Goal: Task Accomplishment & Management: Manage account settings

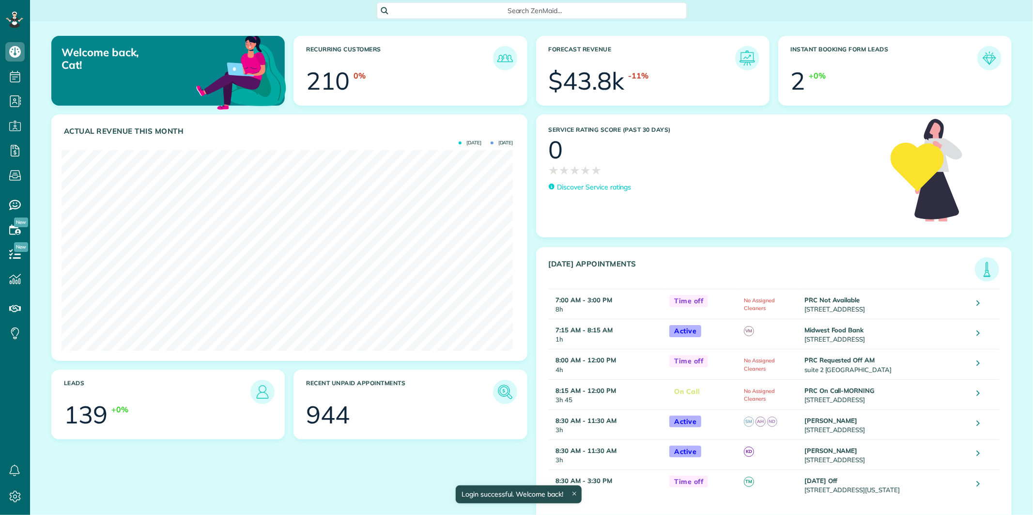
scroll to position [200, 451]
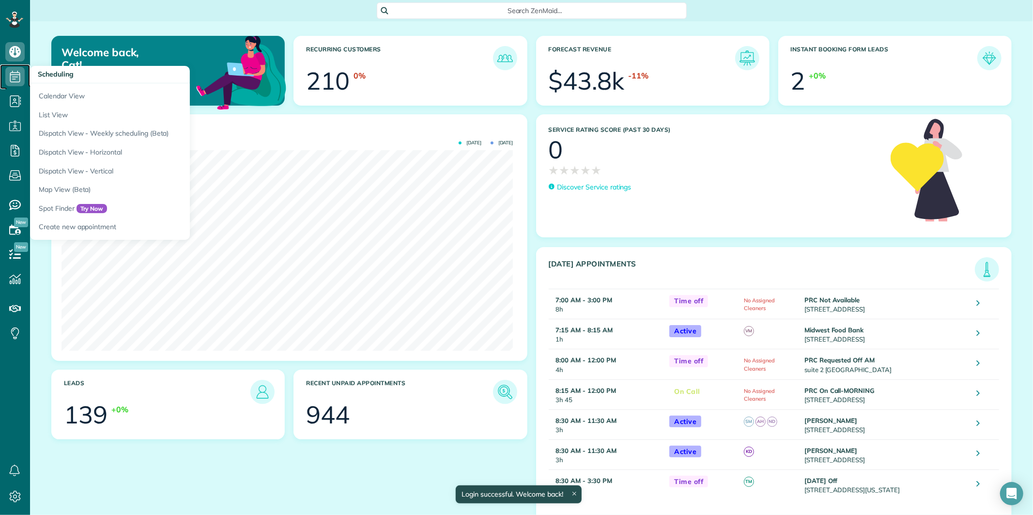
click at [12, 77] on icon at bounding box center [14, 76] width 19 height 19
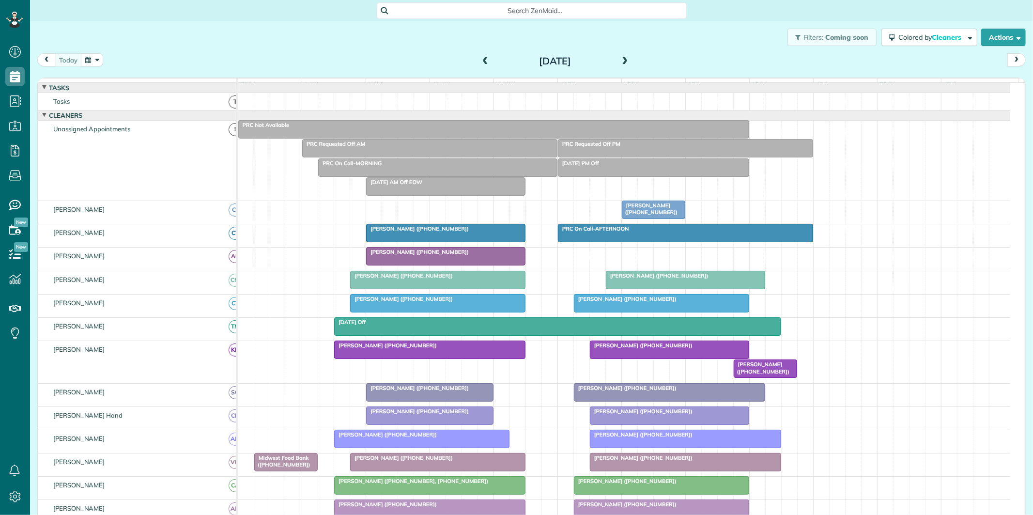
scroll to position [4, 4]
click at [693, 37] on div "Filters: Coming soon Colored by Cleaners Color by Cleaner Color by Team Color b…" at bounding box center [531, 37] width 1003 height 32
click at [511, 13] on span "Search ZenMaid…" at bounding box center [535, 11] width 295 height 10
click at [298, 43] on html "Dashboard Scheduling Calendar View List View Dispatch View - Weekly scheduling …" at bounding box center [516, 257] width 1033 height 515
click at [254, 43] on div "Filters: Coming soon Colored by Cleaners Color by Cleaner Color by Team Color b…" at bounding box center [531, 37] width 1003 height 32
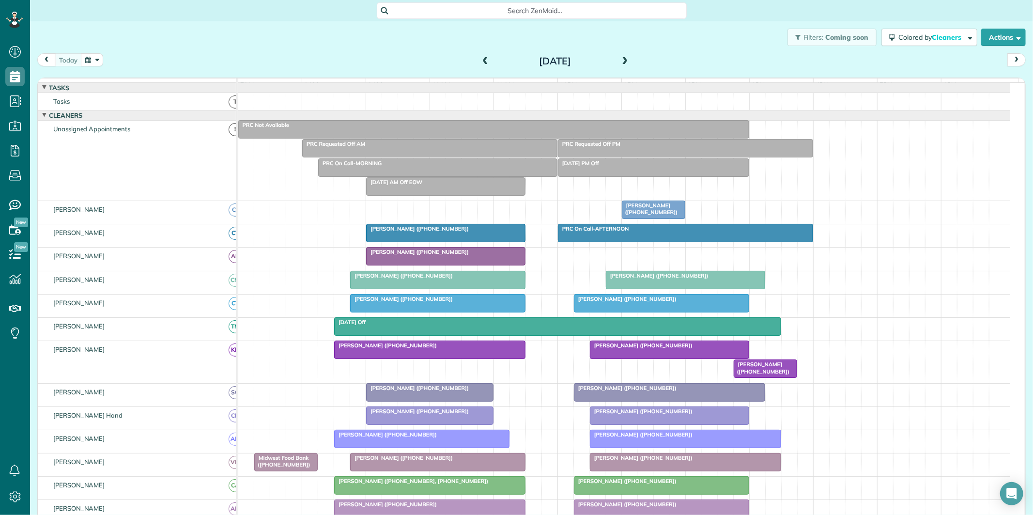
click at [98, 59] on button "button" at bounding box center [92, 59] width 22 height 13
click at [194, 136] on link "22" at bounding box center [194, 141] width 16 height 16
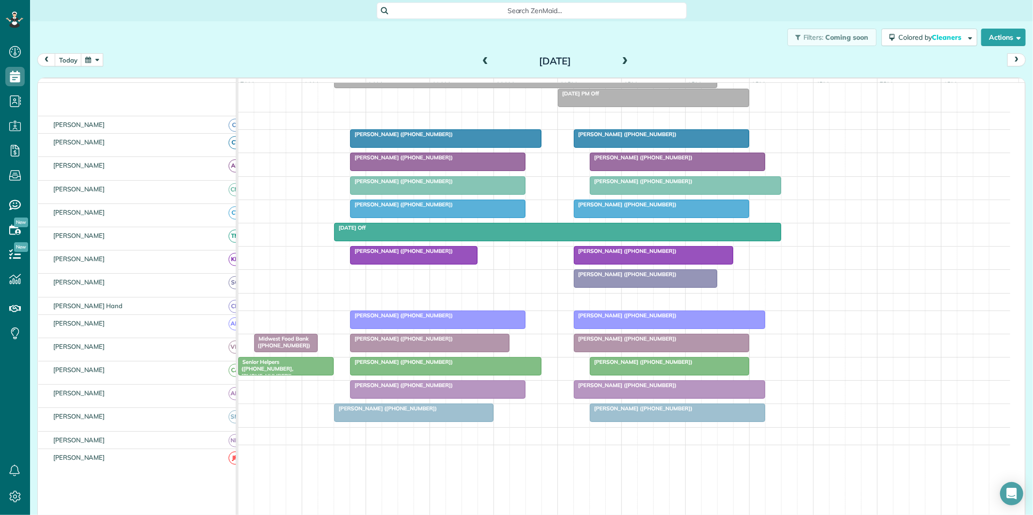
scroll to position [108, 0]
drag, startPoint x: 60, startPoint y: 54, endPoint x: 70, endPoint y: 58, distance: 10.6
click at [60, 53] on button "today" at bounding box center [68, 59] width 27 height 13
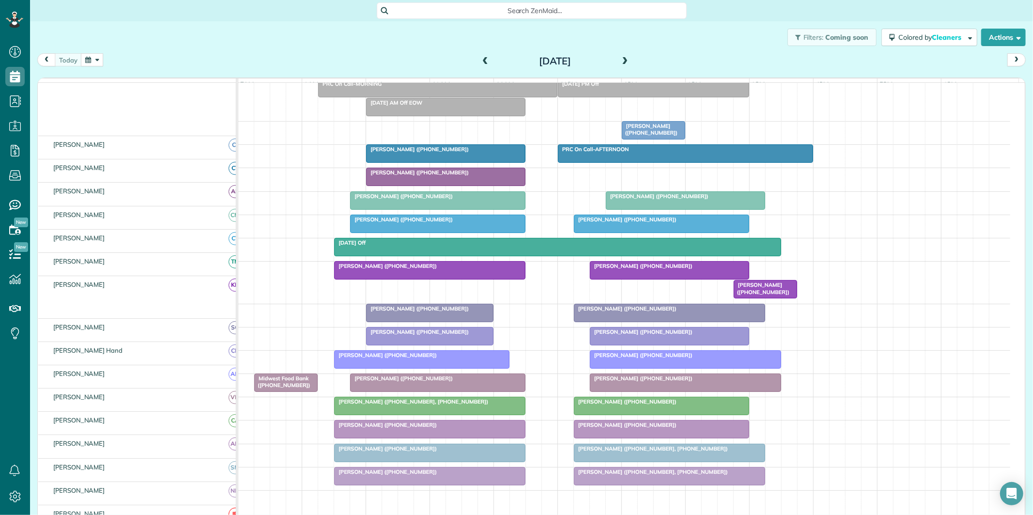
scroll to position [79, 0]
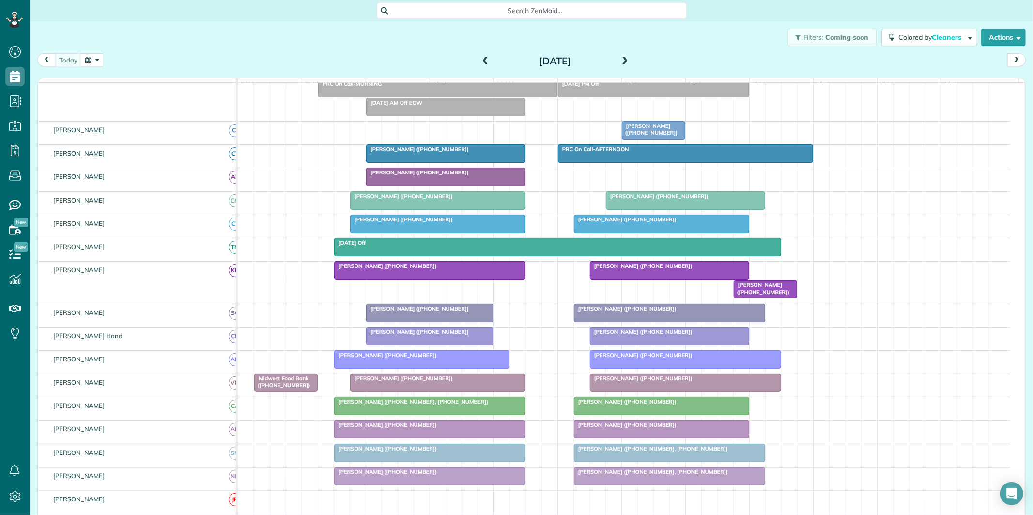
click at [96, 61] on button "button" at bounding box center [92, 59] width 22 height 13
click at [162, 138] on link "20" at bounding box center [163, 141] width 16 height 16
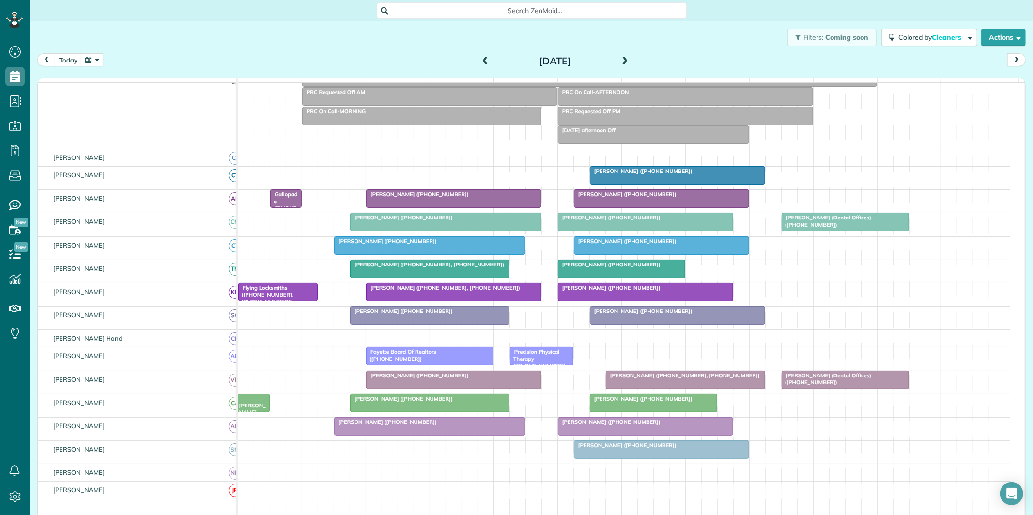
scroll to position [70, 0]
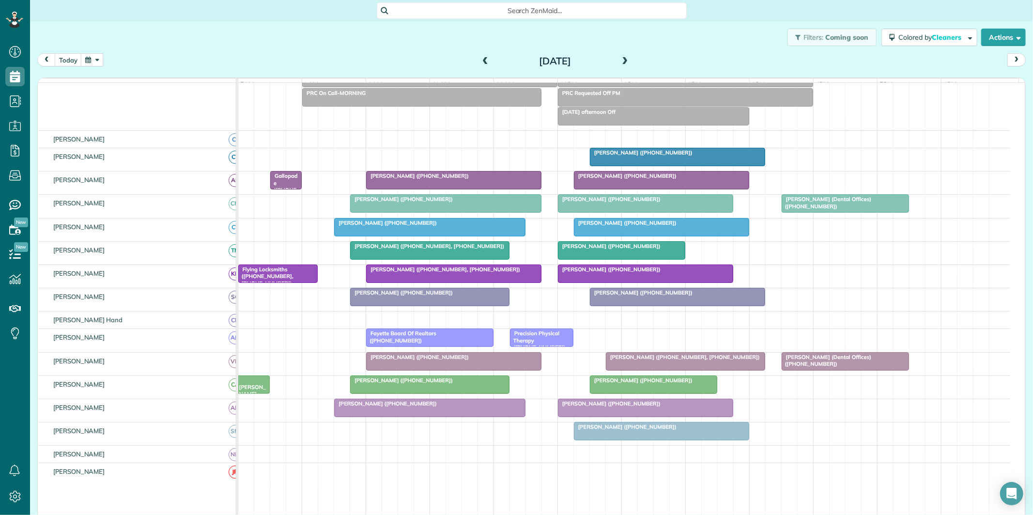
click at [481, 60] on span at bounding box center [485, 61] width 11 height 9
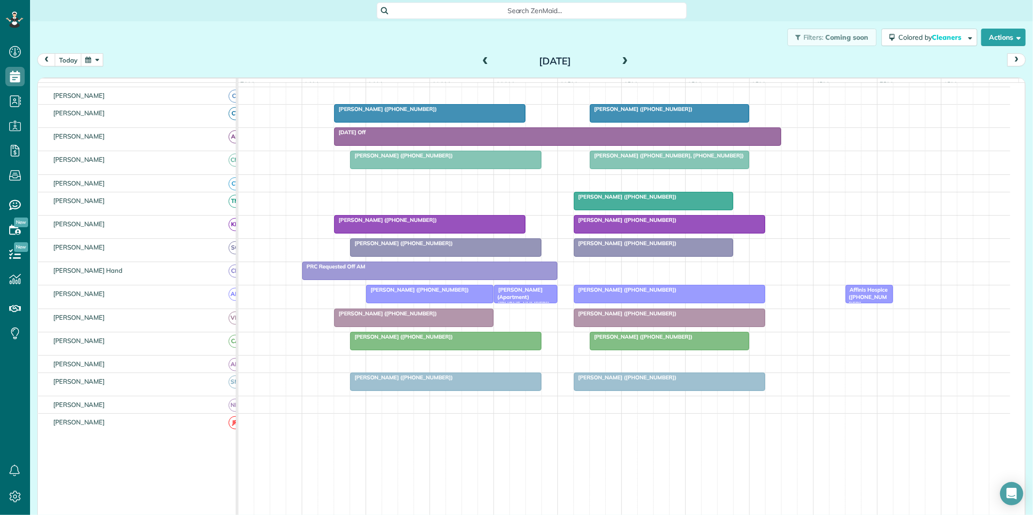
scroll to position [115, 0]
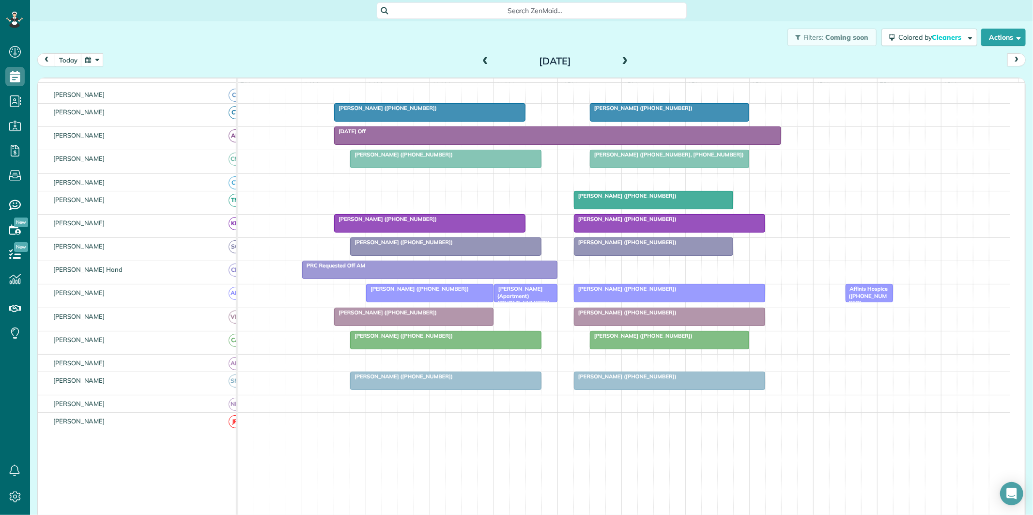
click at [481, 57] on span at bounding box center [485, 61] width 11 height 9
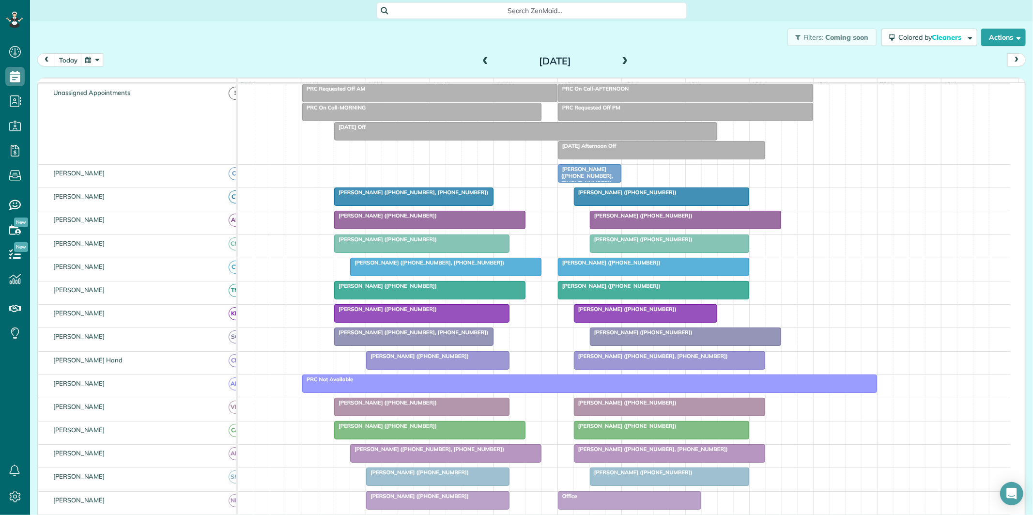
scroll to position [99, 0]
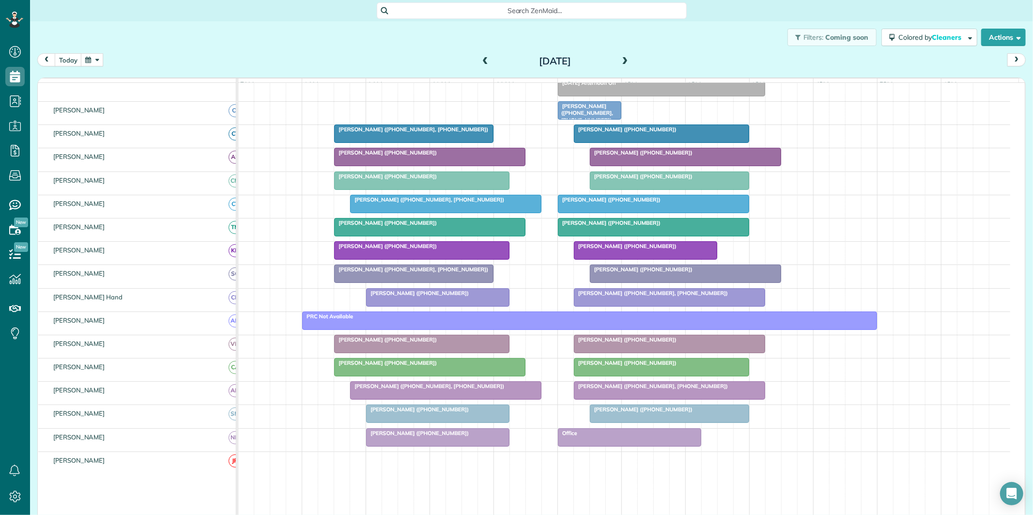
click at [651, 142] on div at bounding box center [662, 133] width 174 height 17
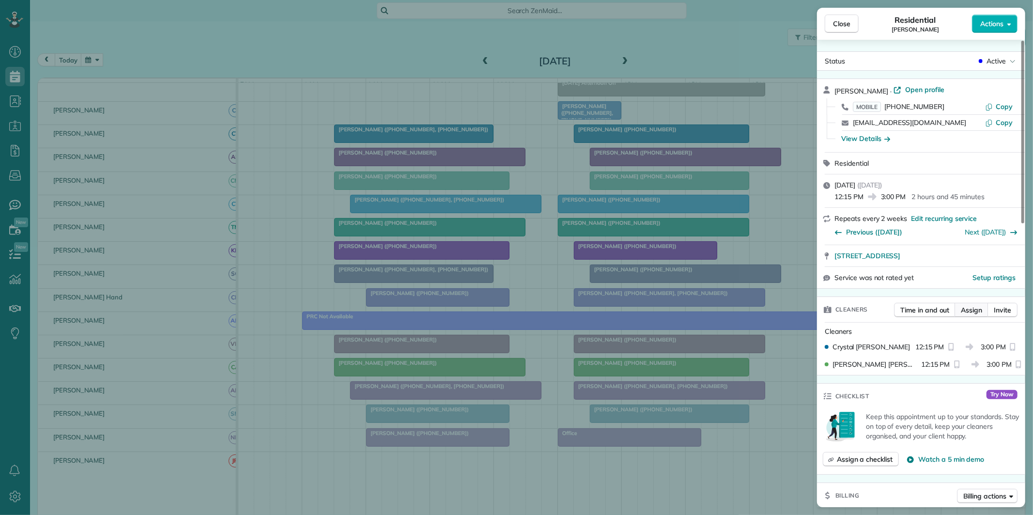
click at [979, 309] on span "Assign" at bounding box center [971, 310] width 21 height 10
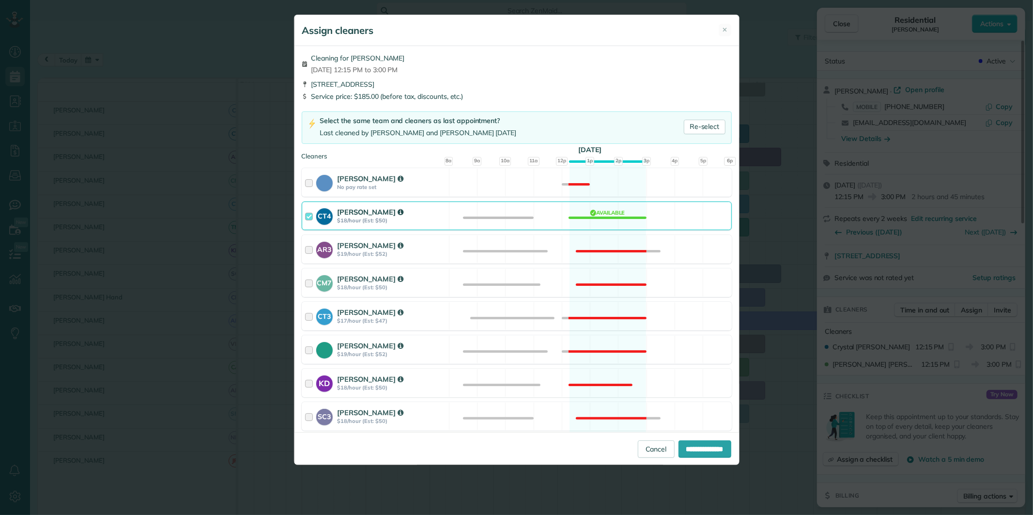
click at [611, 217] on div "CT4 Crystal Treece $18/hour (Est: $50) Available" at bounding box center [517, 216] width 430 height 29
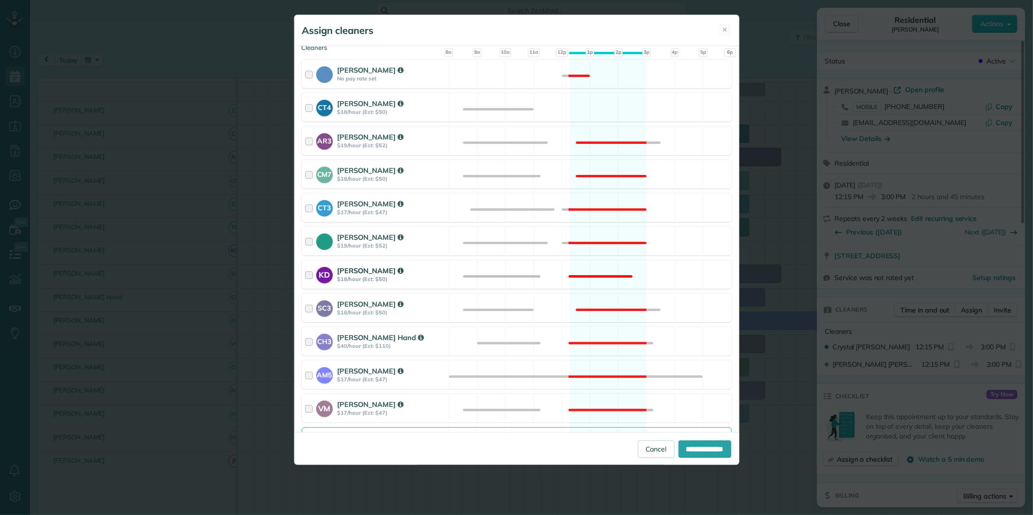
scroll to position [215, 0]
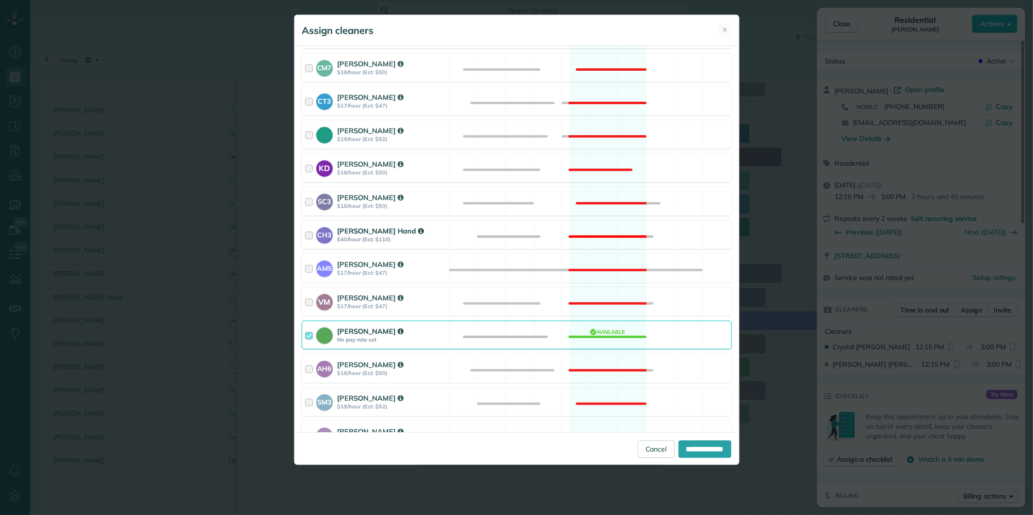
click at [606, 231] on div "CH3 Cortney Hand $40/hour (Est: $110) Not available" at bounding box center [517, 234] width 430 height 29
click at [698, 452] on input "**********" at bounding box center [705, 448] width 53 height 17
type input "**********"
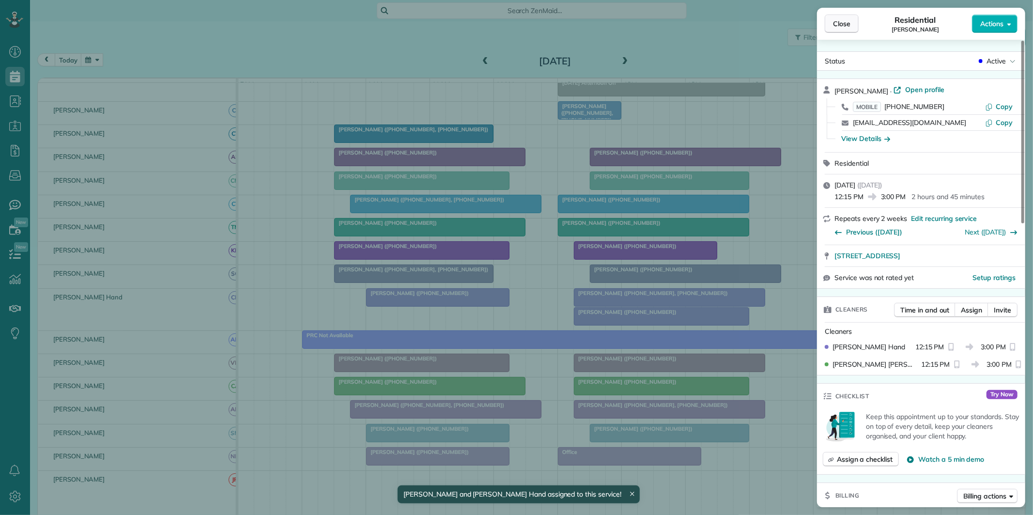
click at [847, 23] on span "Close" at bounding box center [841, 24] width 17 height 10
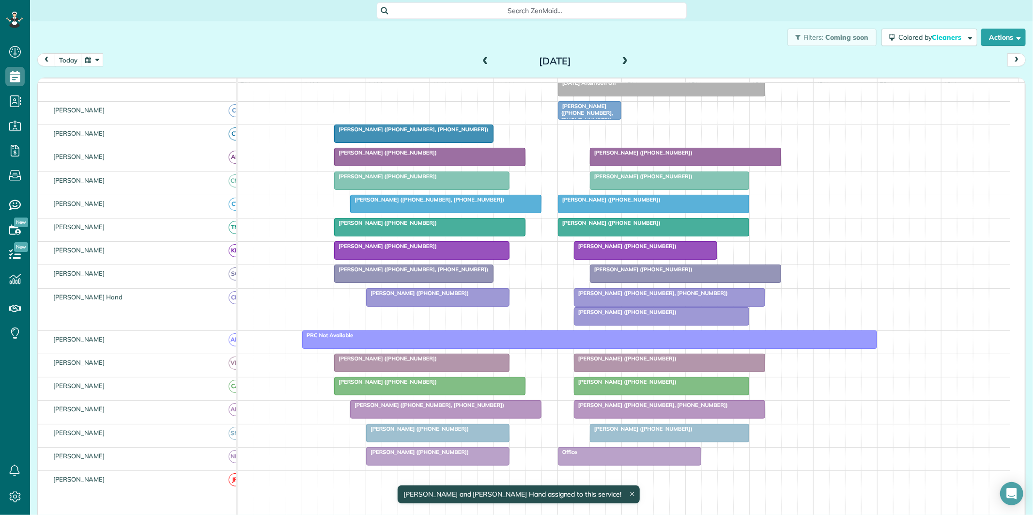
click at [663, 296] on span "Debbie Wrege (+17706326038, +14045023105)" at bounding box center [651, 293] width 155 height 7
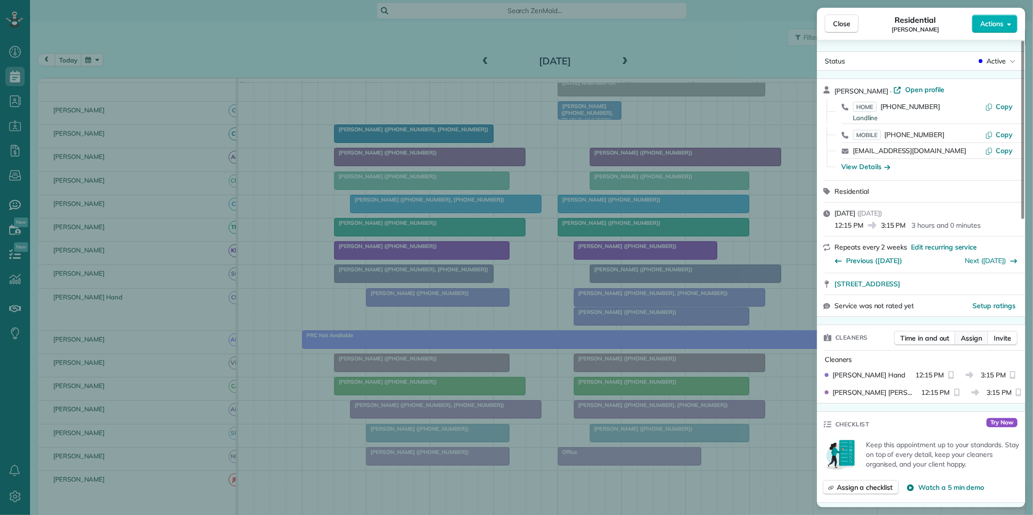
click at [972, 340] on span "Assign" at bounding box center [971, 338] width 21 height 10
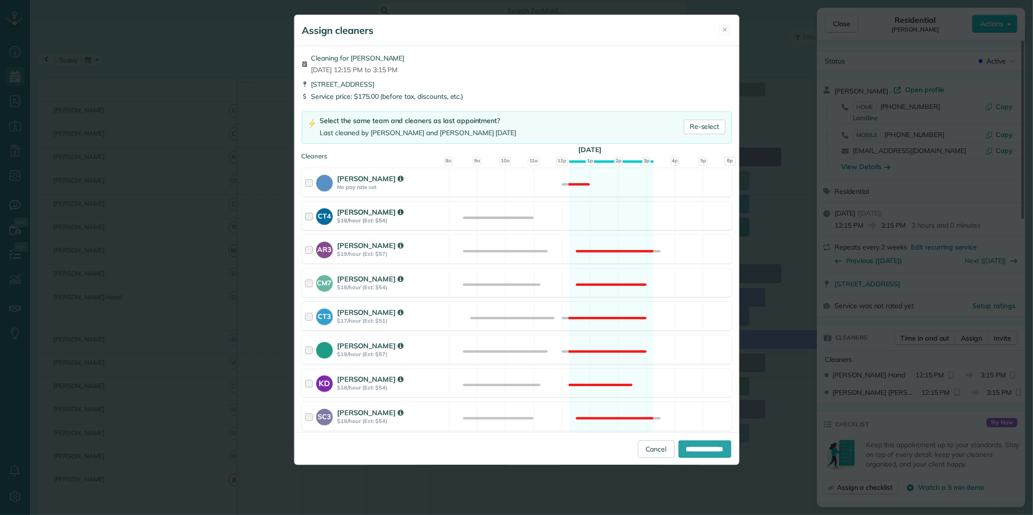
click at [618, 221] on div "CT4 Crystal Treece $18/hour (Est: $54) Available" at bounding box center [517, 216] width 430 height 29
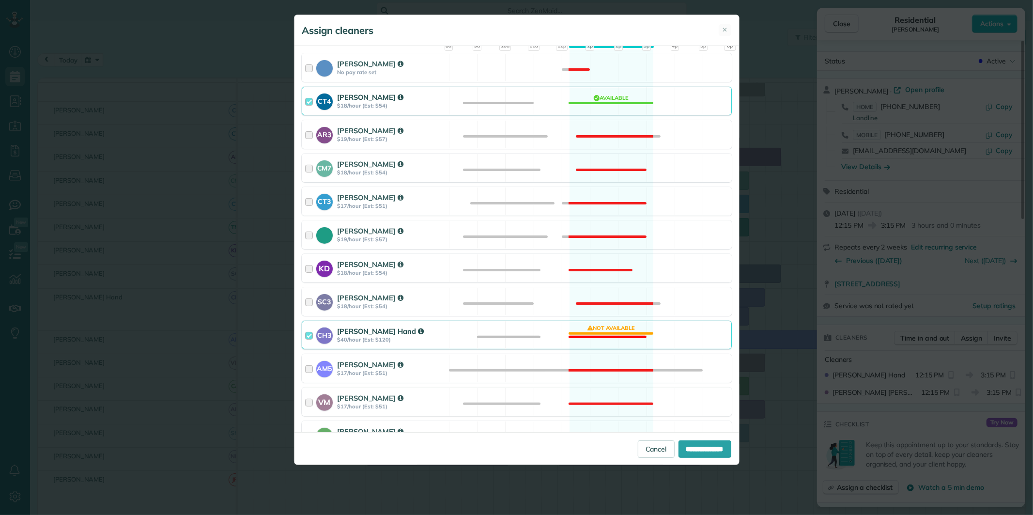
scroll to position [215, 0]
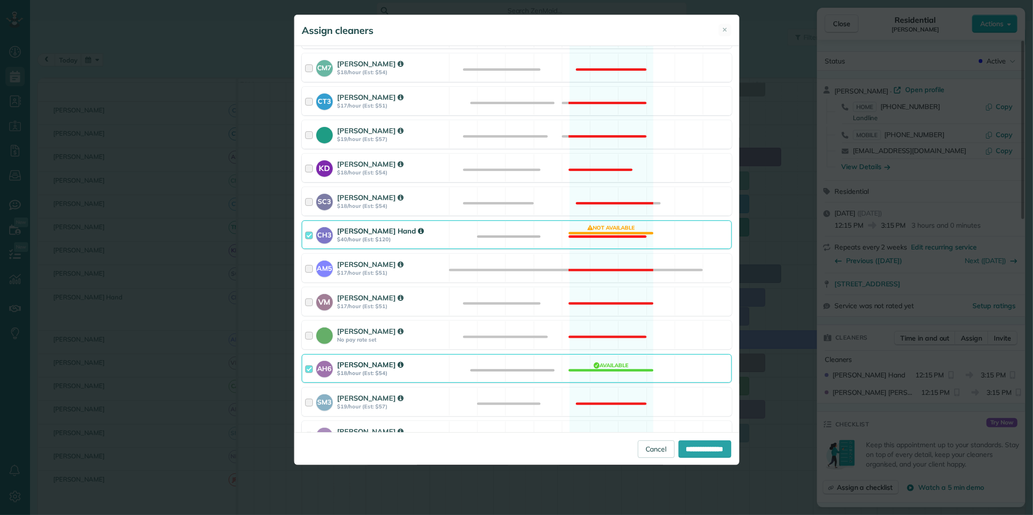
click at [605, 233] on div "CH3 Cortney Hand $40/hour (Est: $120) Not available" at bounding box center [517, 234] width 430 height 29
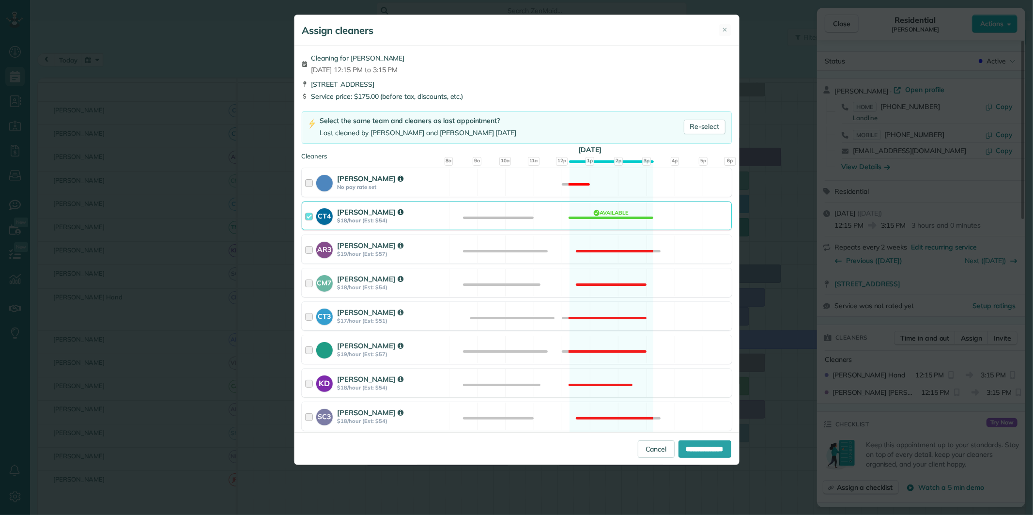
click at [618, 185] on div "Cat Jacobson No pay rate set Not available" at bounding box center [517, 182] width 430 height 29
click at [613, 219] on div "CT4 Crystal Treece $18/hour (Est: $54) Available" at bounding box center [517, 216] width 430 height 29
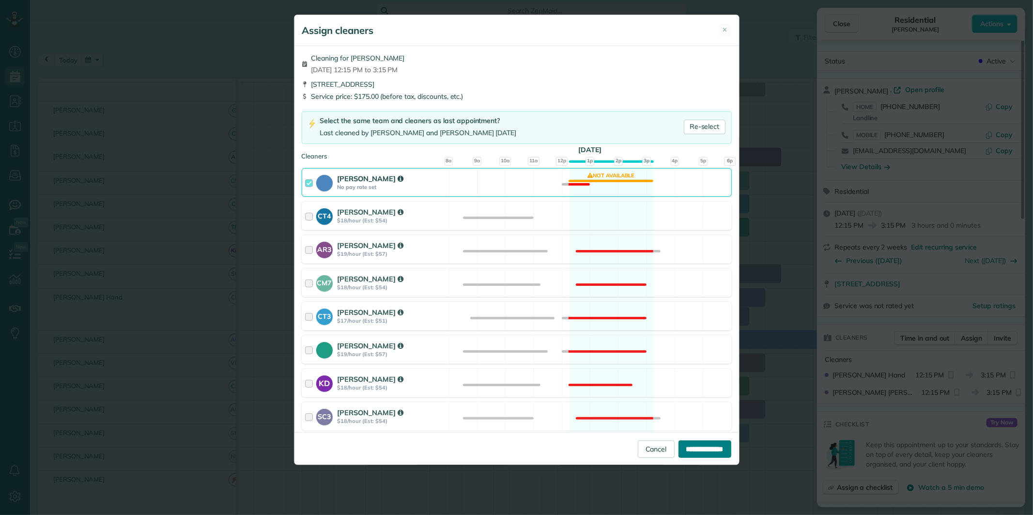
click at [699, 451] on input "**********" at bounding box center [705, 448] width 53 height 17
type input "**********"
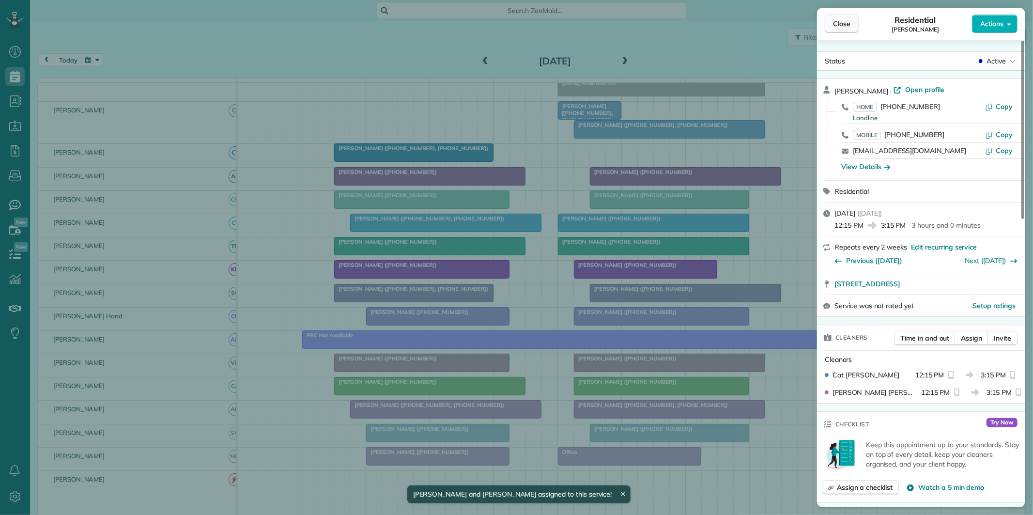
click at [849, 24] on span "Close" at bounding box center [841, 24] width 17 height 10
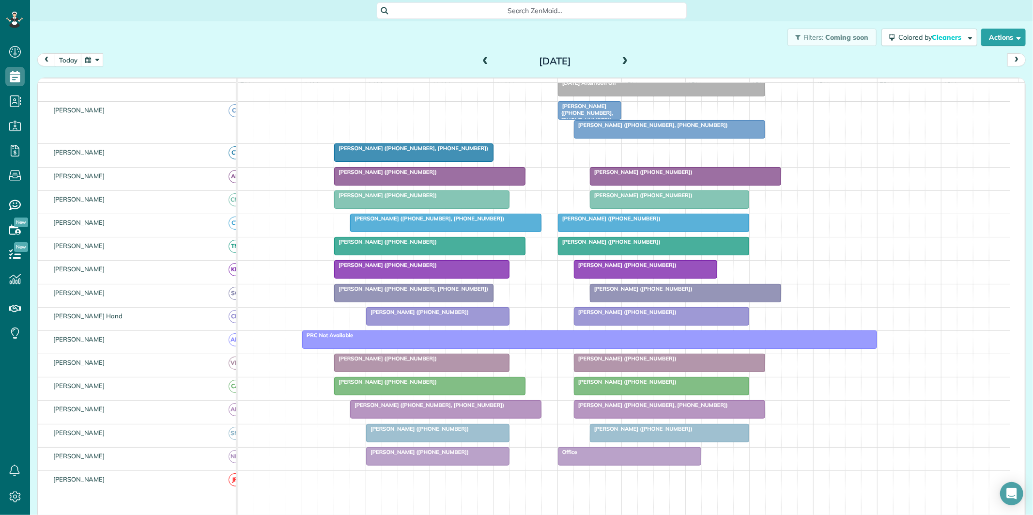
click at [661, 138] on div at bounding box center [670, 129] width 190 height 17
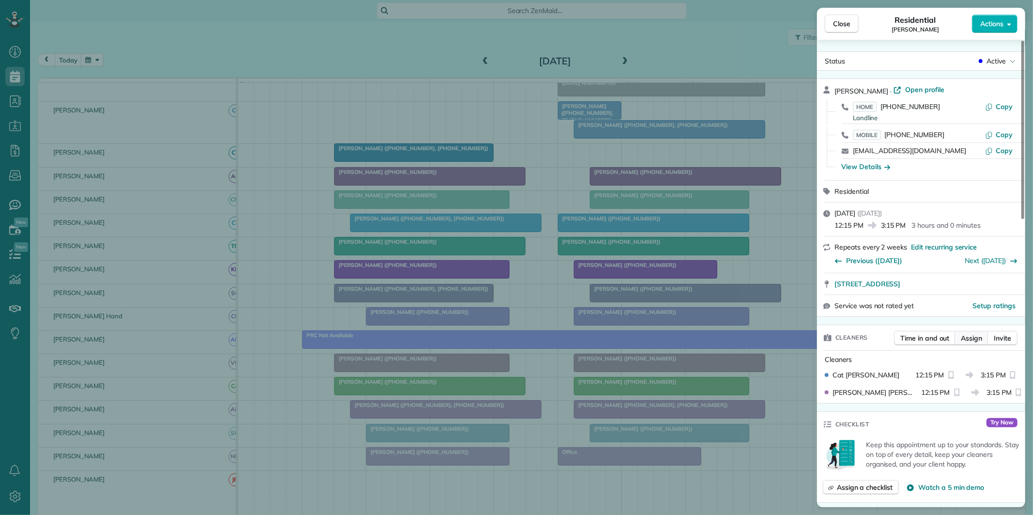
click at [969, 339] on span "Assign" at bounding box center [971, 338] width 21 height 10
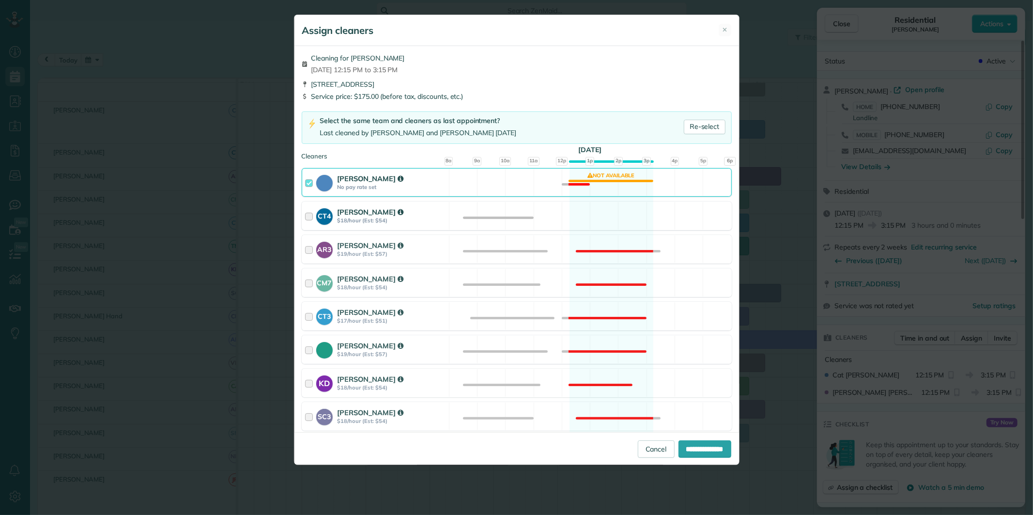
click at [613, 210] on div "CT4 Crystal Treece $18/hour (Est: $54) Available" at bounding box center [517, 216] width 430 height 29
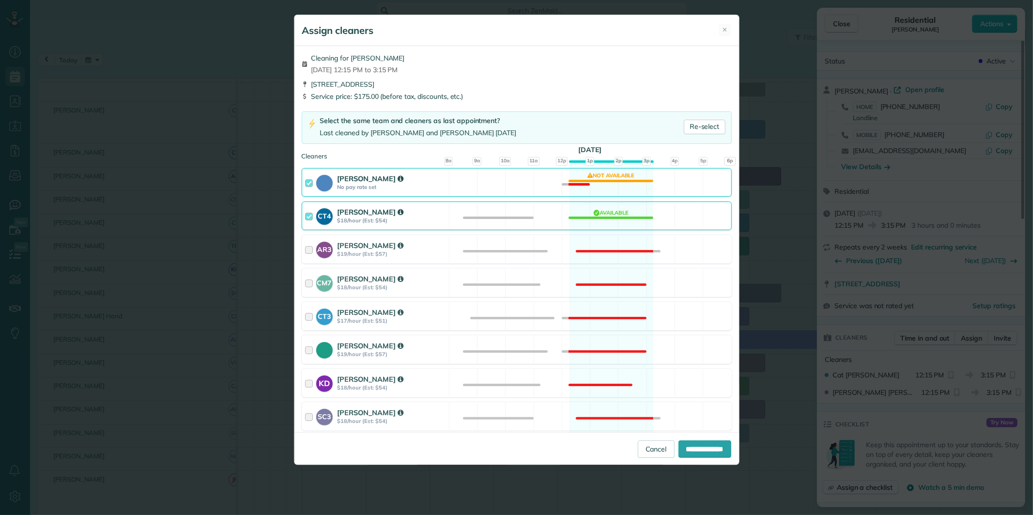
click at [622, 194] on div "Cat Jacobson No pay rate set Not available" at bounding box center [517, 182] width 430 height 29
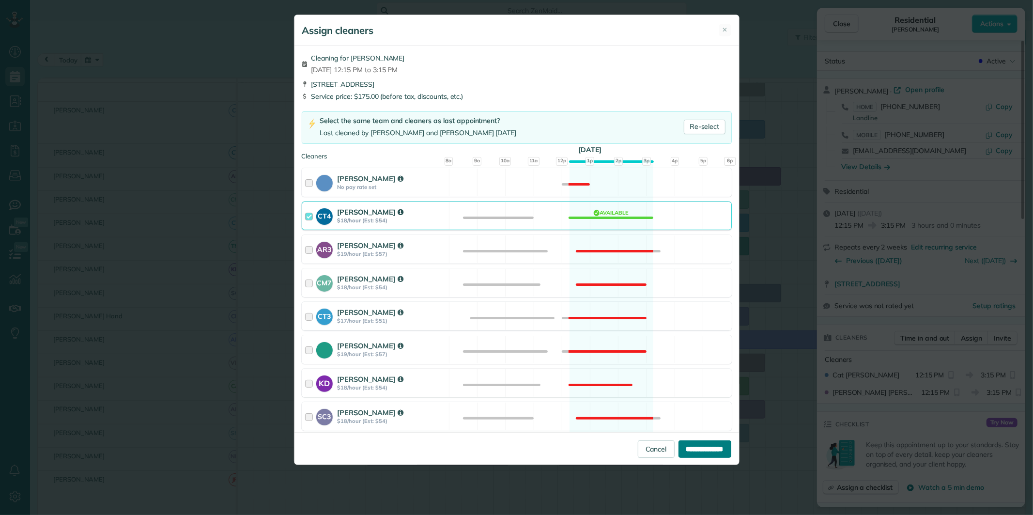
click at [699, 449] on input "**********" at bounding box center [705, 448] width 53 height 17
type input "**********"
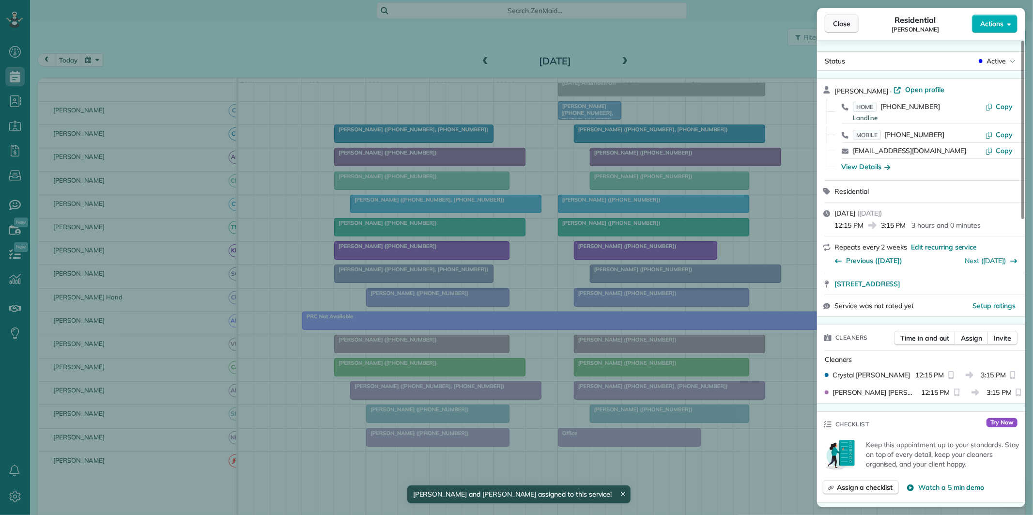
click at [854, 23] on button "Close" at bounding box center [842, 24] width 34 height 18
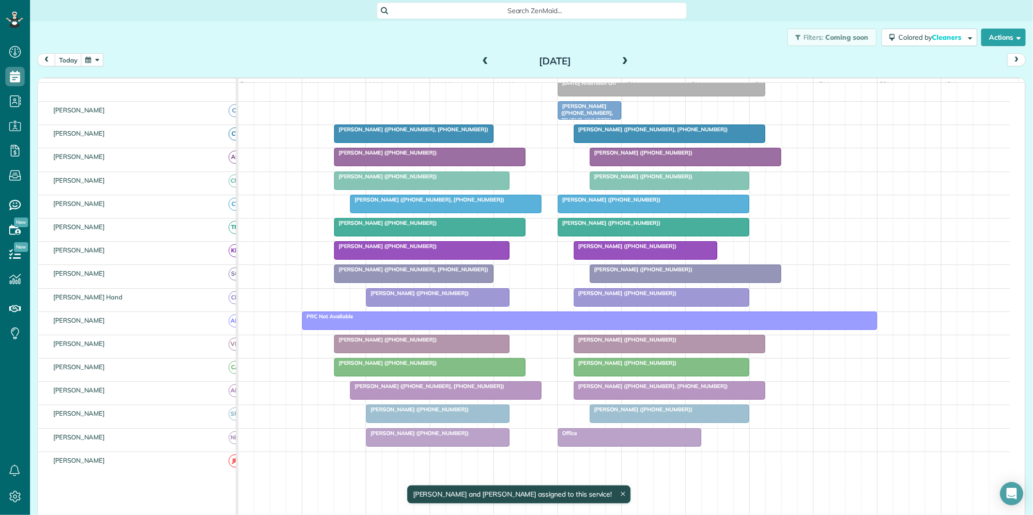
click at [620, 59] on span at bounding box center [625, 61] width 11 height 9
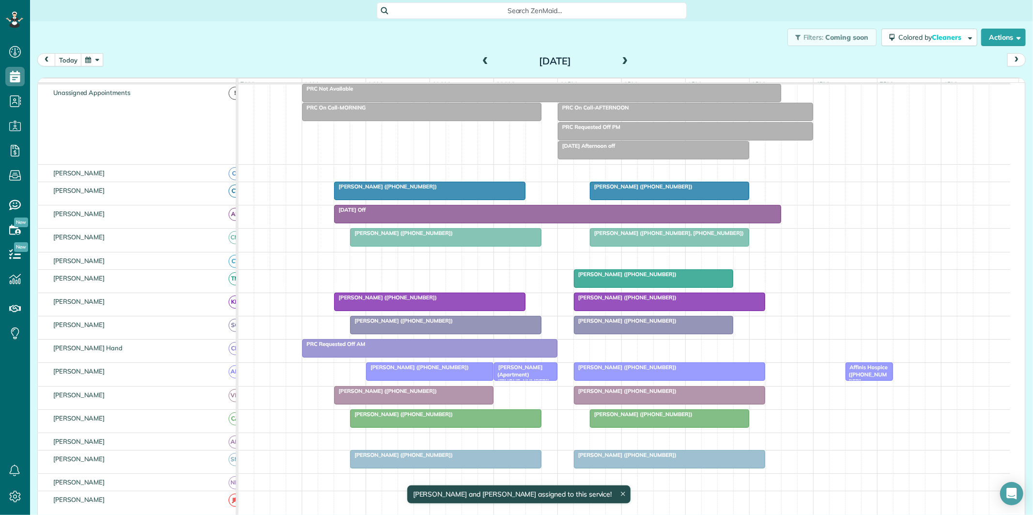
scroll to position [99, 0]
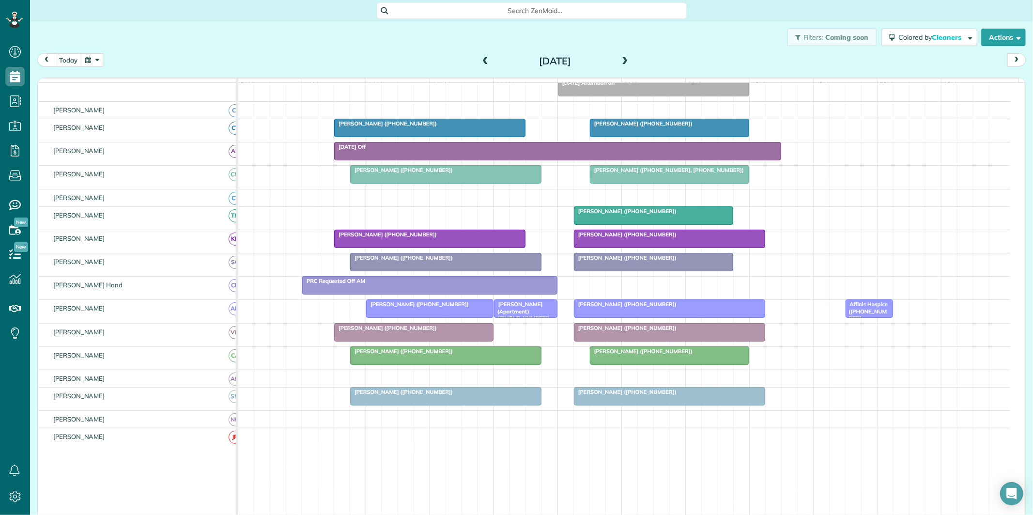
click at [482, 55] on span at bounding box center [485, 61] width 11 height 15
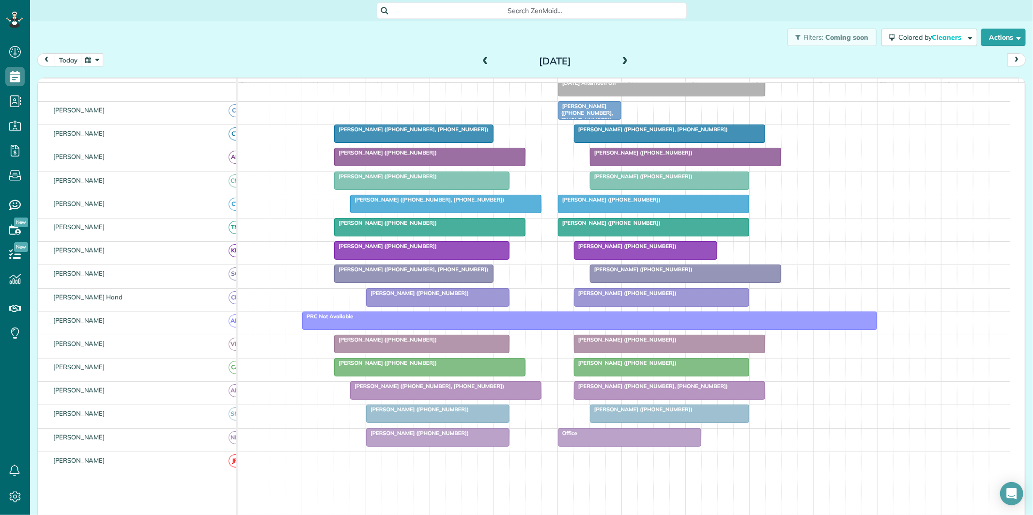
click at [620, 60] on span at bounding box center [625, 61] width 11 height 9
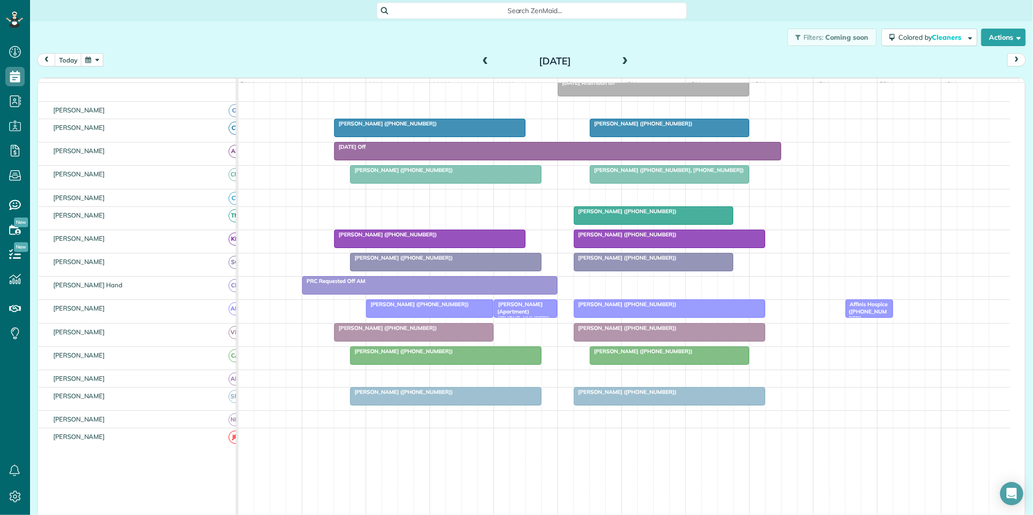
click at [620, 60] on span at bounding box center [625, 61] width 11 height 9
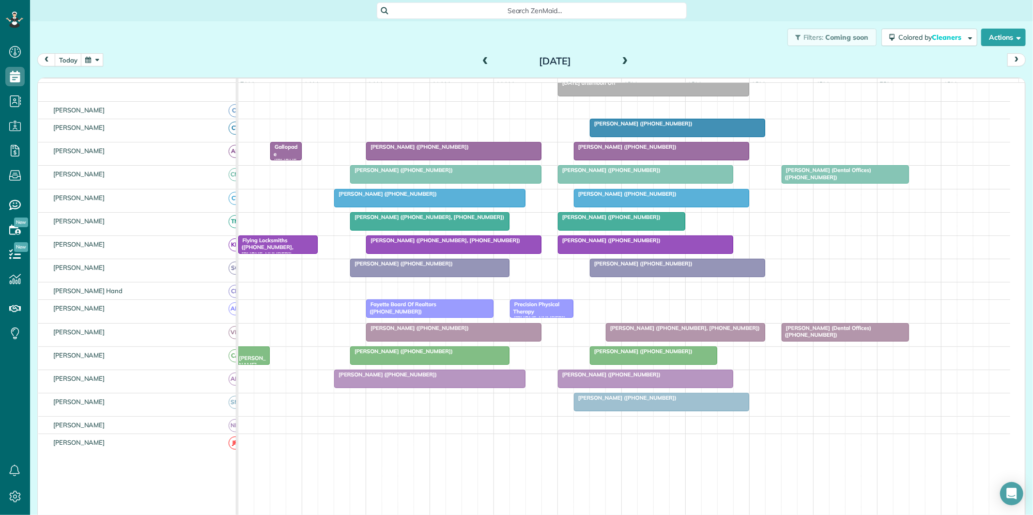
click at [483, 57] on span at bounding box center [485, 61] width 11 height 9
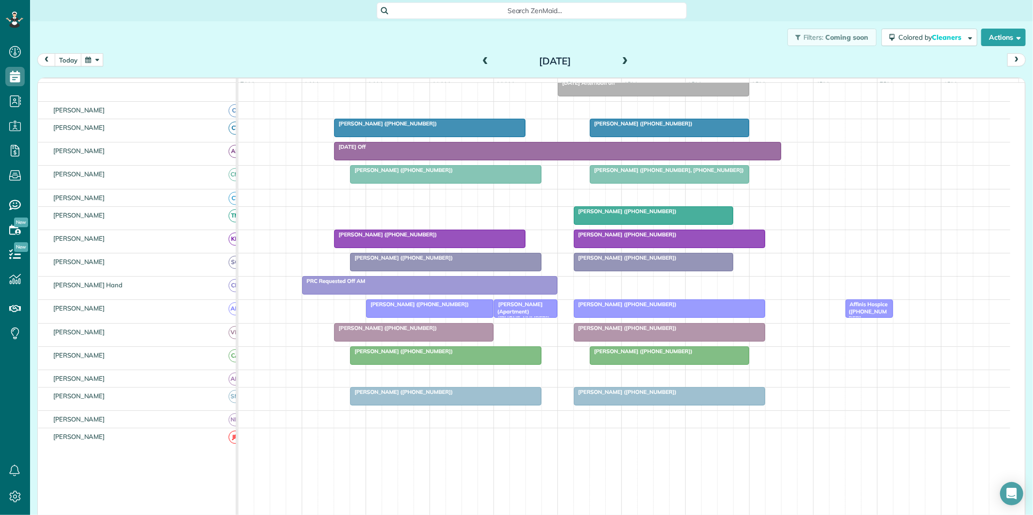
click at [620, 56] on span at bounding box center [625, 61] width 11 height 15
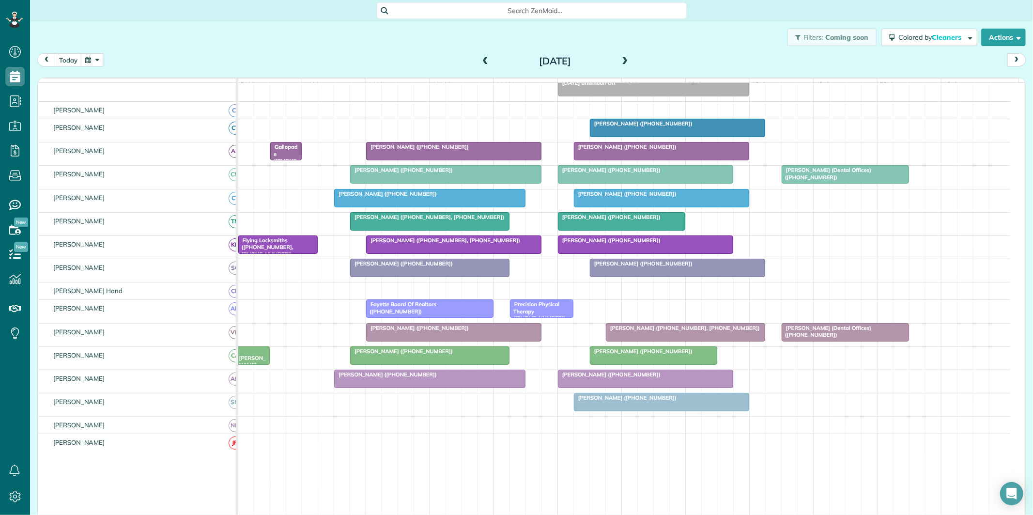
click at [480, 59] on span at bounding box center [485, 61] width 11 height 9
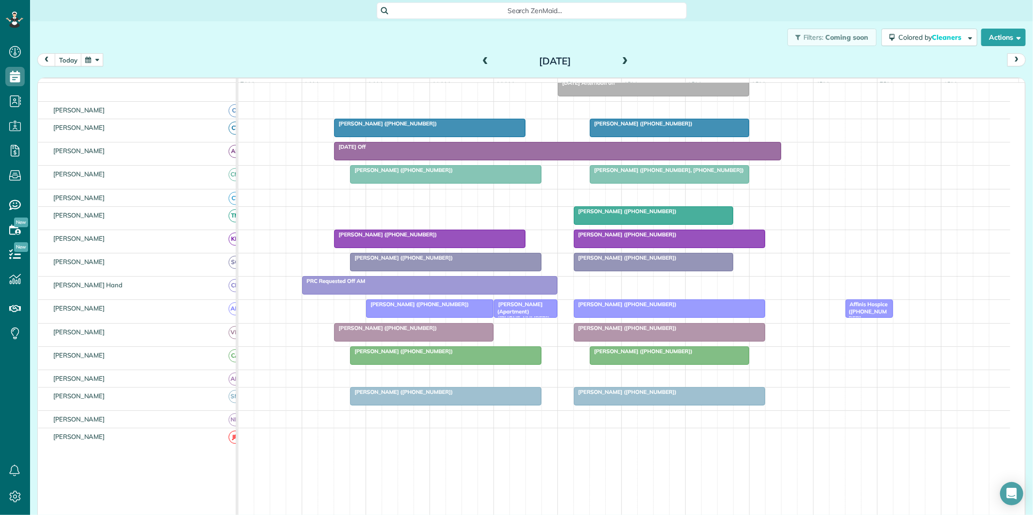
click at [622, 57] on span at bounding box center [625, 61] width 11 height 9
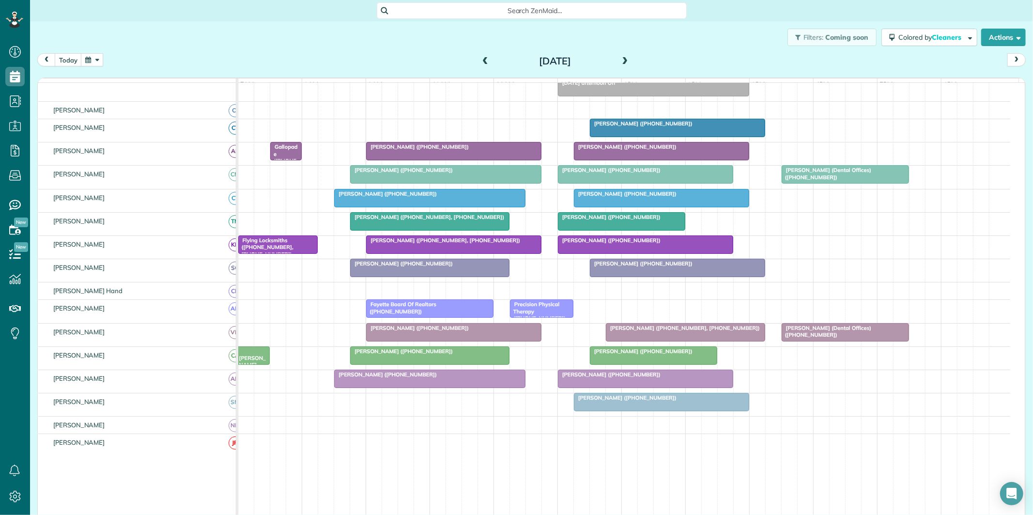
click at [480, 60] on span at bounding box center [485, 61] width 11 height 9
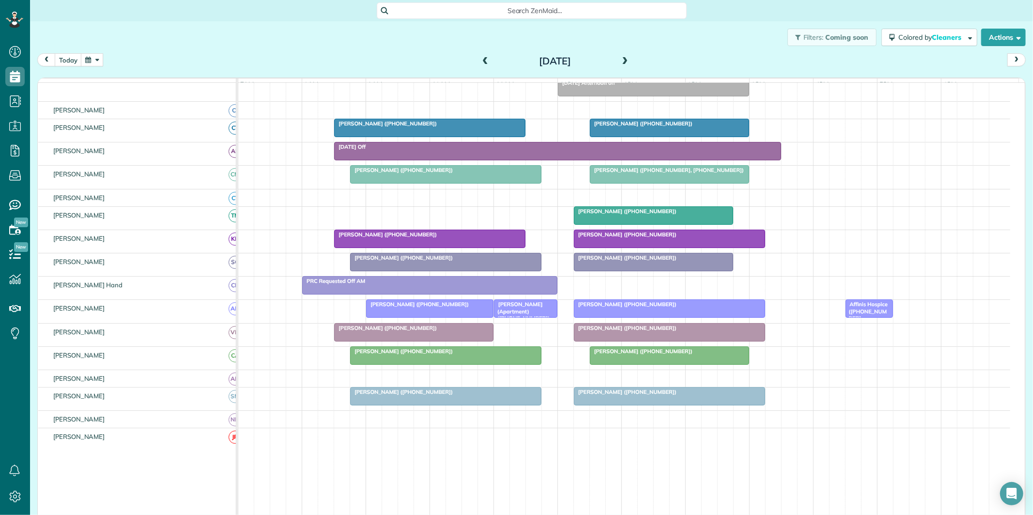
click at [620, 61] on span at bounding box center [625, 61] width 11 height 9
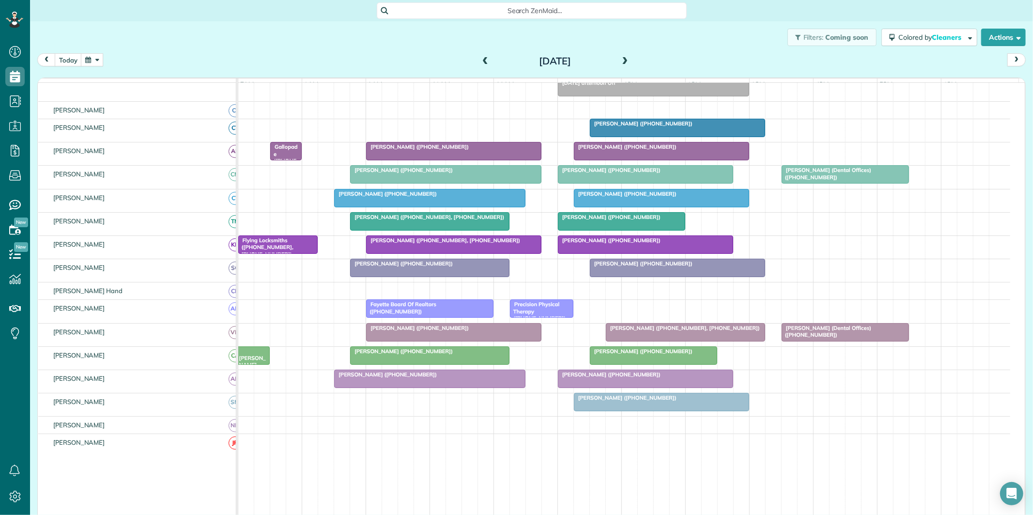
click at [481, 61] on span at bounding box center [485, 61] width 11 height 9
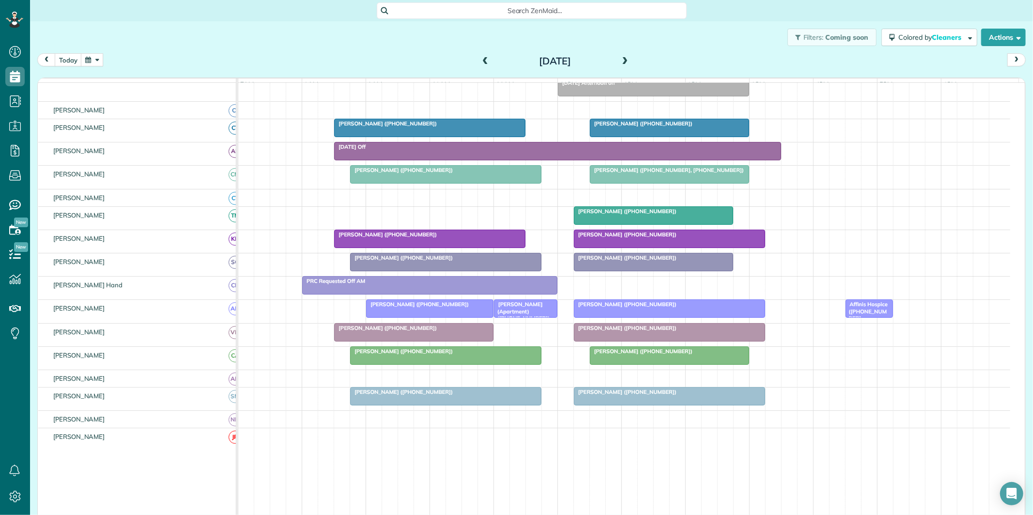
click at [638, 308] on span "Holly Garner (+17708610468)" at bounding box center [626, 304] width 104 height 7
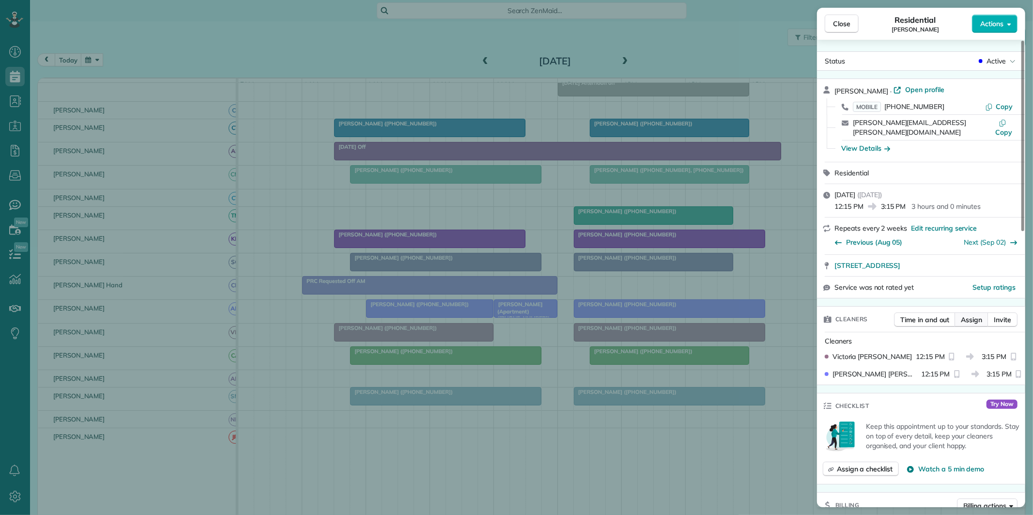
click at [970, 315] on span "Assign" at bounding box center [971, 320] width 21 height 10
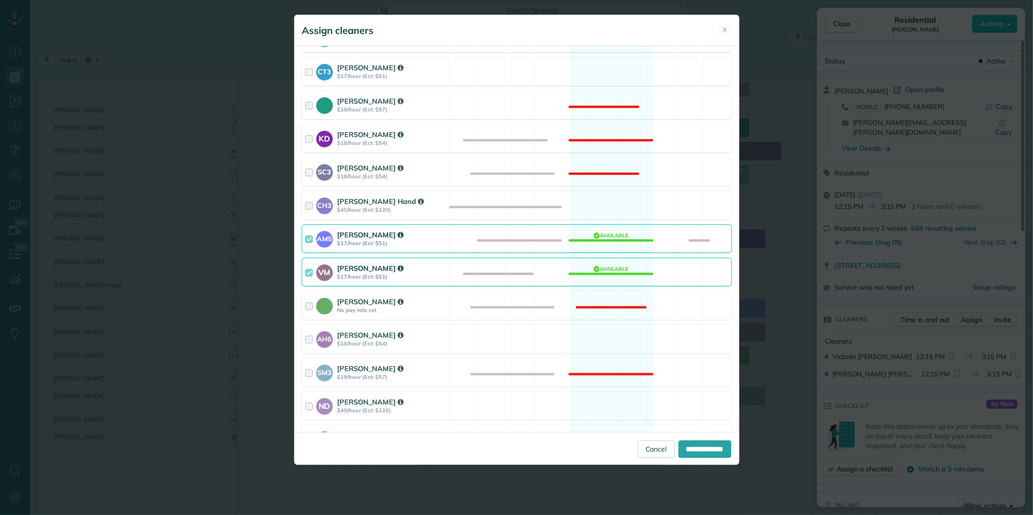
scroll to position [302, 0]
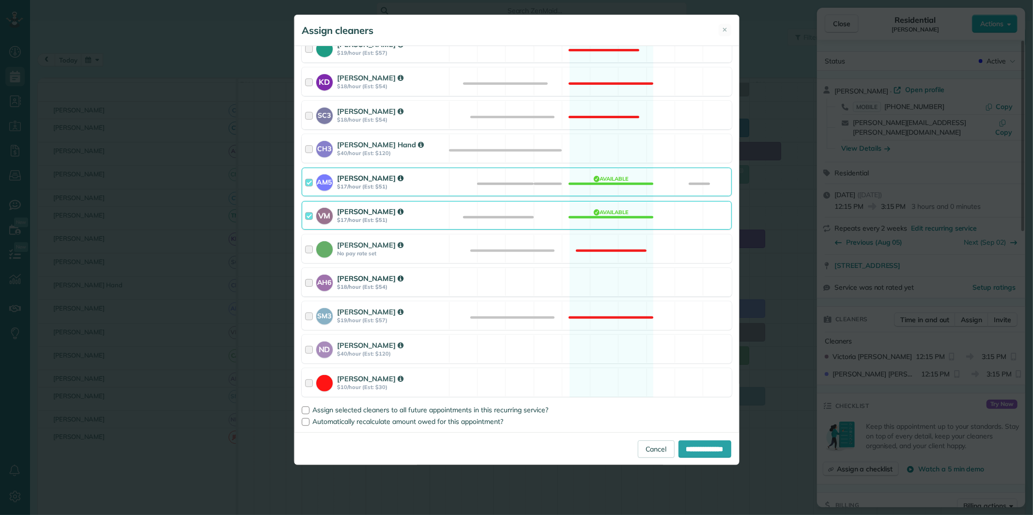
click at [608, 283] on div "AH6 Ashley Hudson $18/hour (Est: $54) Available" at bounding box center [517, 282] width 430 height 29
click at [614, 180] on div "AM5 Amanda Minix $17/hour (Est: $51) Available" at bounding box center [517, 182] width 430 height 29
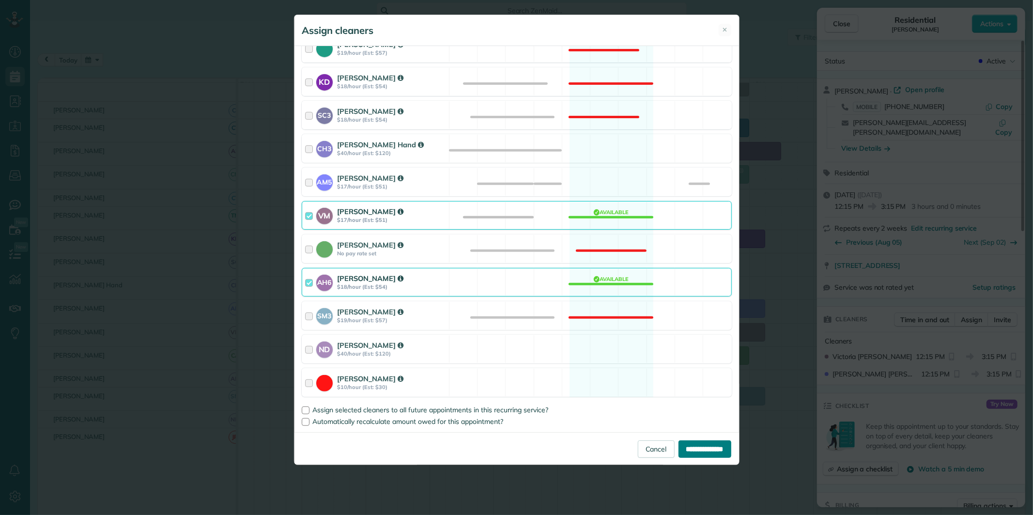
click at [696, 449] on input "**********" at bounding box center [705, 448] width 53 height 17
type input "**********"
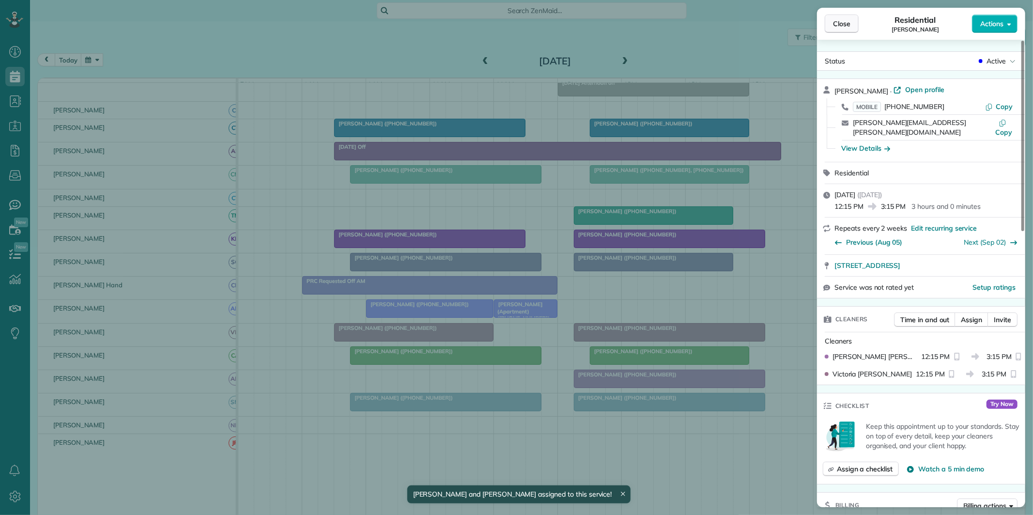
click at [845, 23] on span "Close" at bounding box center [841, 24] width 17 height 10
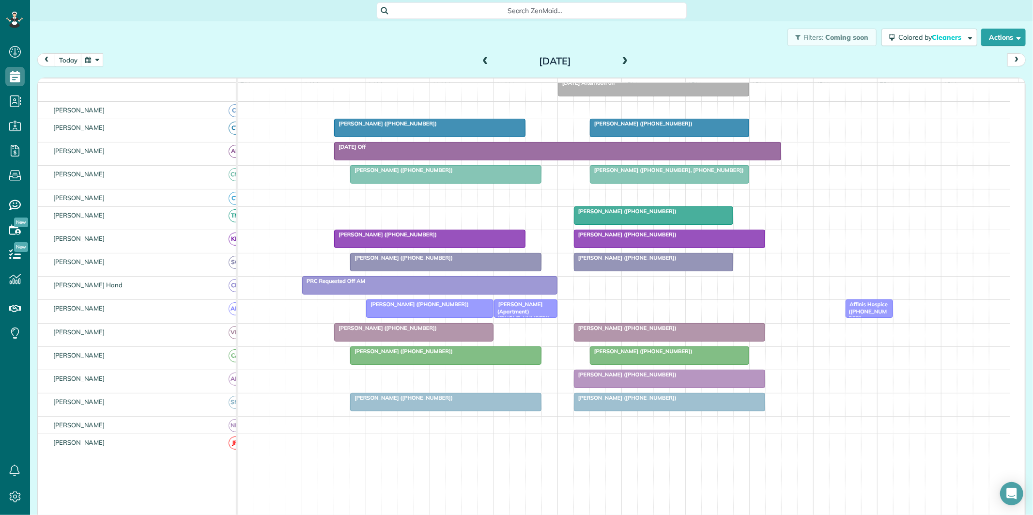
click at [482, 59] on span at bounding box center [485, 61] width 11 height 9
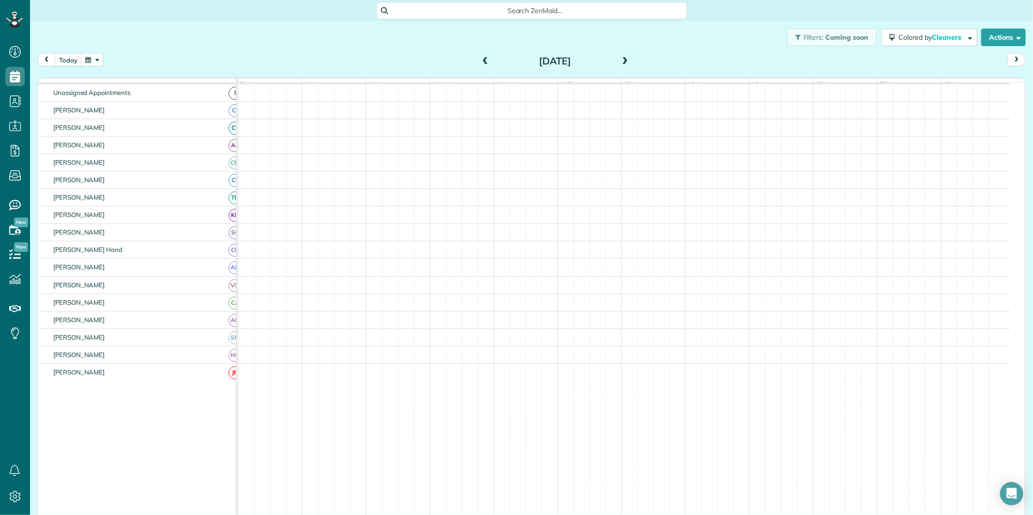
scroll to position [99, 0]
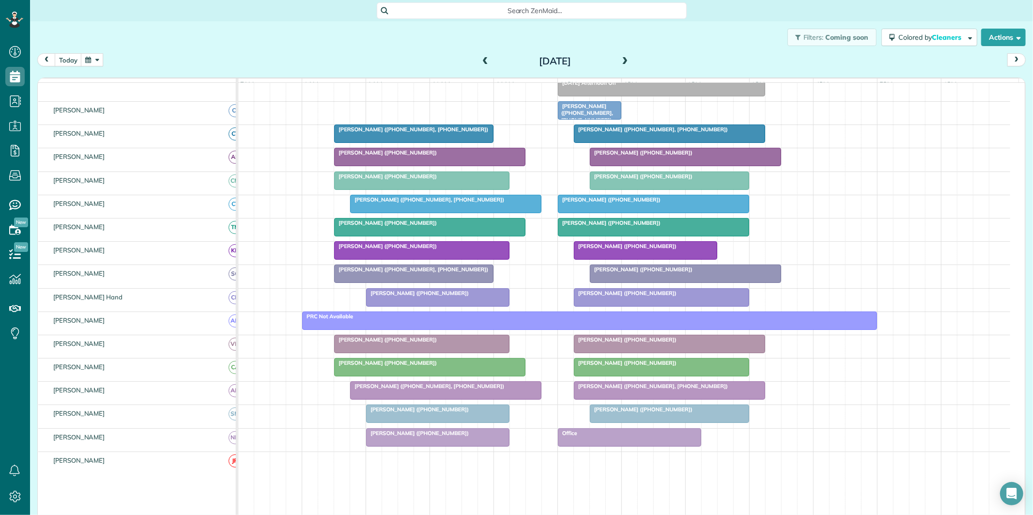
click at [620, 58] on span at bounding box center [625, 61] width 11 height 9
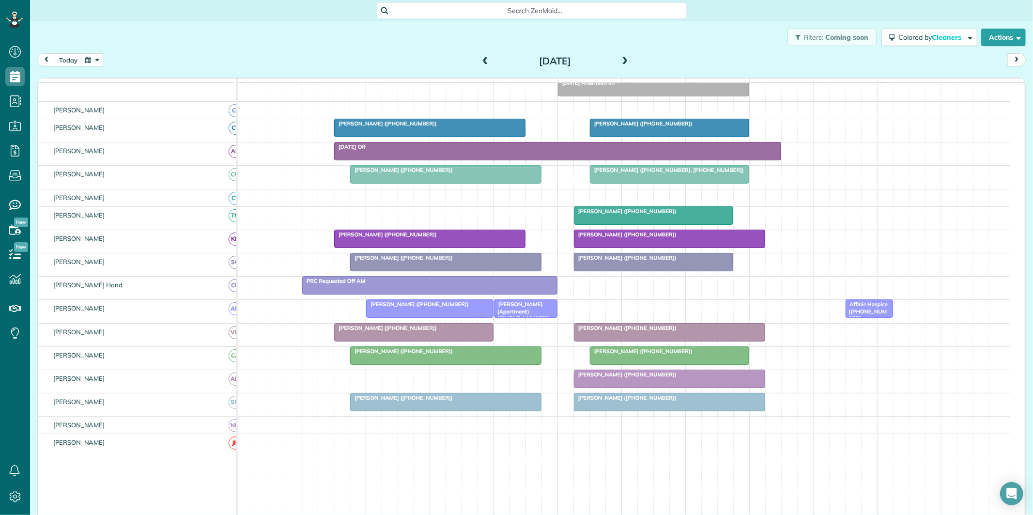
click at [580, 313] on div "Jeff Tuckfelt (+12028410760) Affinis Hospice (+14048324232, +16789143566) Jenni…" at bounding box center [624, 311] width 772 height 23
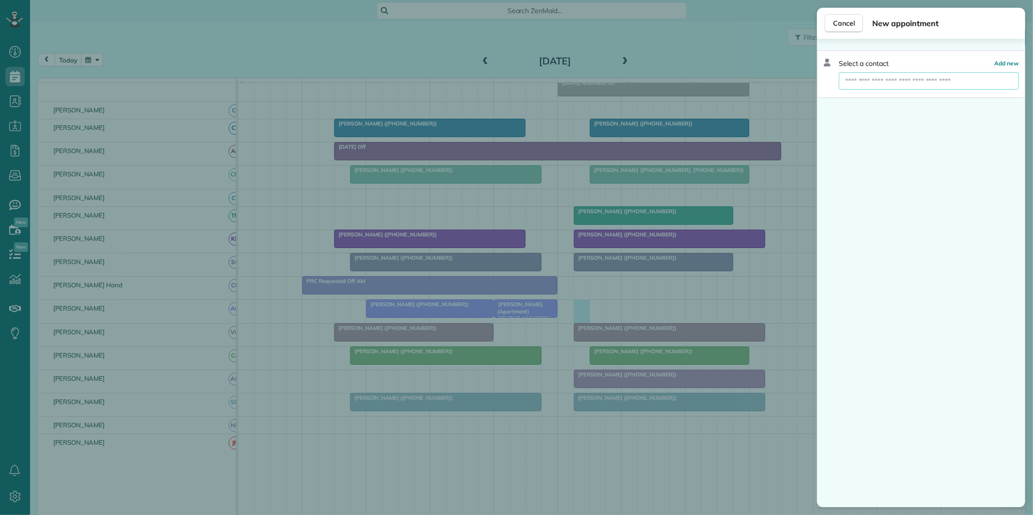
click at [881, 79] on input "text" at bounding box center [929, 80] width 180 height 17
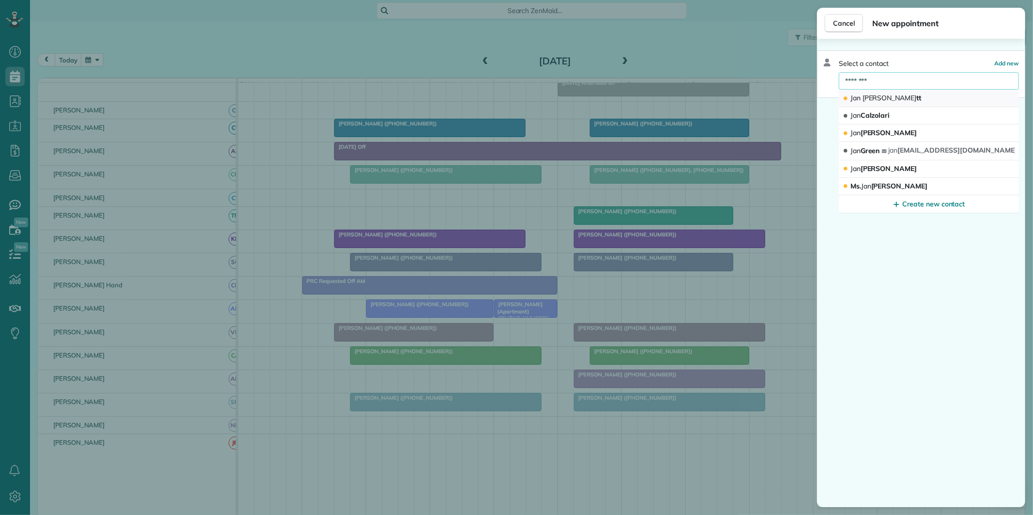
type input "********"
click at [885, 100] on div "Jan Abbo tt" at bounding box center [883, 97] width 80 height 9
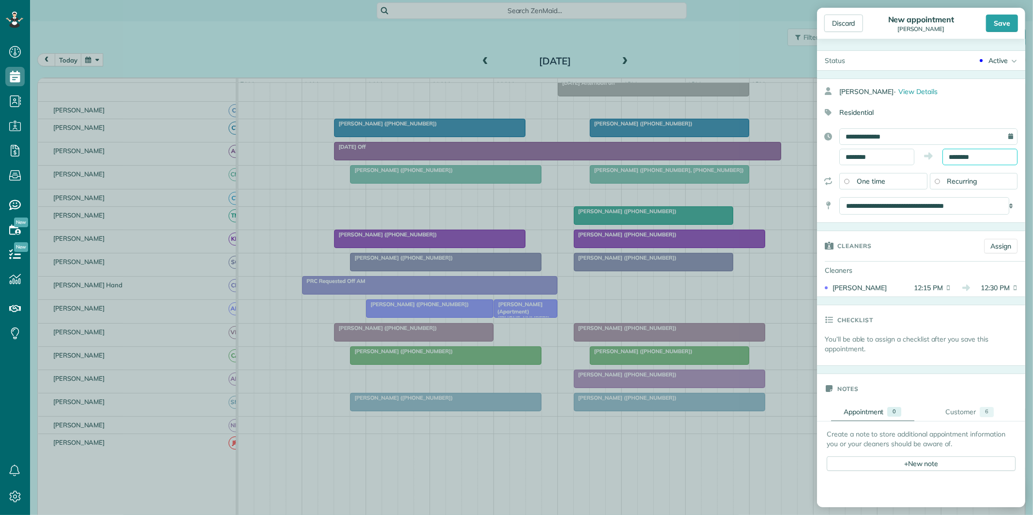
click at [970, 154] on input "********" at bounding box center [980, 157] width 75 height 16
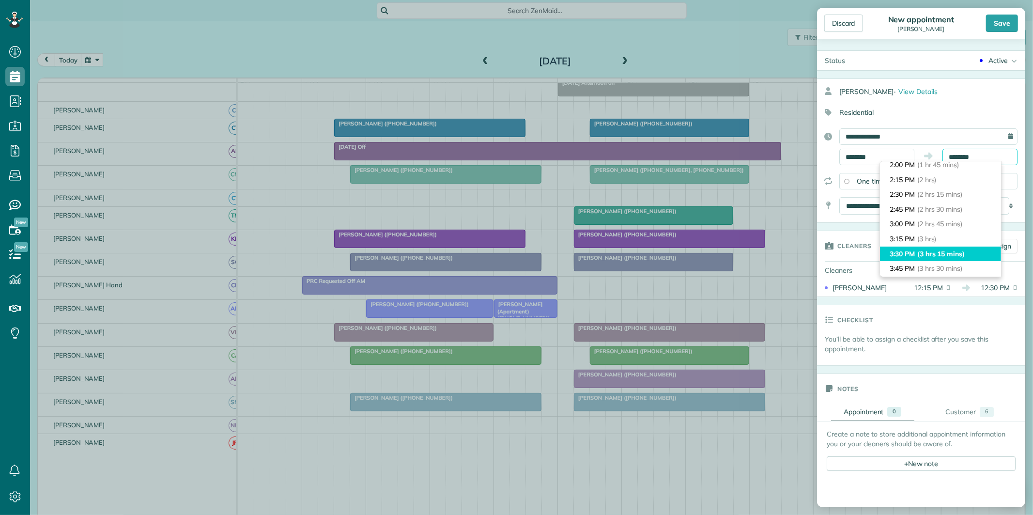
scroll to position [108, 0]
type input "*******"
click at [926, 234] on span "(3 hrs)" at bounding box center [927, 238] width 21 height 9
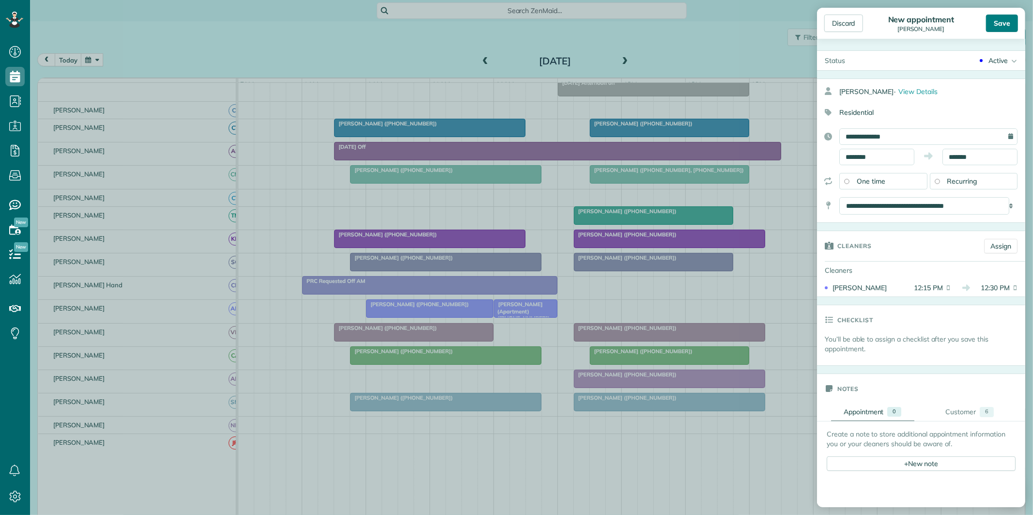
click at [1008, 20] on div "Save" at bounding box center [1002, 23] width 32 height 17
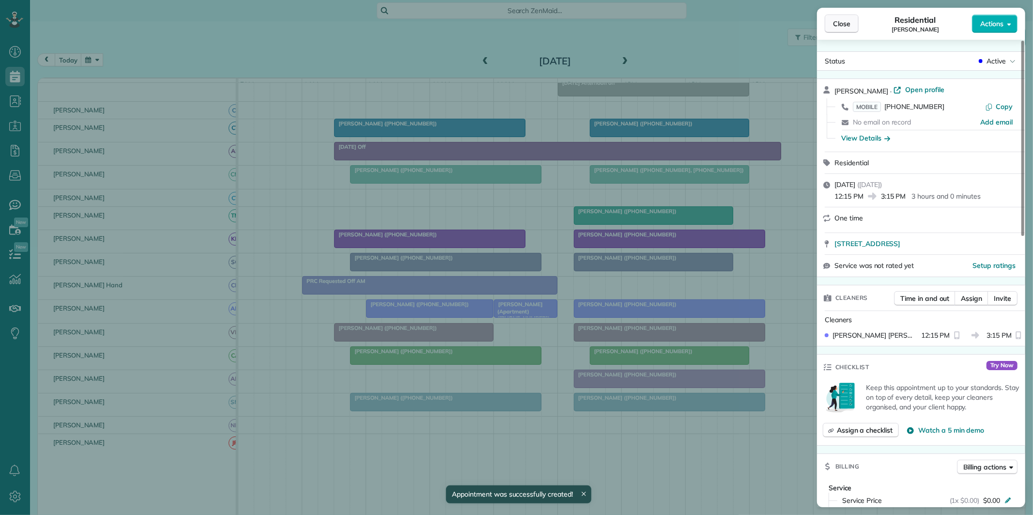
click at [851, 21] on button "Close" at bounding box center [842, 24] width 34 height 18
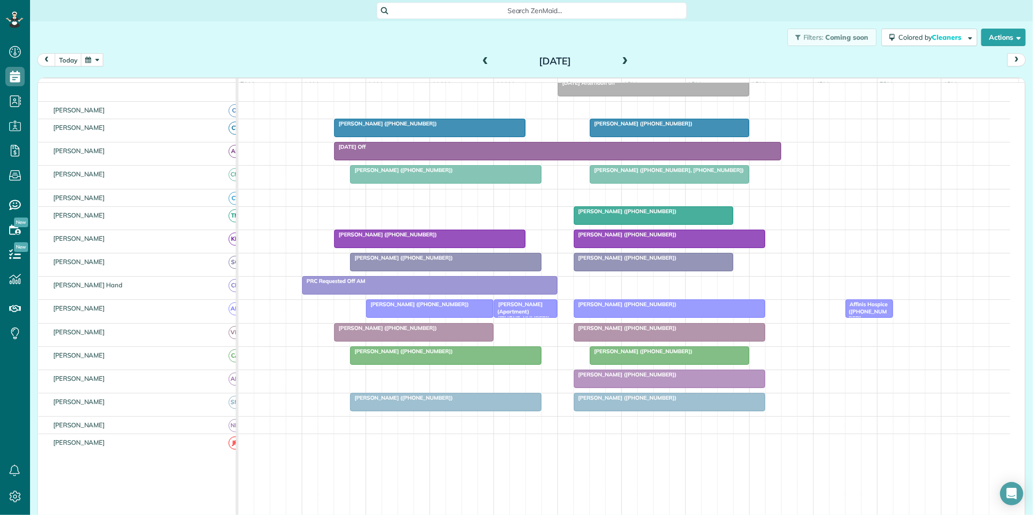
click at [646, 317] on div at bounding box center [670, 308] width 190 height 17
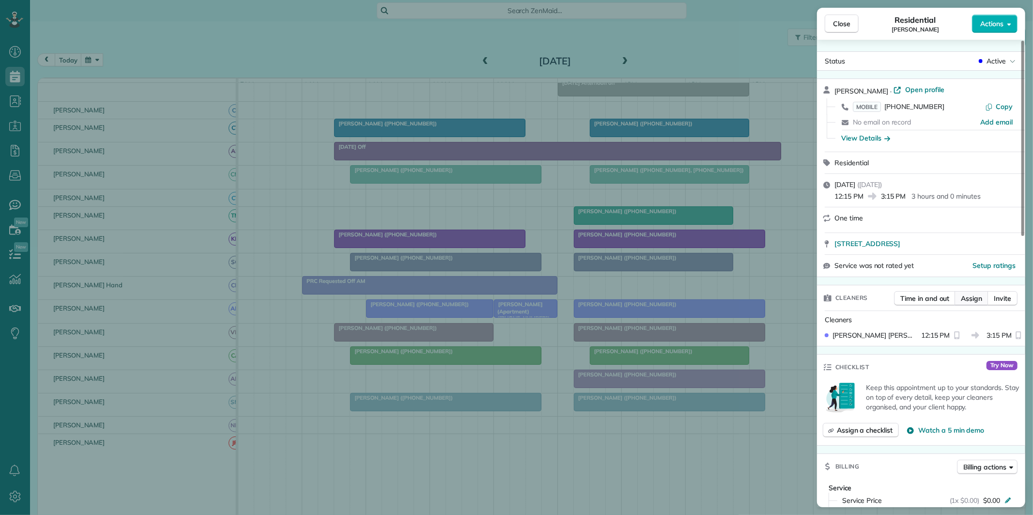
click at [972, 299] on span "Assign" at bounding box center [971, 299] width 21 height 10
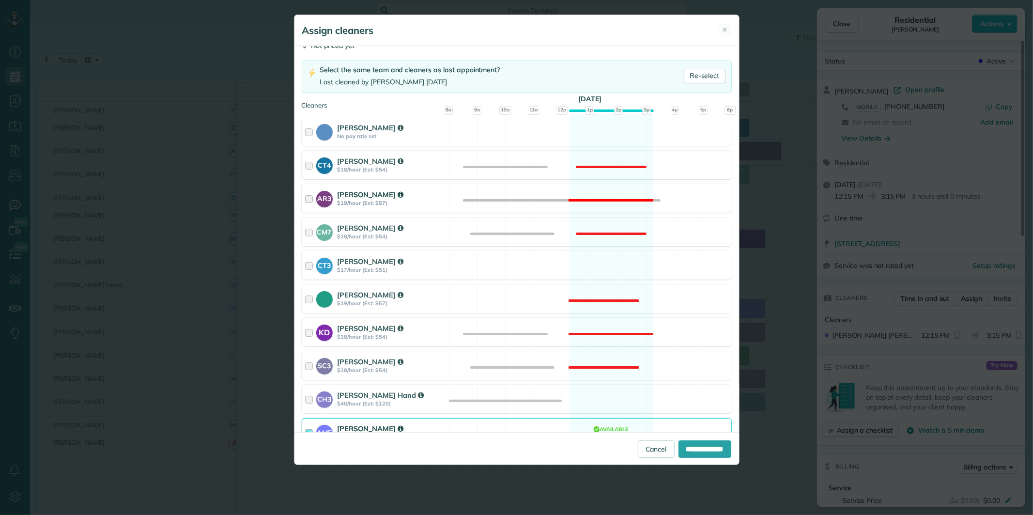
scroll to position [108, 0]
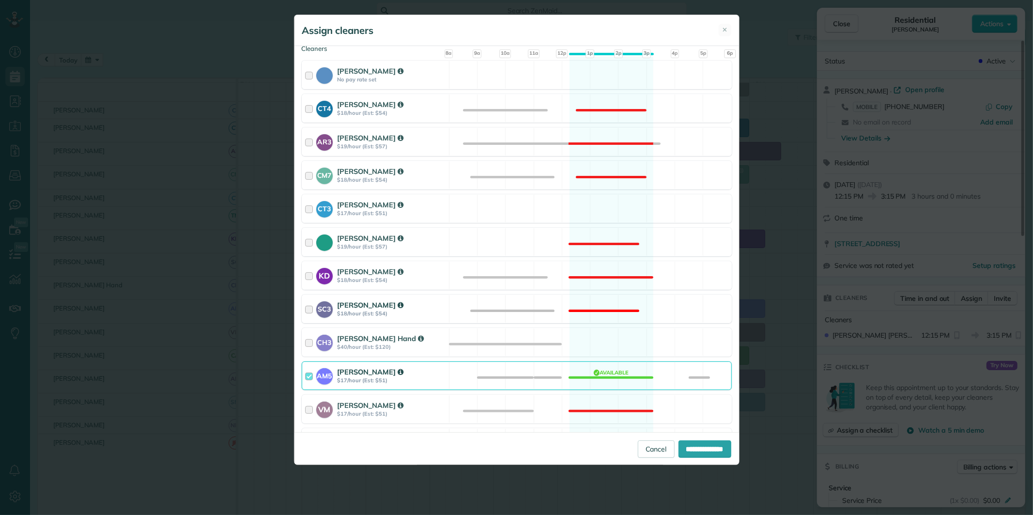
click at [607, 304] on div "SC3 Stephanie Cruz $18/hour (Est: $54) Not available" at bounding box center [517, 309] width 430 height 29
click at [700, 448] on input "**********" at bounding box center [705, 448] width 53 height 17
type input "**********"
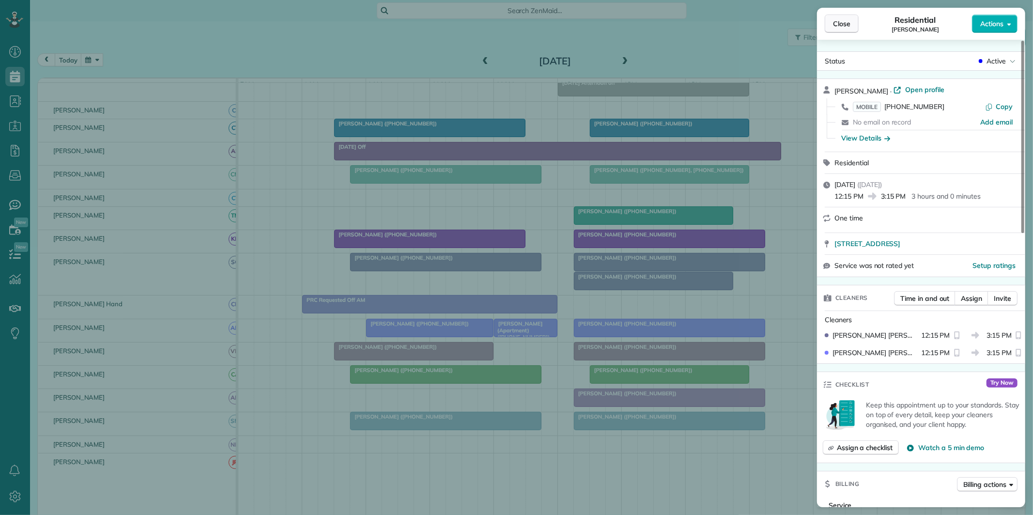
click at [844, 21] on span "Close" at bounding box center [841, 24] width 17 height 10
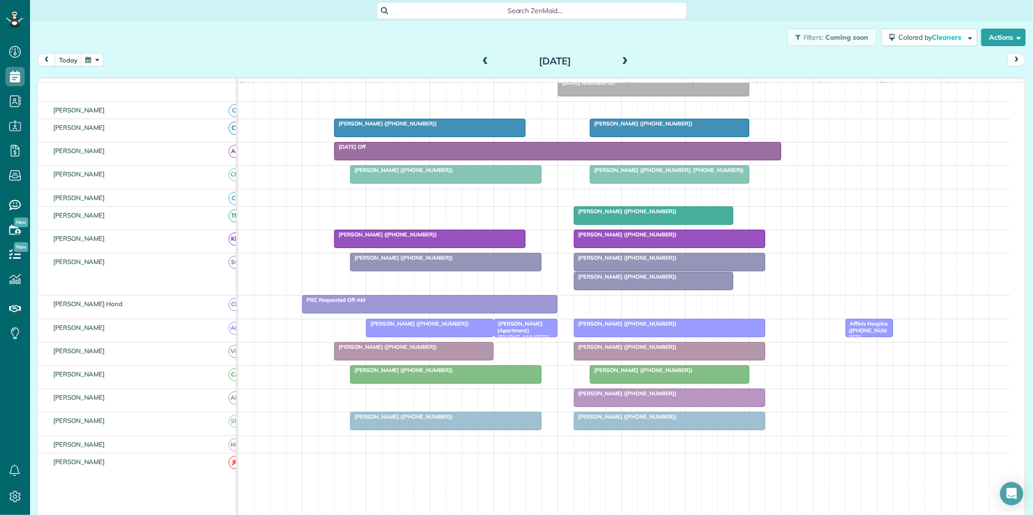
click at [655, 261] on div "Jan Abbott (+13148141415)" at bounding box center [670, 257] width 186 height 7
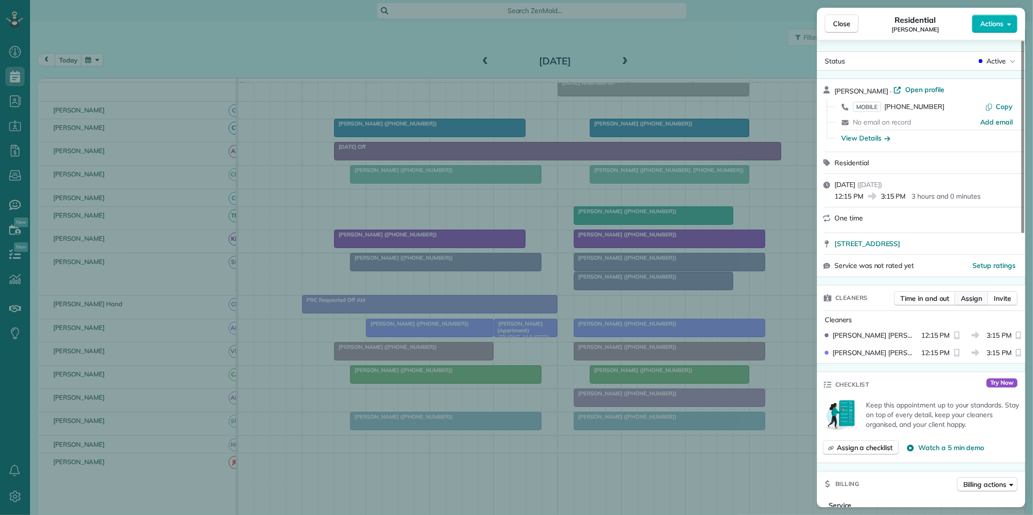
click at [968, 294] on span "Assign" at bounding box center [971, 299] width 21 height 10
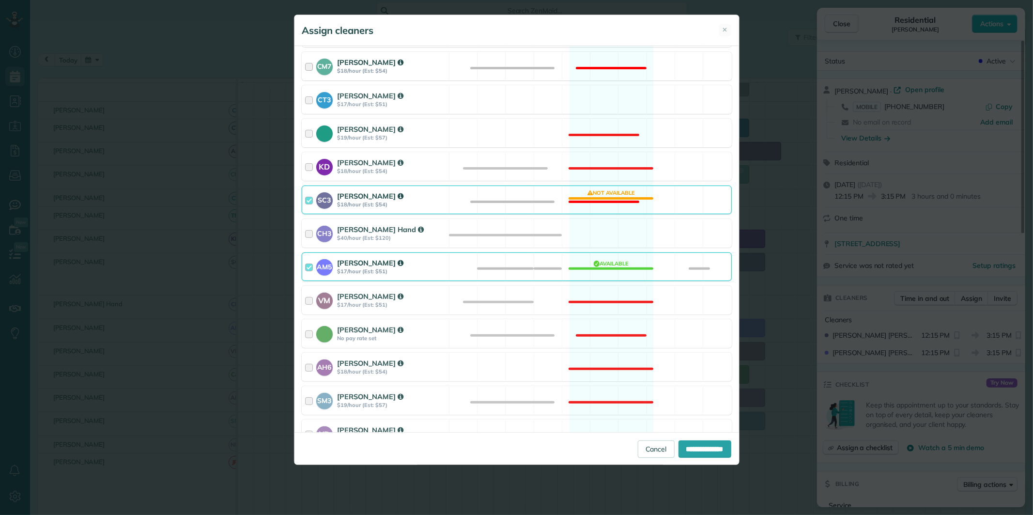
scroll to position [269, 0]
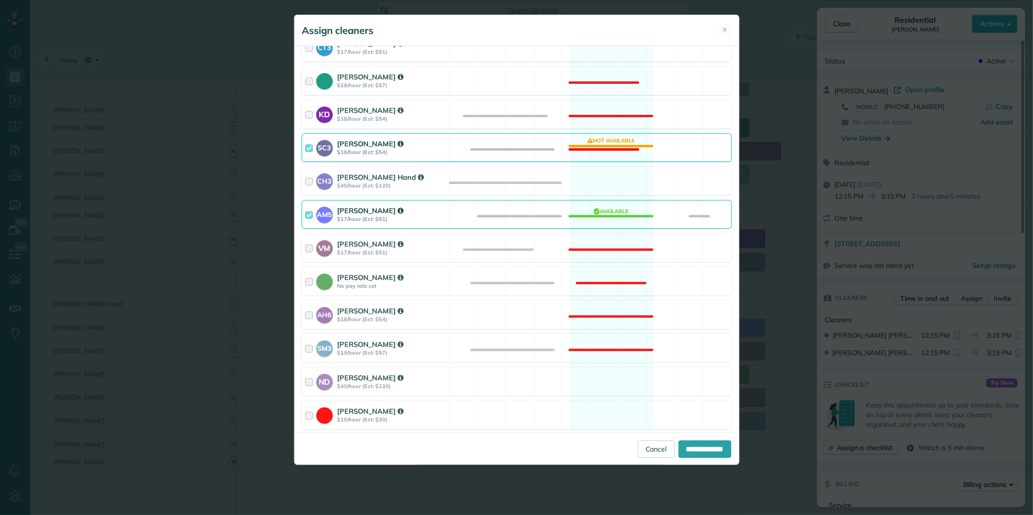
click at [607, 265] on div "Cleaning for Jan Abbott Tue, Aug 19 - 12:15 PM to 3:15 PM 175 Woodcreek Lane Fa…" at bounding box center [517, 239] width 445 height 386
click at [618, 268] on div "Catherine Altman No pay rate set Not available" at bounding box center [517, 281] width 430 height 29
click at [604, 143] on div "SC3 Stephanie Cruz $18/hour (Est: $54) Not available" at bounding box center [517, 147] width 430 height 29
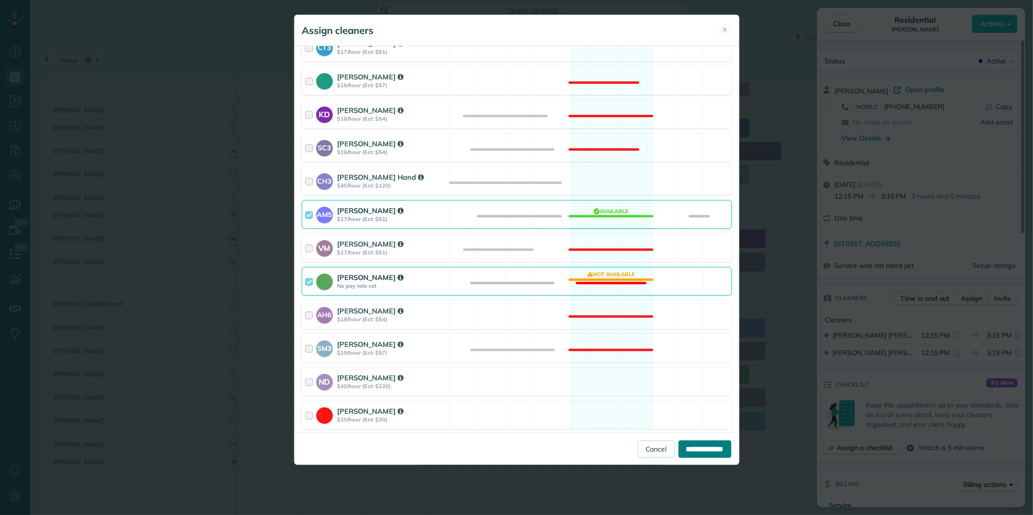
click at [697, 448] on input "**********" at bounding box center [705, 448] width 53 height 17
type input "**********"
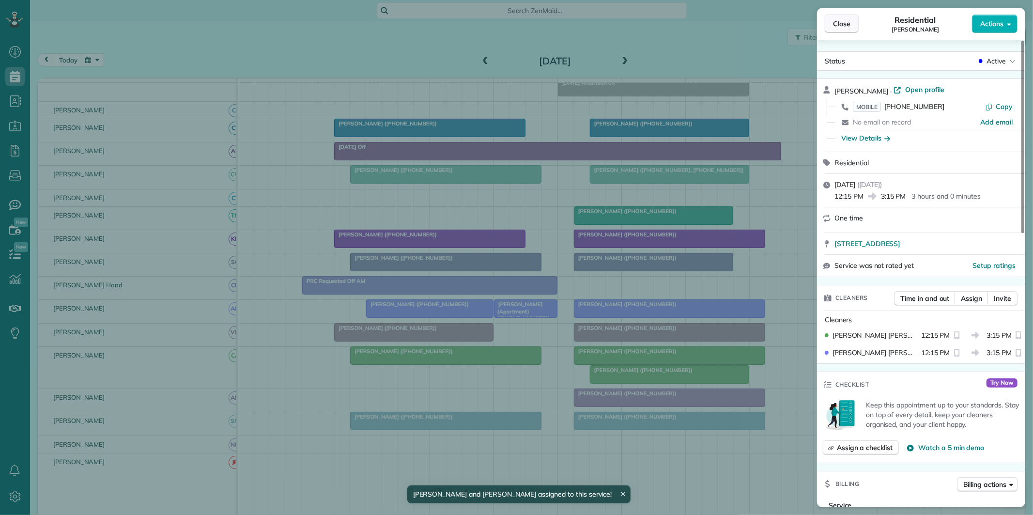
click at [851, 26] on button "Close" at bounding box center [842, 24] width 34 height 18
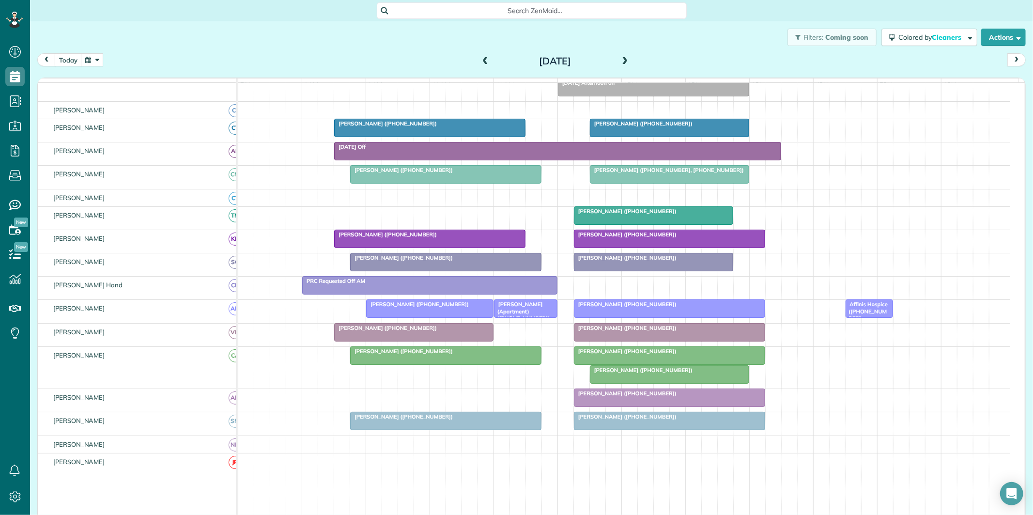
click at [634, 373] on span "Dean Bloom (+14042024056)" at bounding box center [642, 370] width 104 height 7
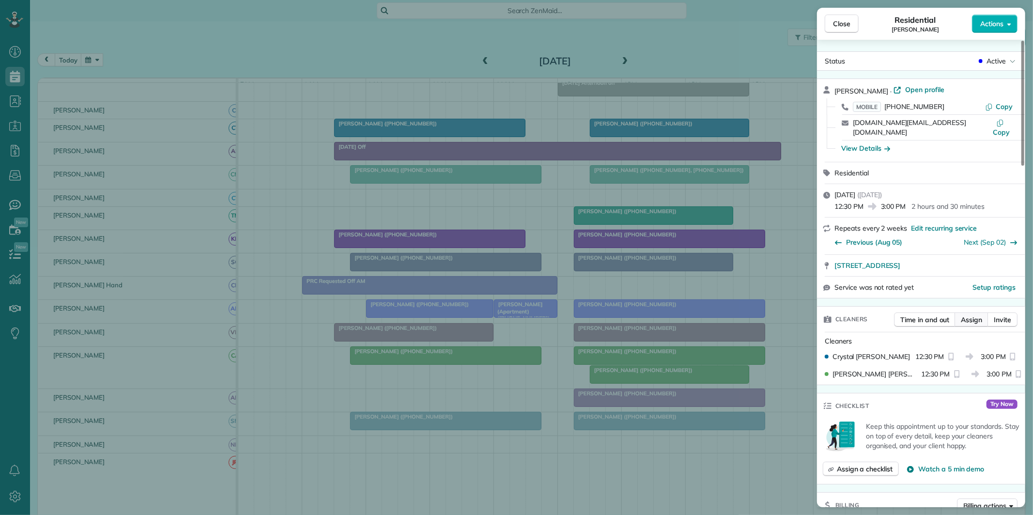
click at [976, 315] on span "Assign" at bounding box center [971, 320] width 21 height 10
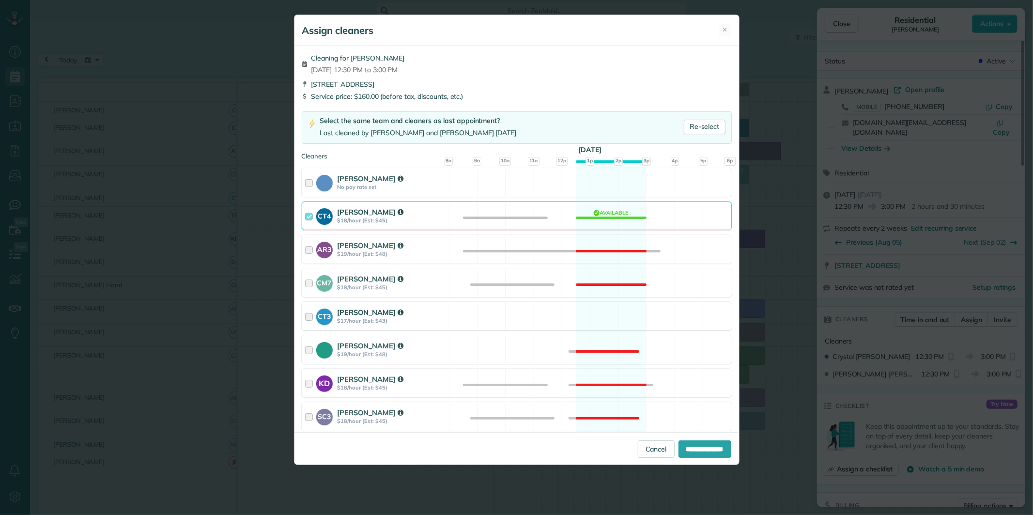
click at [601, 311] on div "CT3 Crystal Todd $17/hour (Est: $43) Available" at bounding box center [517, 316] width 430 height 29
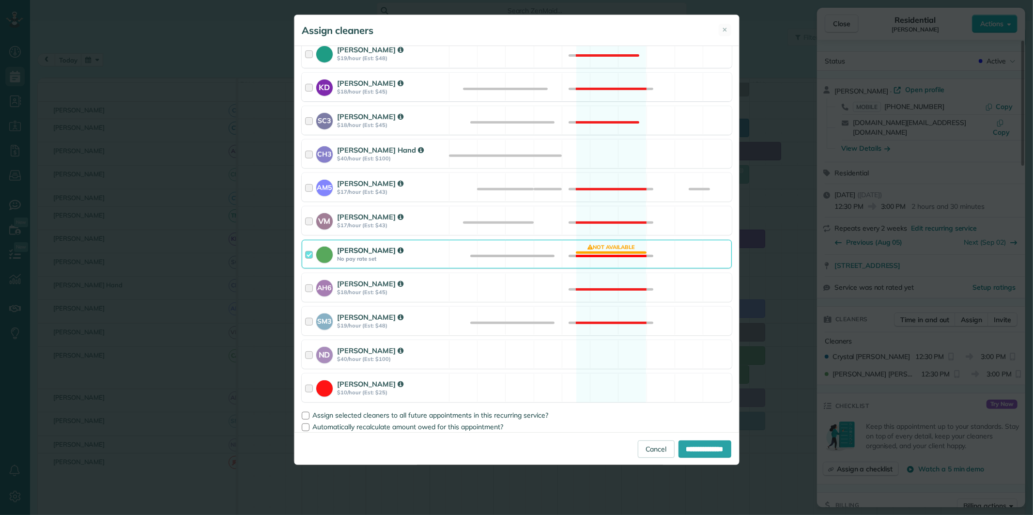
scroll to position [302, 0]
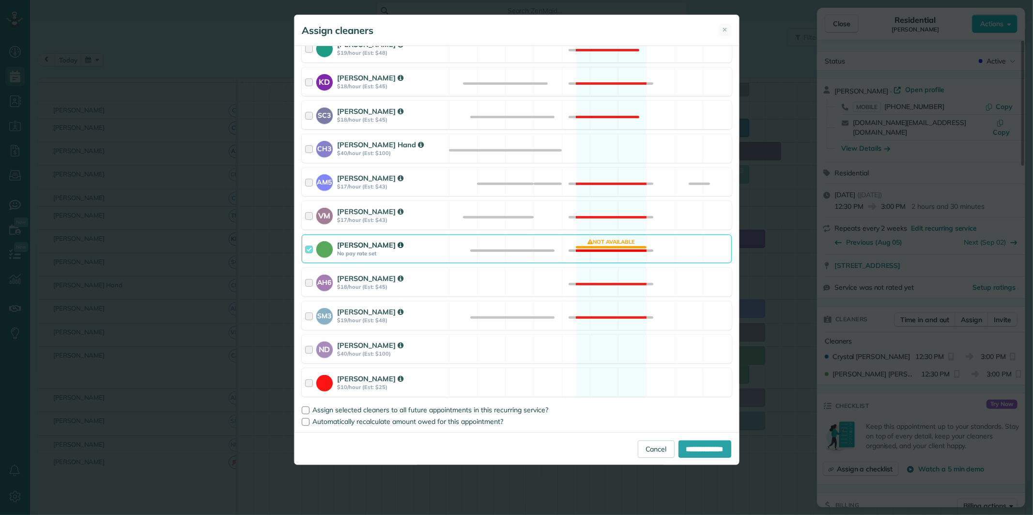
click at [610, 248] on div "Catherine Altman No pay rate set Not available" at bounding box center [517, 248] width 430 height 29
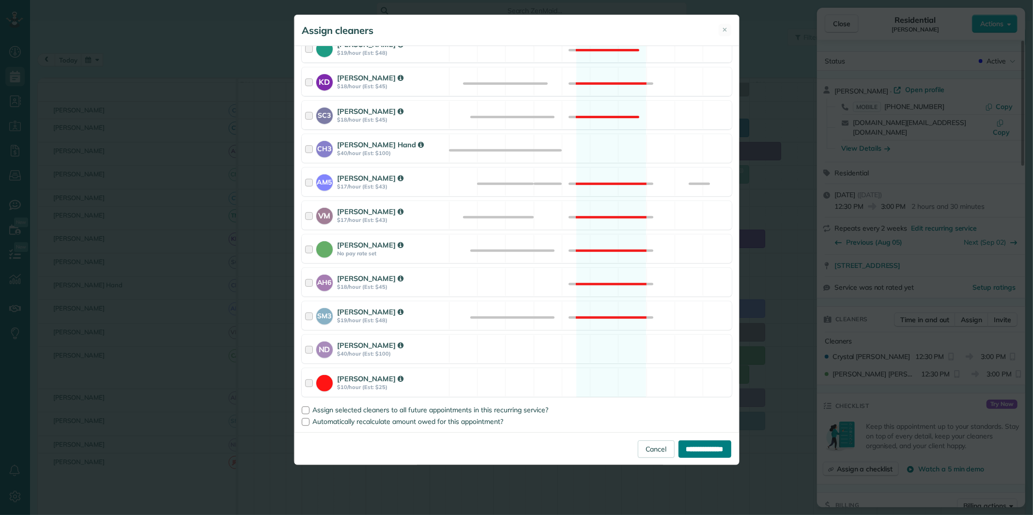
click at [712, 453] on input "**********" at bounding box center [705, 448] width 53 height 17
type input "**********"
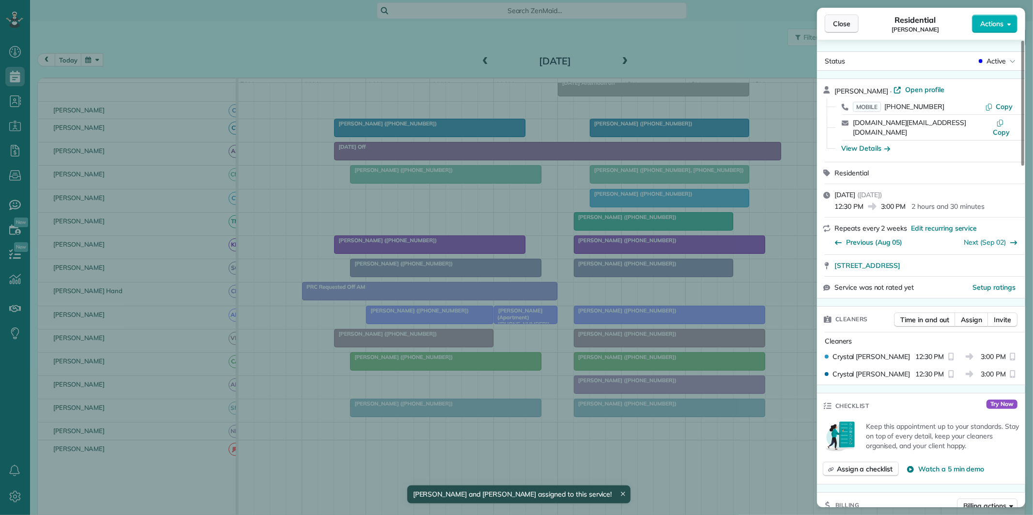
click at [844, 21] on span "Close" at bounding box center [841, 24] width 17 height 10
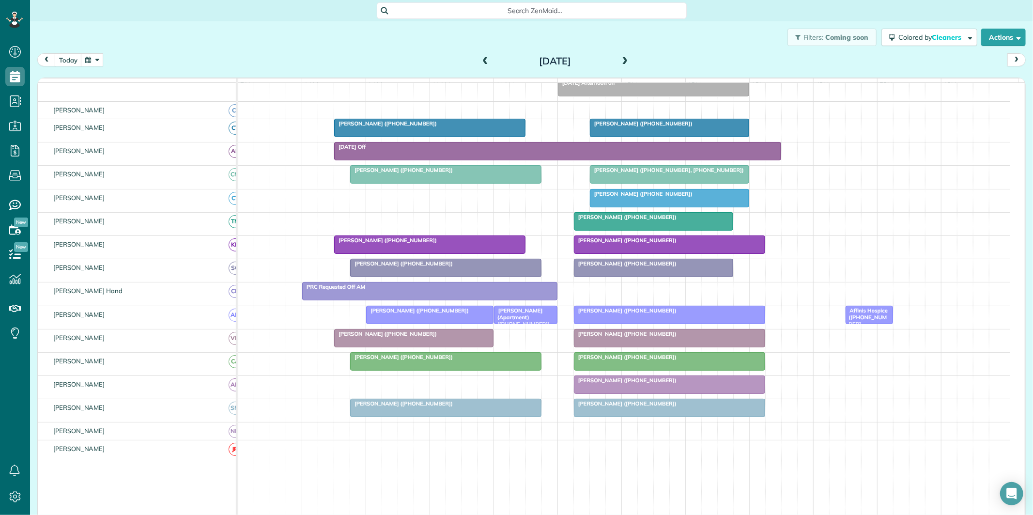
click at [641, 267] on div "Anna Hinson - Hendry (+14046305973)" at bounding box center [654, 263] width 154 height 7
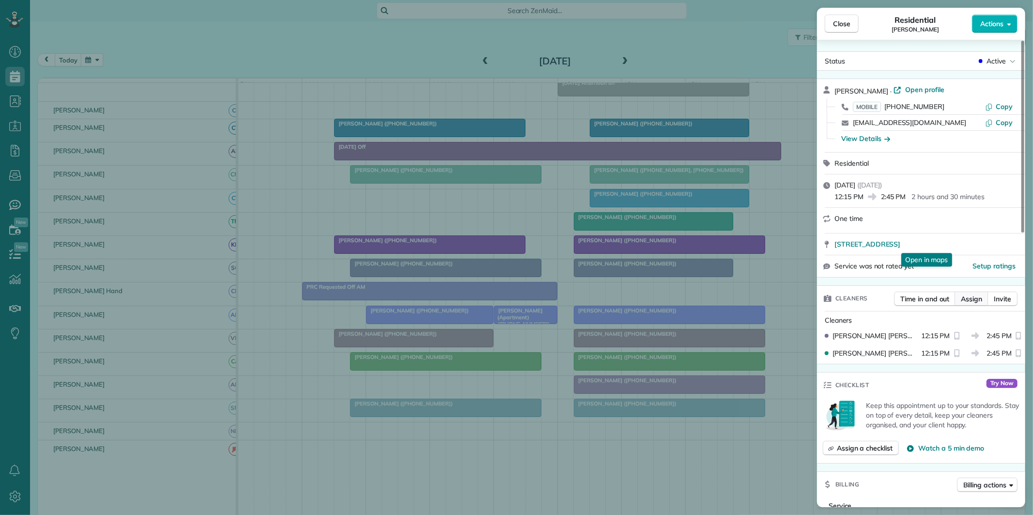
click at [976, 297] on span "Assign" at bounding box center [971, 299] width 21 height 10
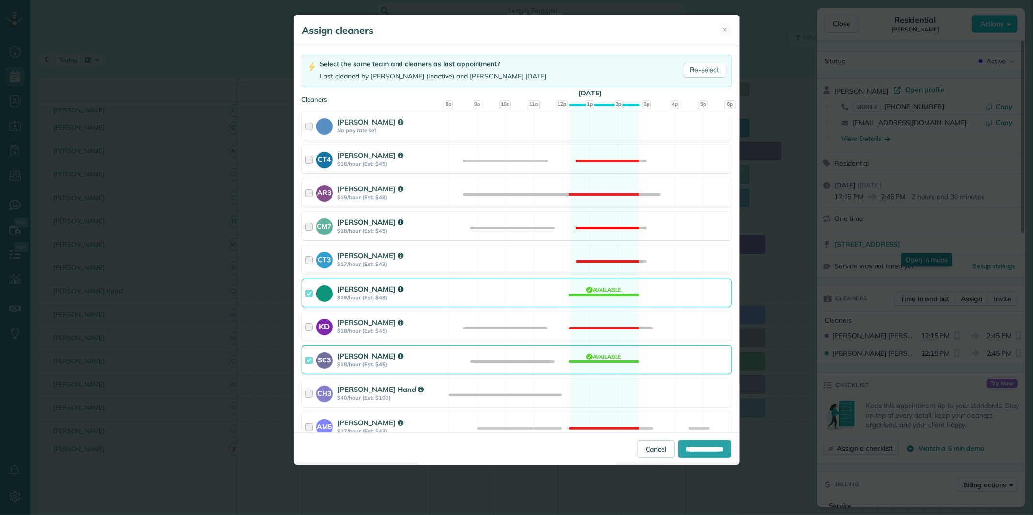
scroll to position [108, 0]
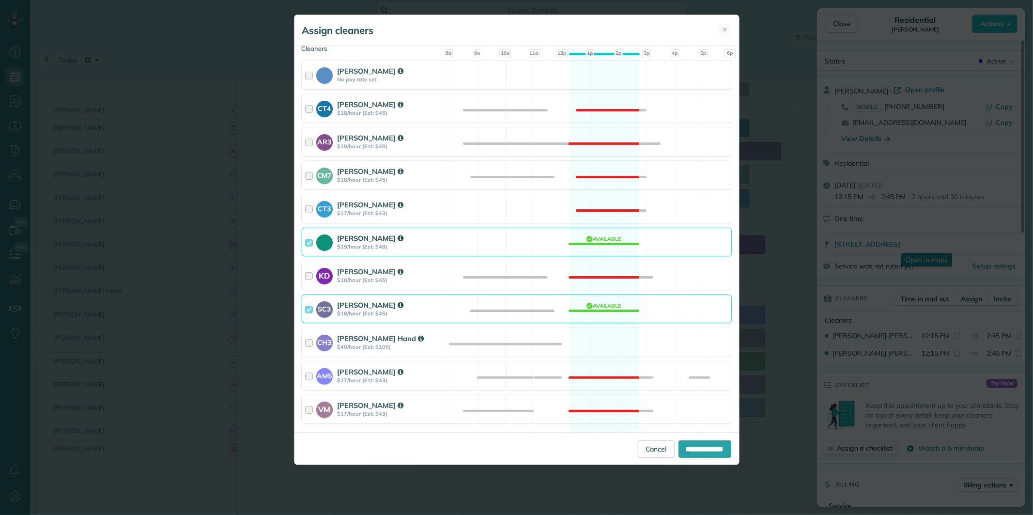
click at [604, 243] on div "Tamara Mitchell $19/hour (Est: $48) Available" at bounding box center [517, 242] width 430 height 29
click at [608, 344] on div "CH3 Cortney Hand $40/hour (Est: $100) Available" at bounding box center [517, 342] width 430 height 29
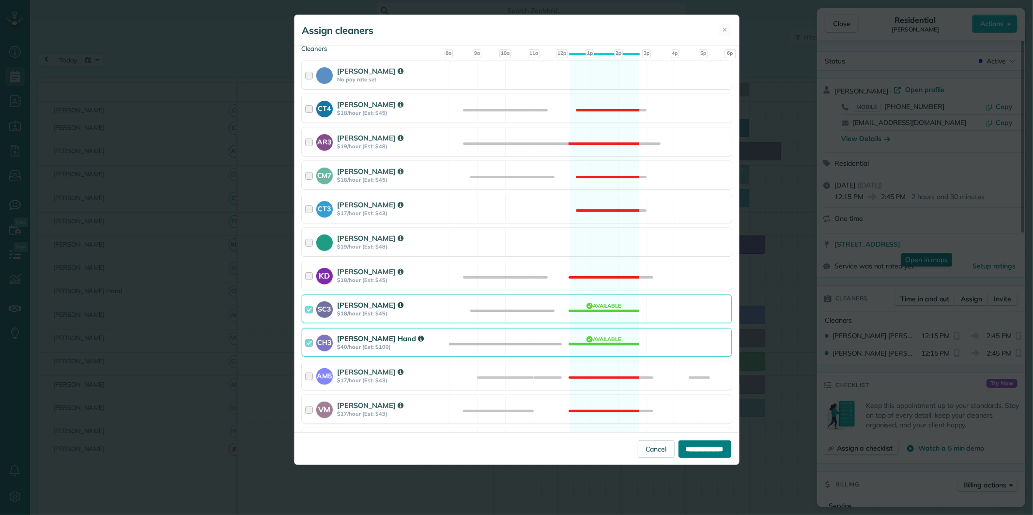
click at [700, 453] on input "**********" at bounding box center [705, 448] width 53 height 17
type input "**********"
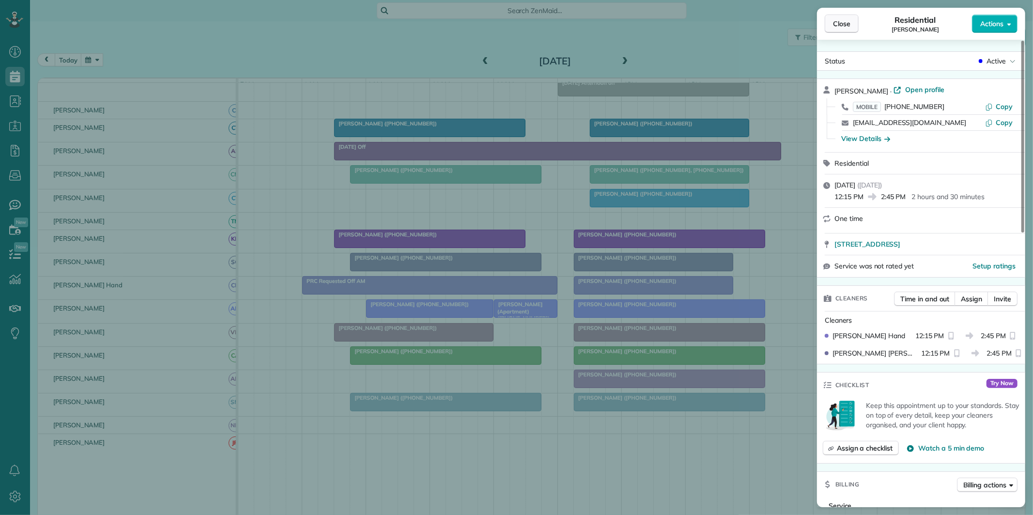
click at [849, 22] on span "Close" at bounding box center [841, 24] width 17 height 10
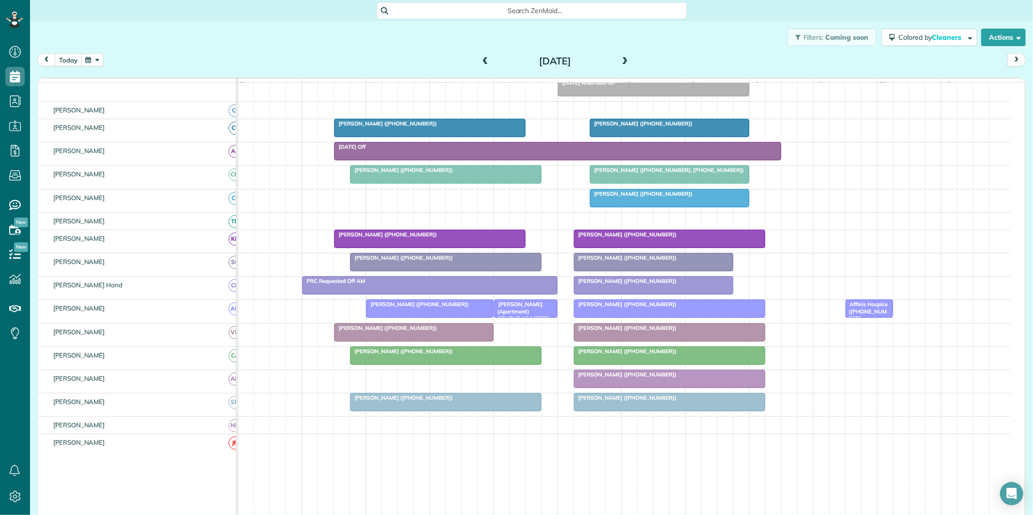
click at [62, 59] on button "today" at bounding box center [68, 59] width 27 height 13
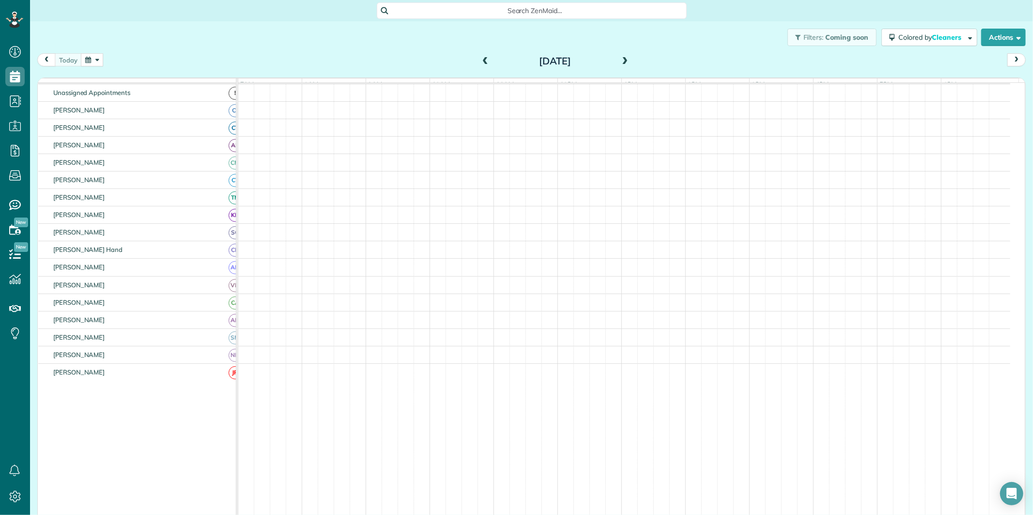
scroll to position [99, 0]
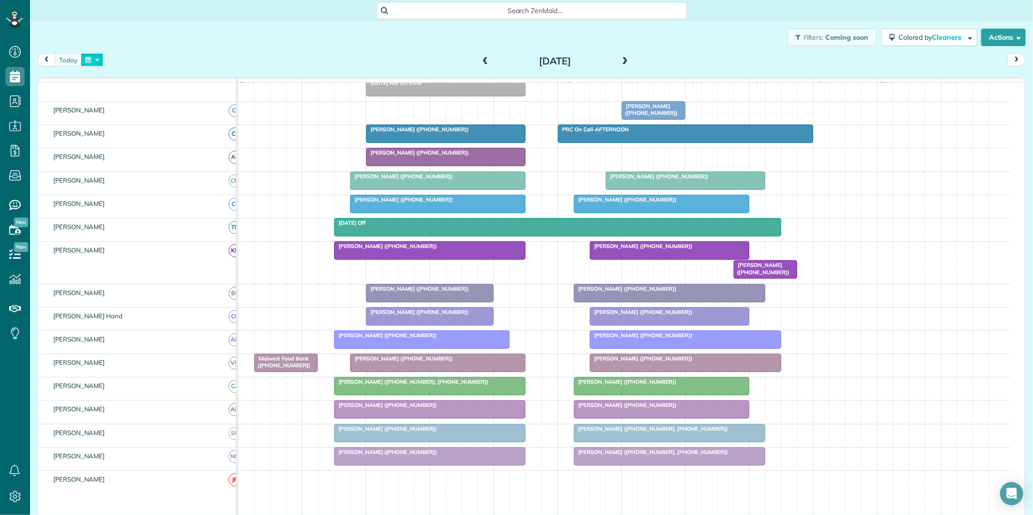
click at [93, 58] on button "button" at bounding box center [92, 59] width 22 height 13
click at [149, 136] on link "19" at bounding box center [148, 141] width 16 height 16
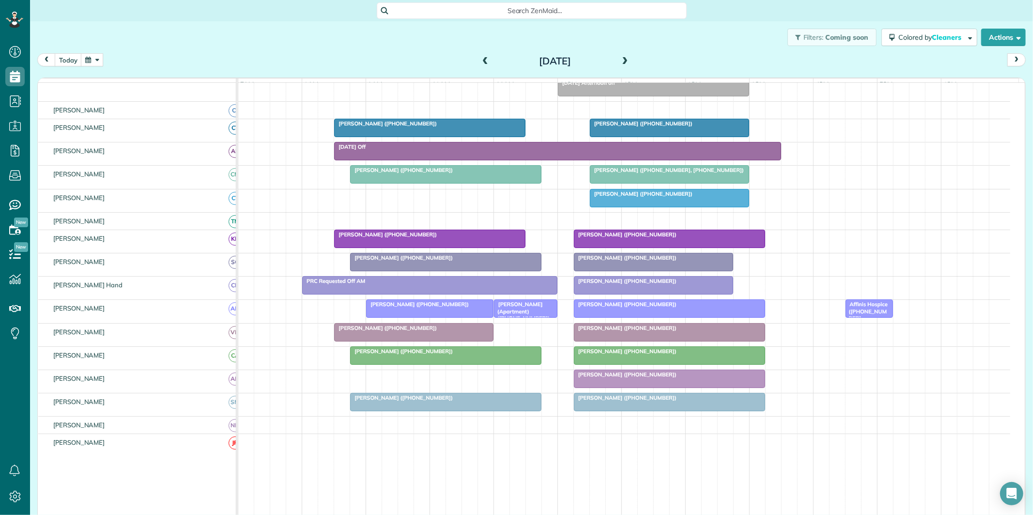
click at [622, 57] on span at bounding box center [625, 61] width 11 height 9
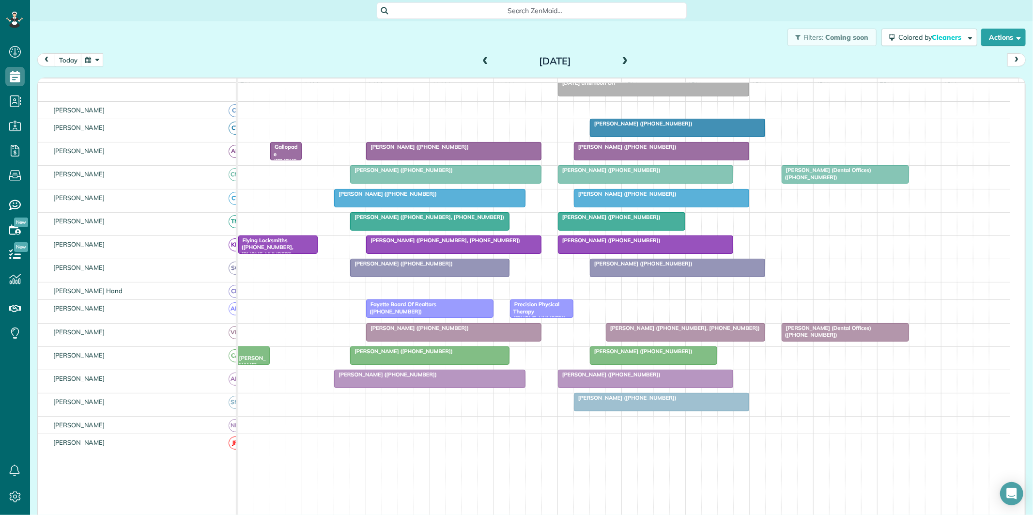
click at [621, 59] on span at bounding box center [625, 61] width 11 height 9
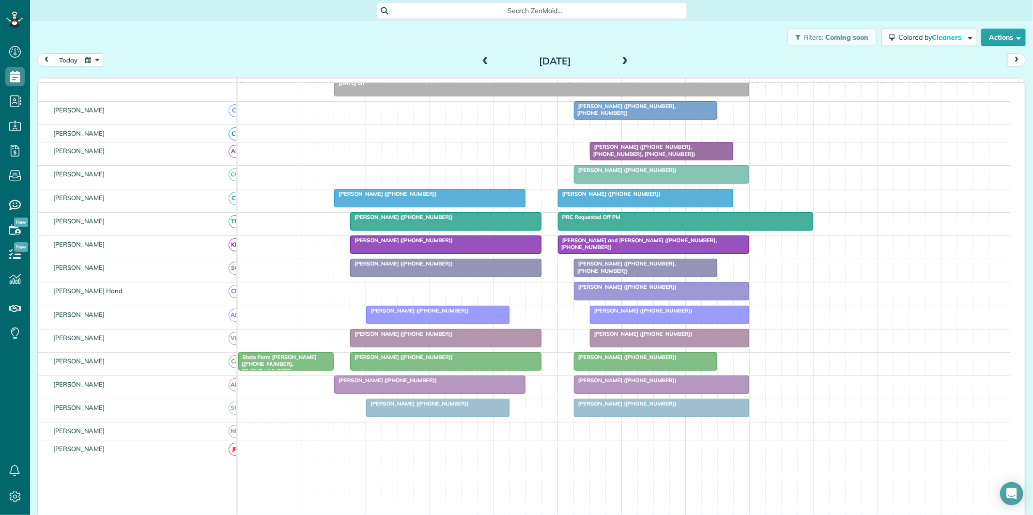
click at [622, 57] on span at bounding box center [625, 61] width 11 height 9
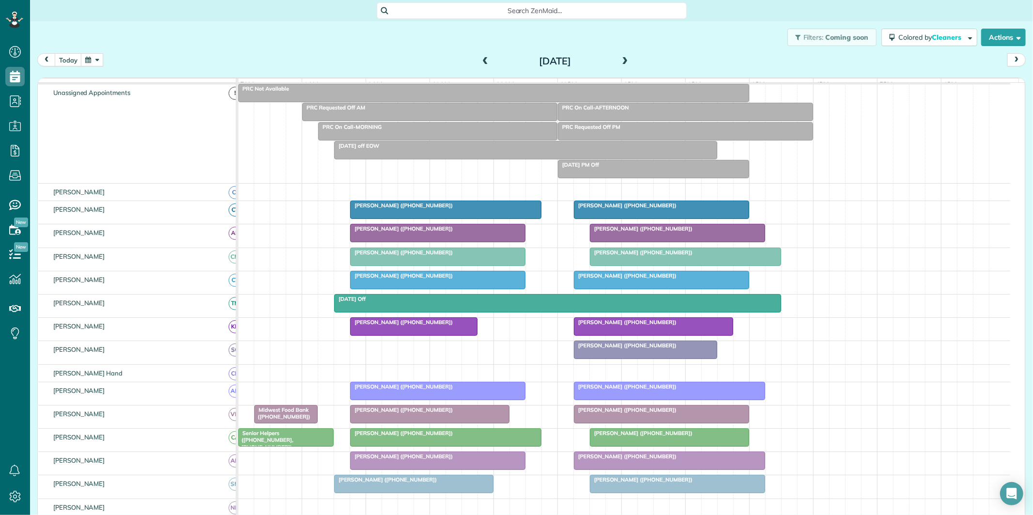
scroll to position [118, 0]
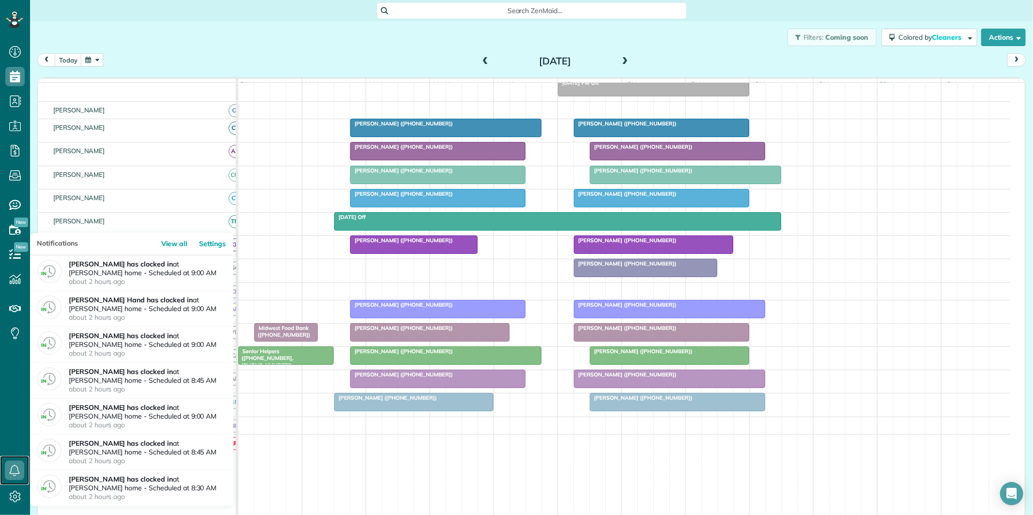
click at [18, 472] on use at bounding box center [15, 471] width 10 height 12
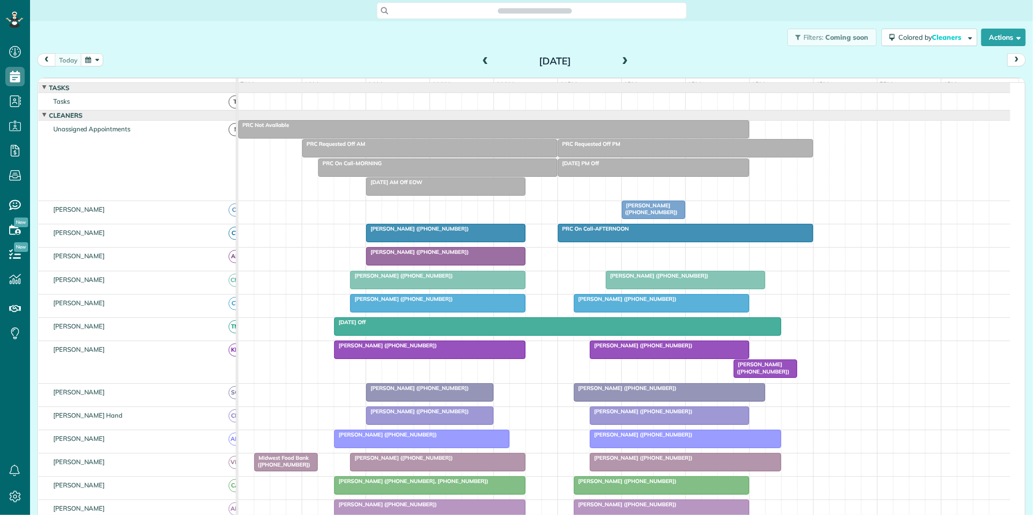
scroll to position [4, 4]
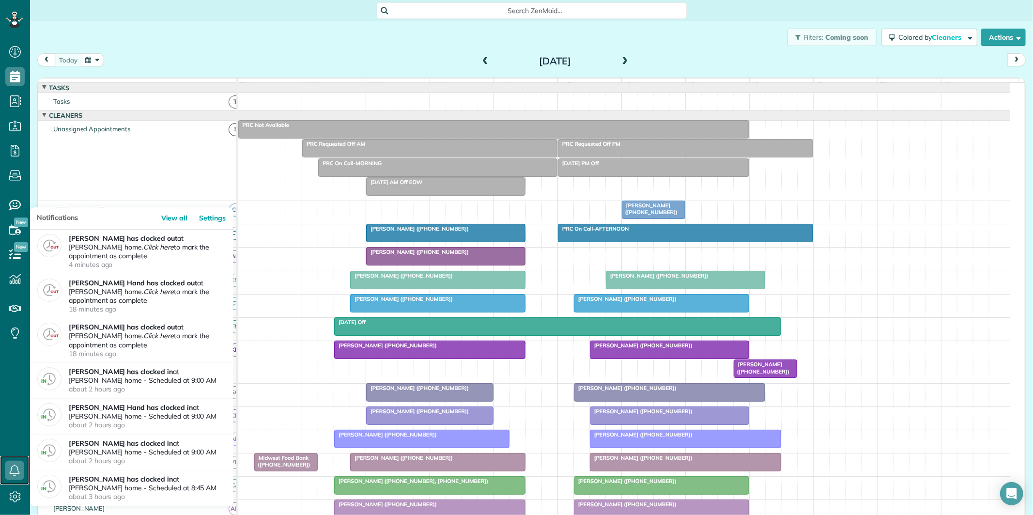
click at [16, 466] on use at bounding box center [15, 471] width 10 height 12
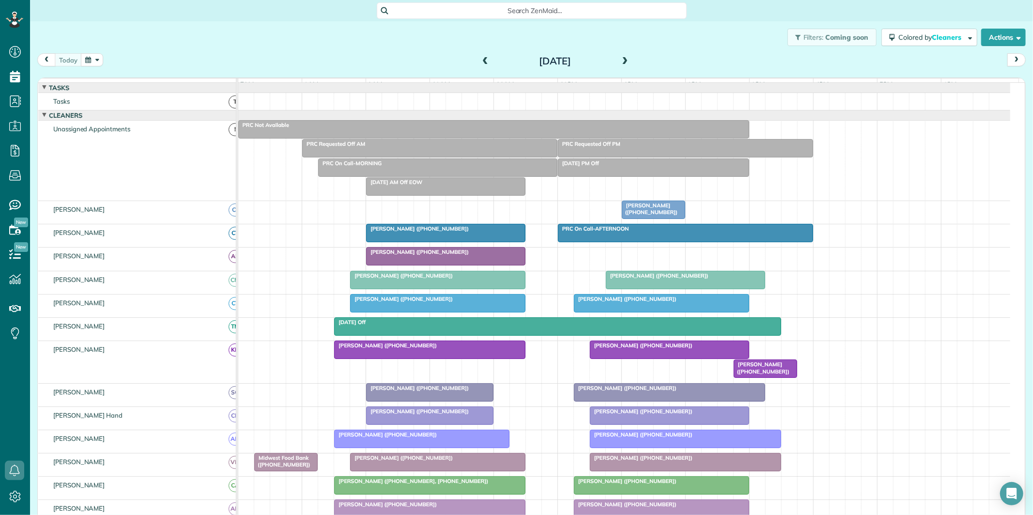
click at [336, 46] on div "Filters: Coming soon Colored by Cleaners Color by Cleaner Color by Team Color b…" at bounding box center [531, 37] width 1003 height 32
click at [479, 241] on div at bounding box center [446, 232] width 158 height 17
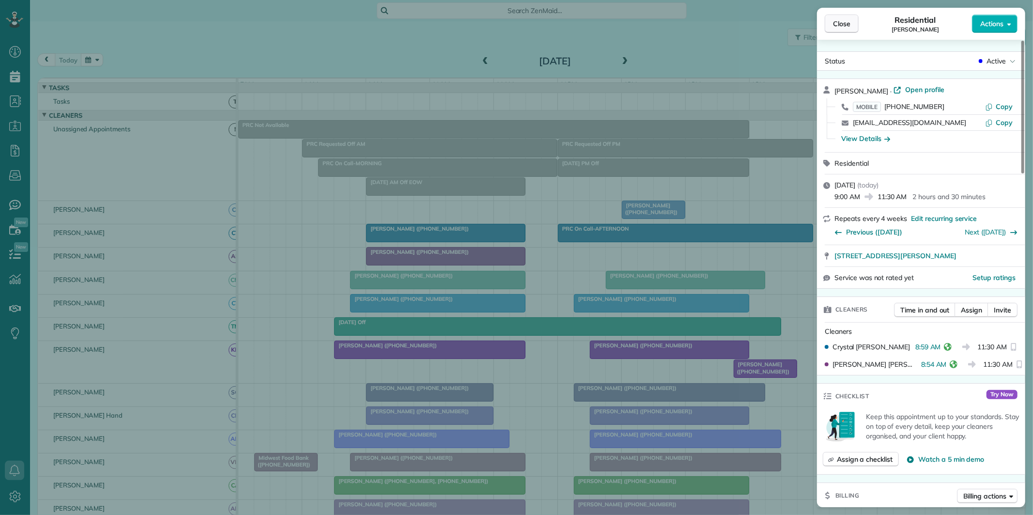
click at [844, 25] on span "Close" at bounding box center [841, 24] width 17 height 10
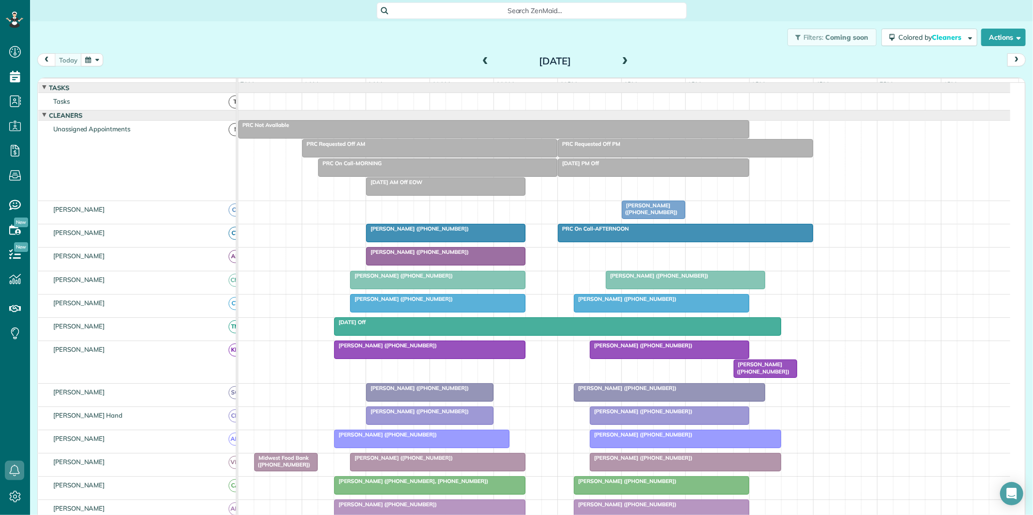
click at [95, 61] on button "button" at bounding box center [92, 59] width 22 height 13
click at [180, 137] on link "21" at bounding box center [179, 141] width 16 height 16
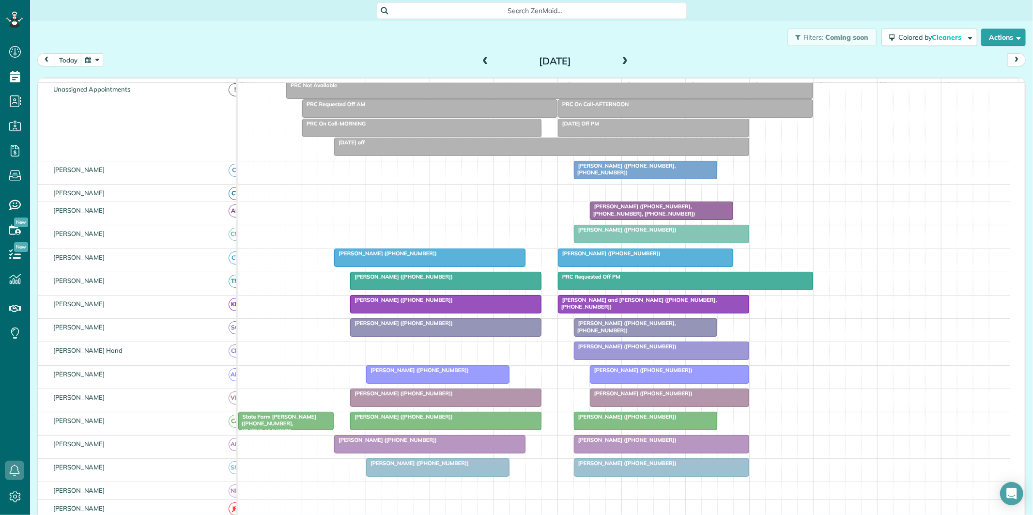
scroll to position [54, 0]
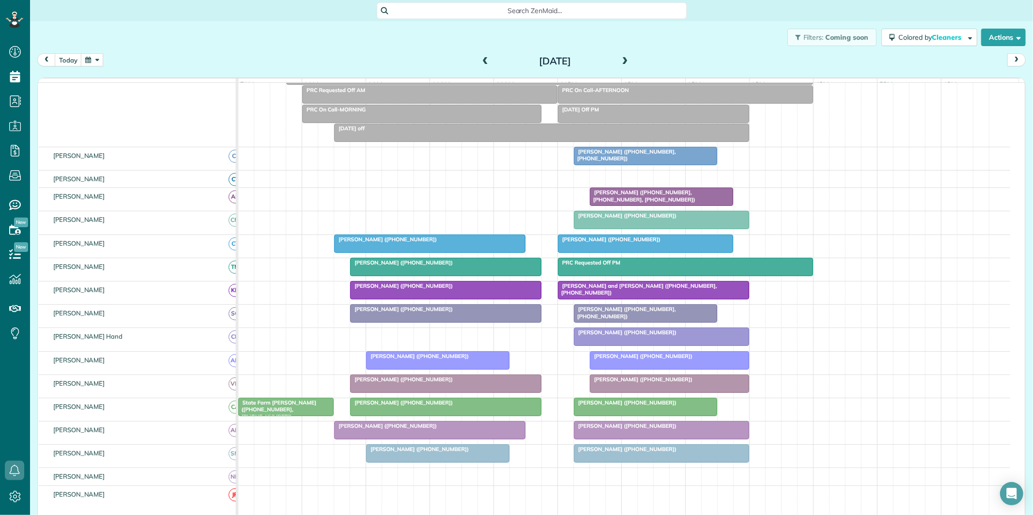
click at [621, 61] on span at bounding box center [625, 61] width 11 height 9
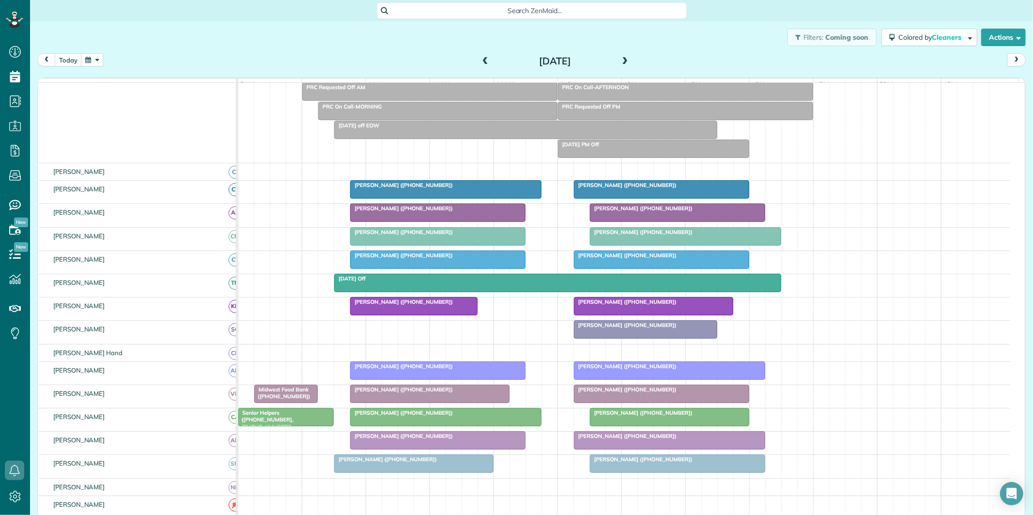
scroll to position [108, 0]
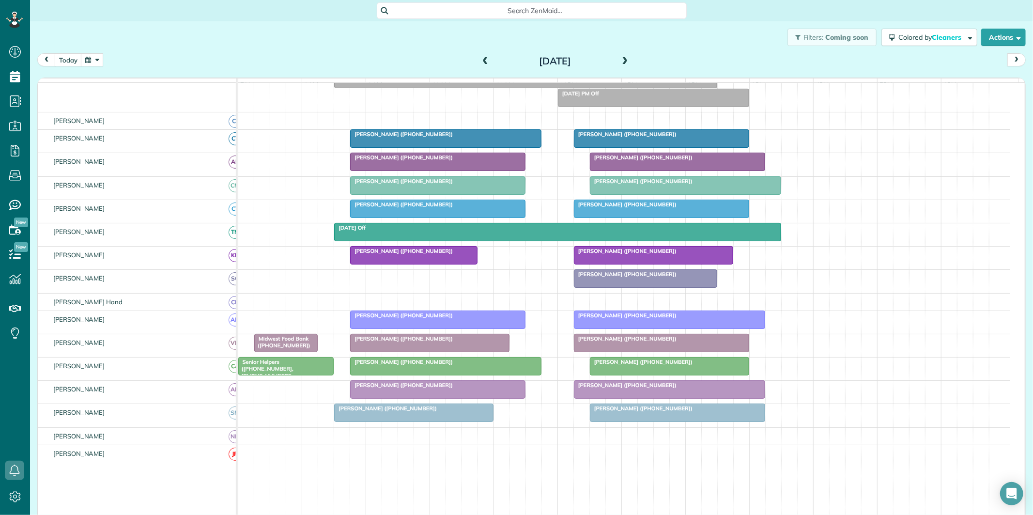
click at [360, 38] on div "Filters: Coming soon Colored by Cleaners Color by Cleaner Color by Team Color b…" at bounding box center [531, 37] width 1003 height 32
click at [66, 59] on button "today" at bounding box center [68, 59] width 27 height 13
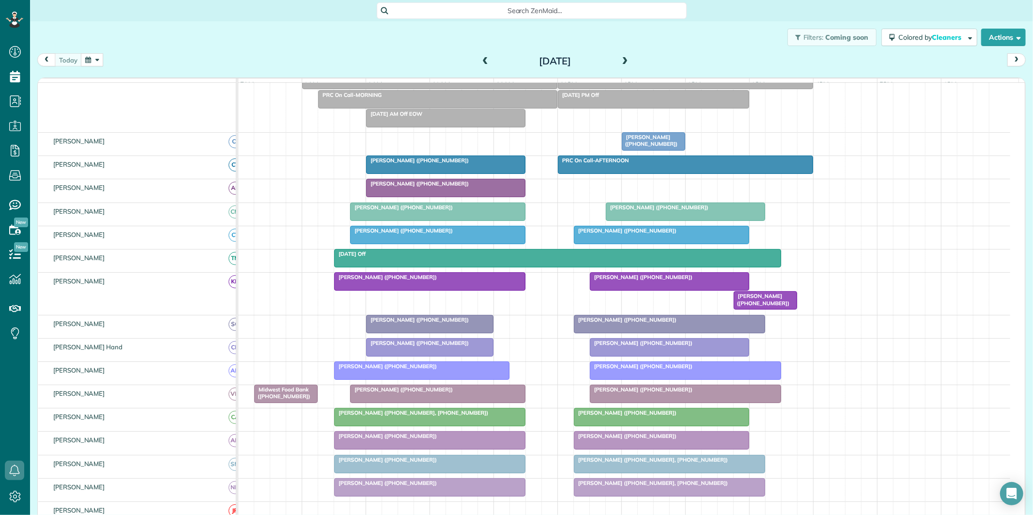
scroll to position [79, 0]
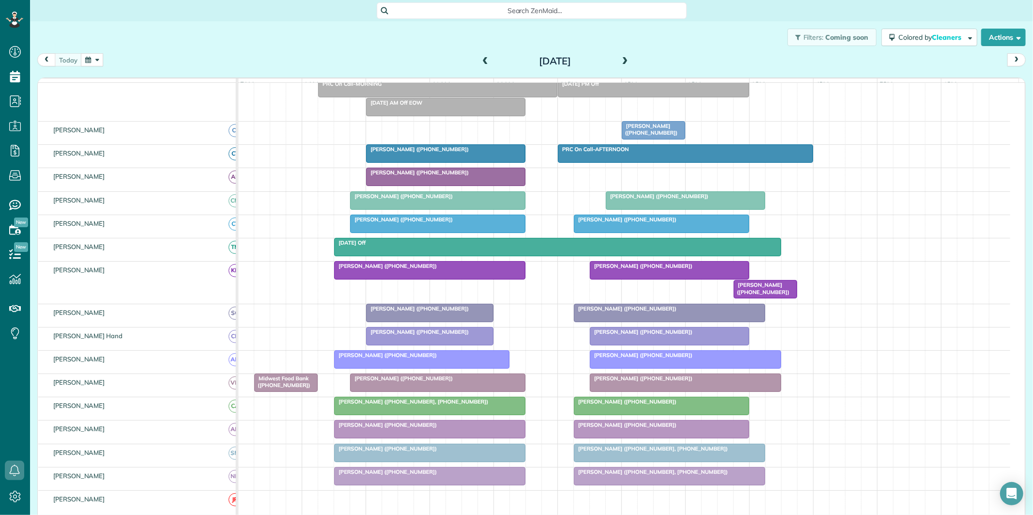
click at [622, 59] on span at bounding box center [625, 61] width 11 height 9
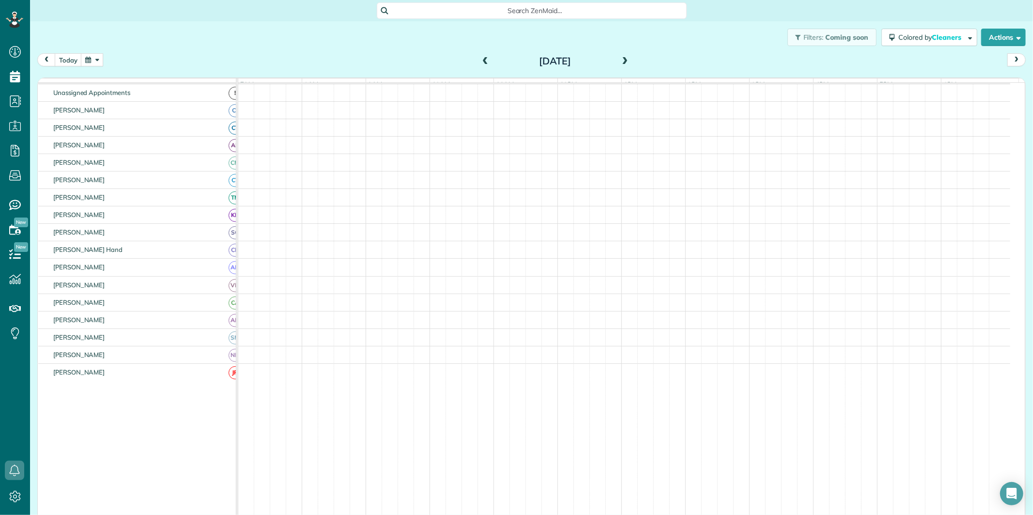
scroll to position [16, 0]
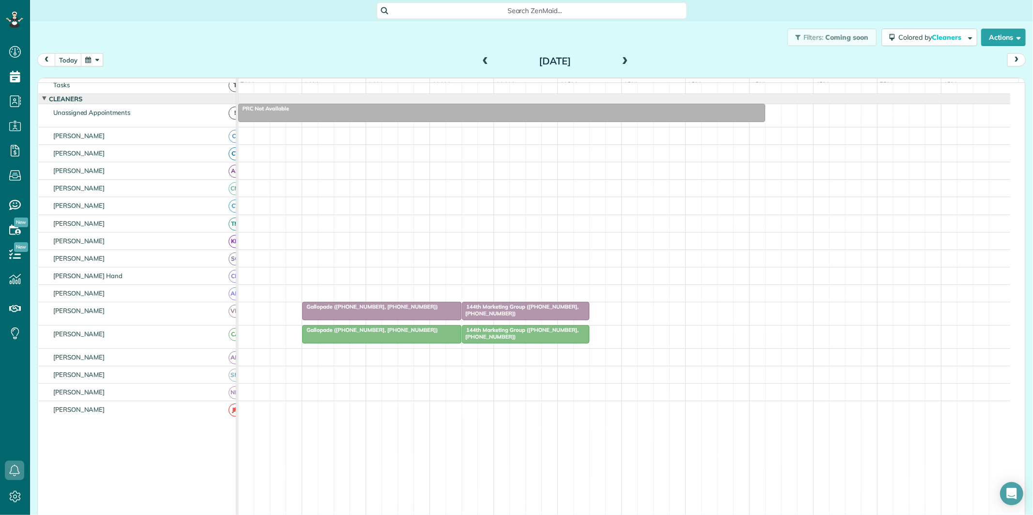
click at [621, 61] on span at bounding box center [625, 61] width 11 height 9
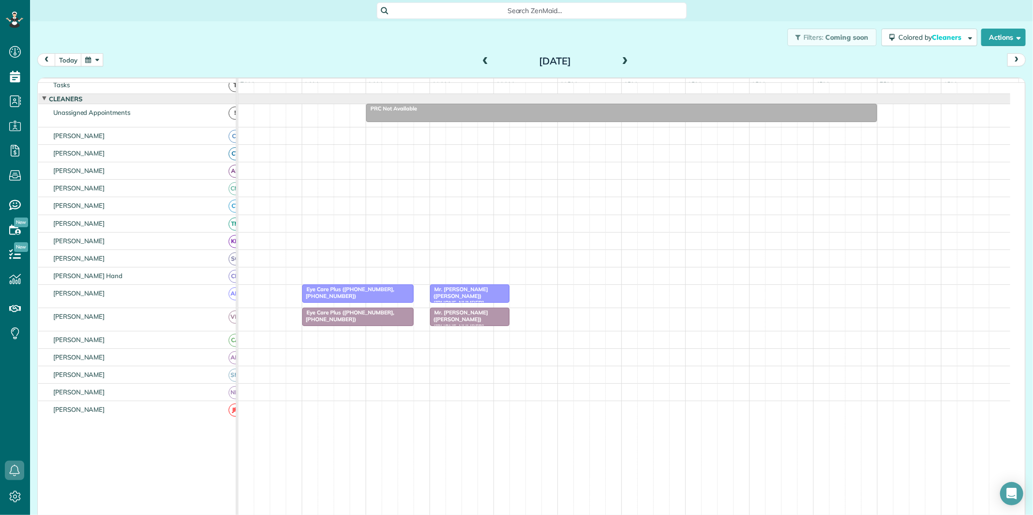
click at [622, 59] on span at bounding box center [625, 61] width 11 height 9
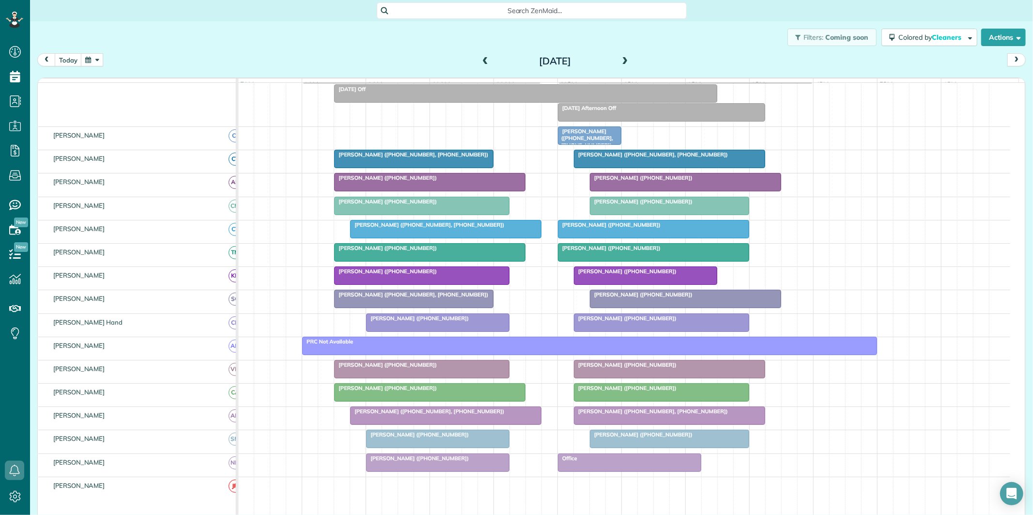
scroll to position [124, 0]
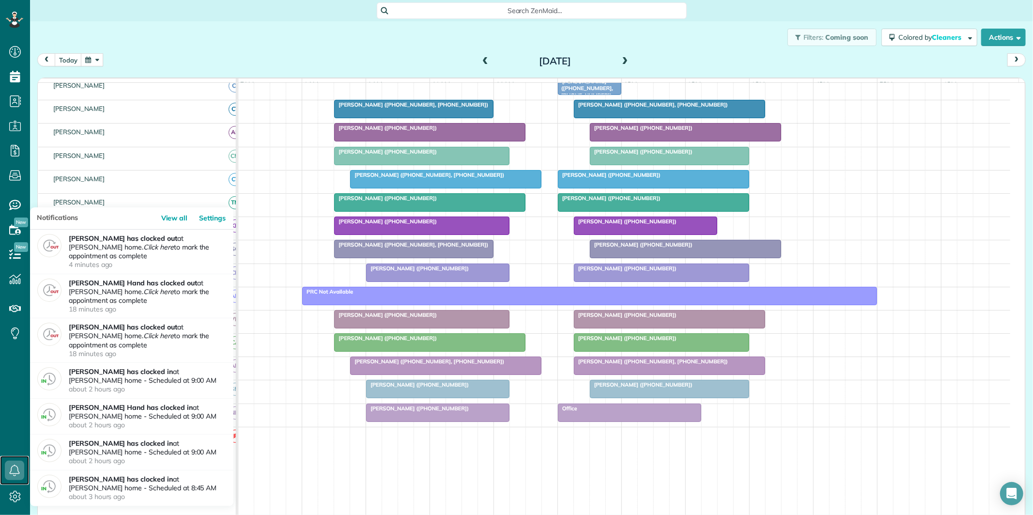
click at [5, 473] on icon at bounding box center [14, 470] width 19 height 19
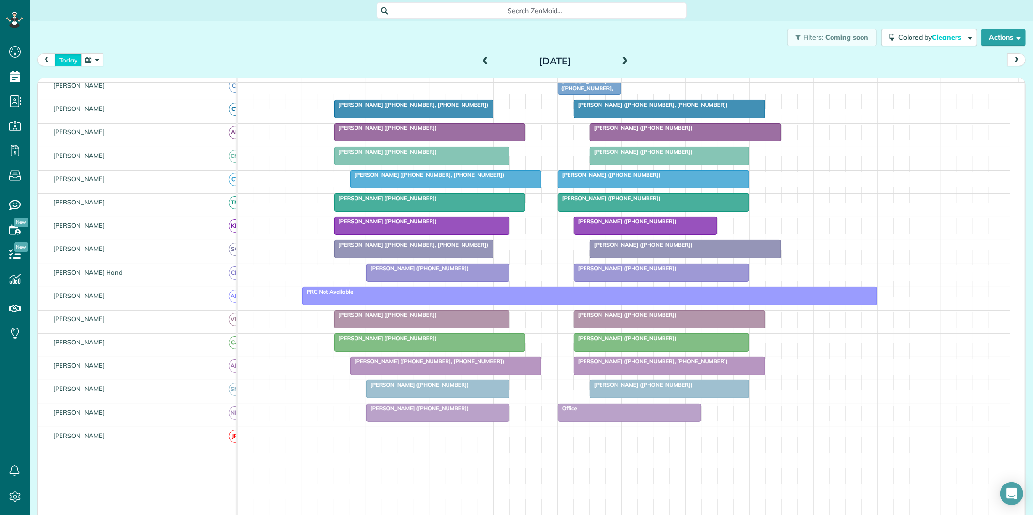
click at [68, 61] on button "today" at bounding box center [68, 59] width 27 height 13
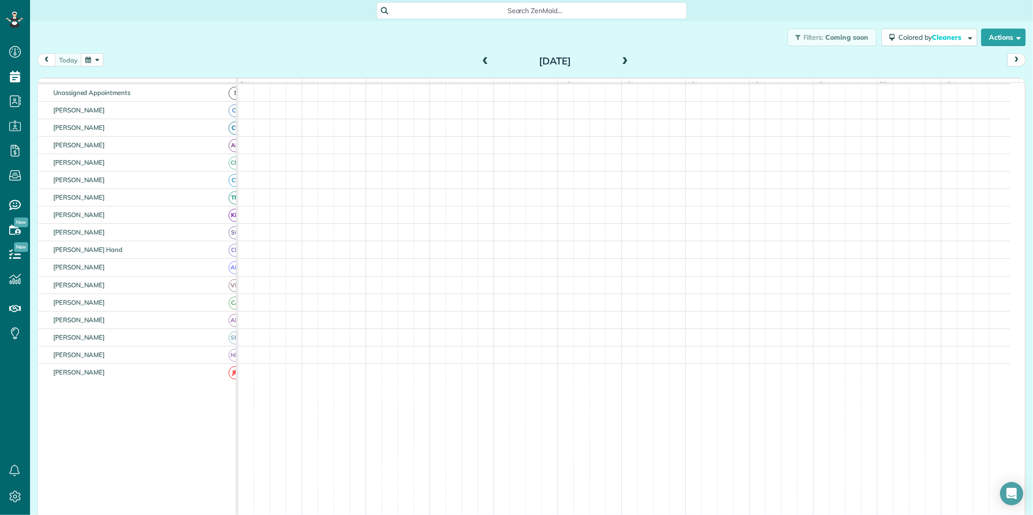
click at [364, 40] on div "Filters: Coming soon Colored by Cleaners Color by Cleaner Color by Team Color b…" at bounding box center [531, 37] width 1003 height 32
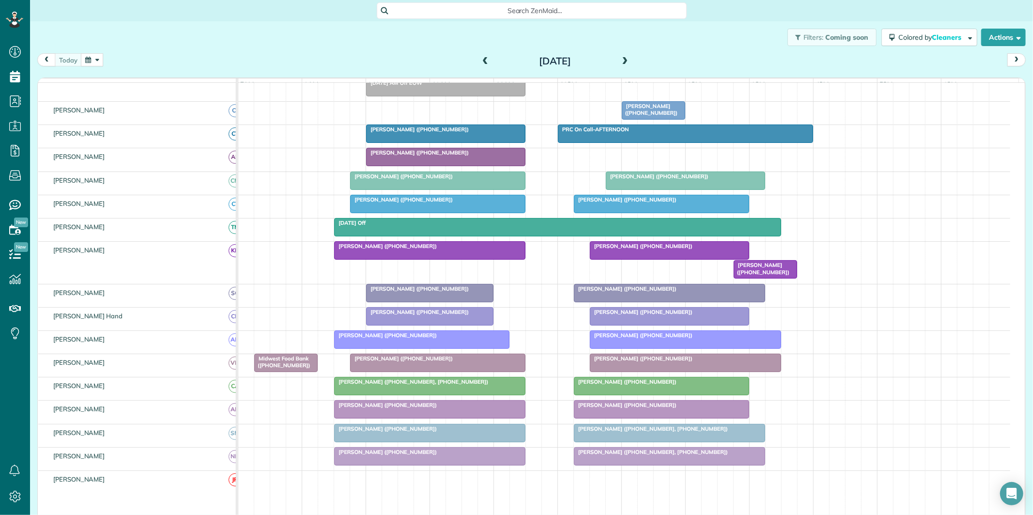
click at [464, 142] on div at bounding box center [446, 133] width 158 height 17
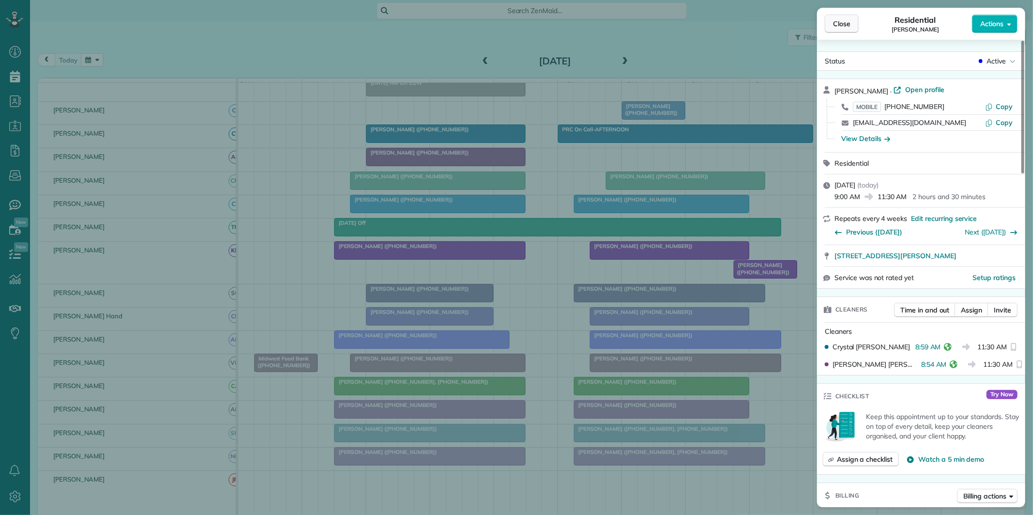
click at [840, 22] on span "Close" at bounding box center [841, 24] width 17 height 10
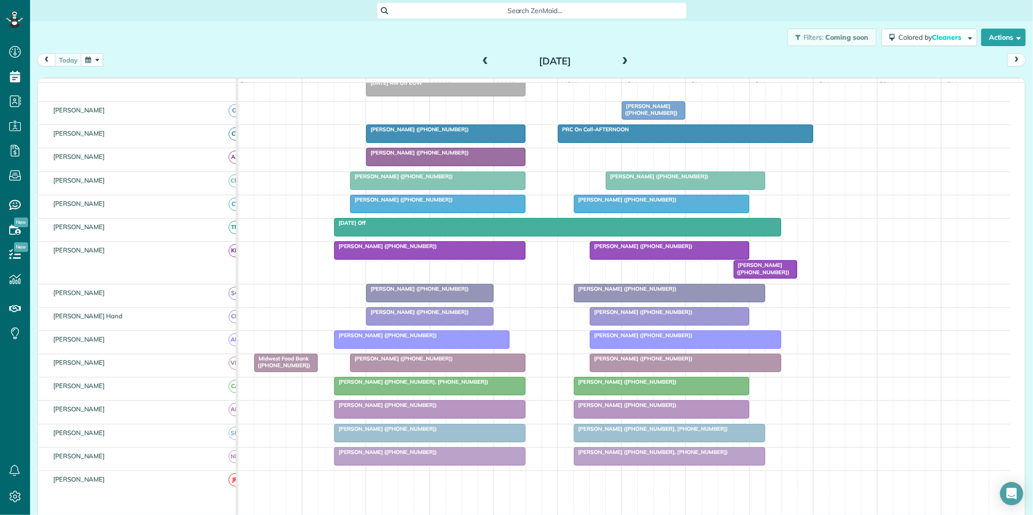
click at [441, 408] on div "[PERSON_NAME] ([PHONE_NUMBER])" at bounding box center [430, 405] width 186 height 7
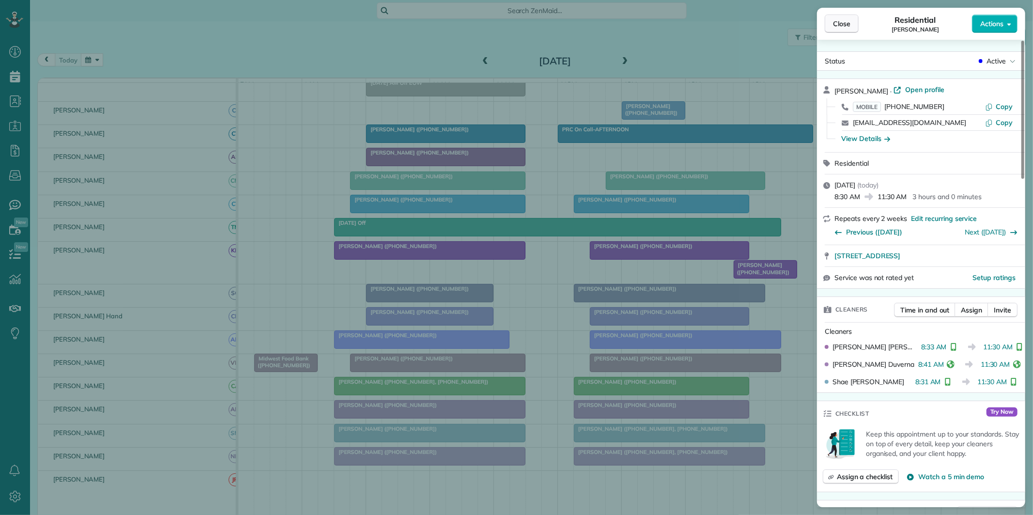
click at [849, 23] on span "Close" at bounding box center [841, 24] width 17 height 10
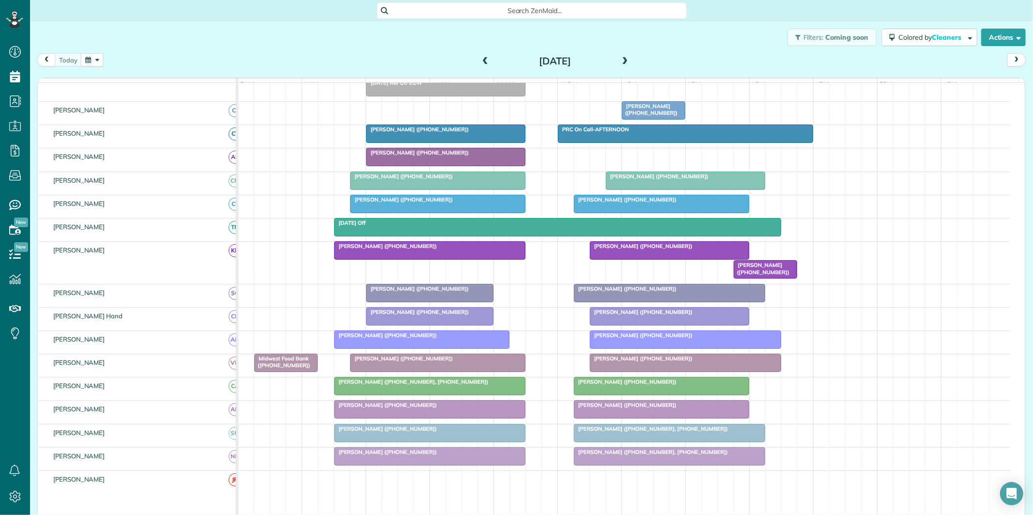
click at [453, 142] on div at bounding box center [446, 133] width 158 height 17
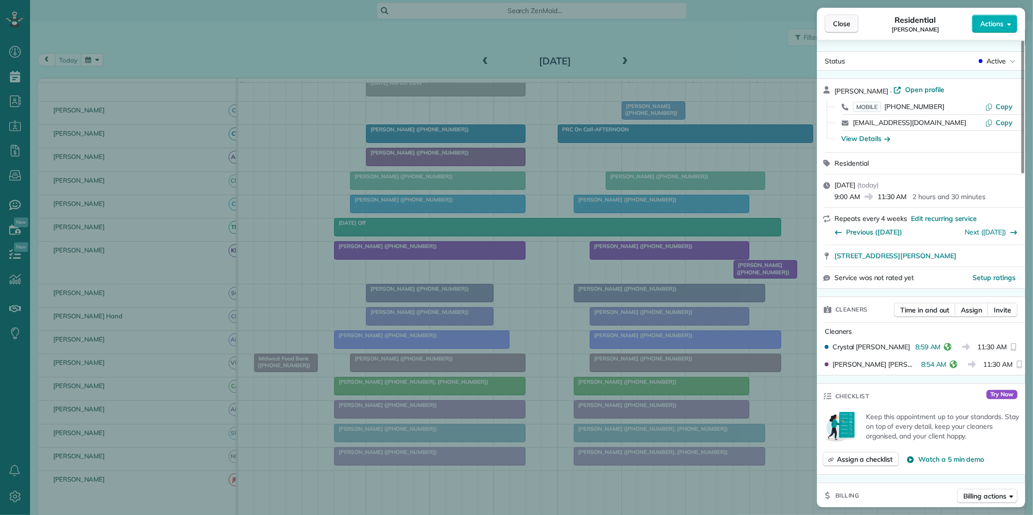
click at [853, 23] on button "Close" at bounding box center [842, 24] width 34 height 18
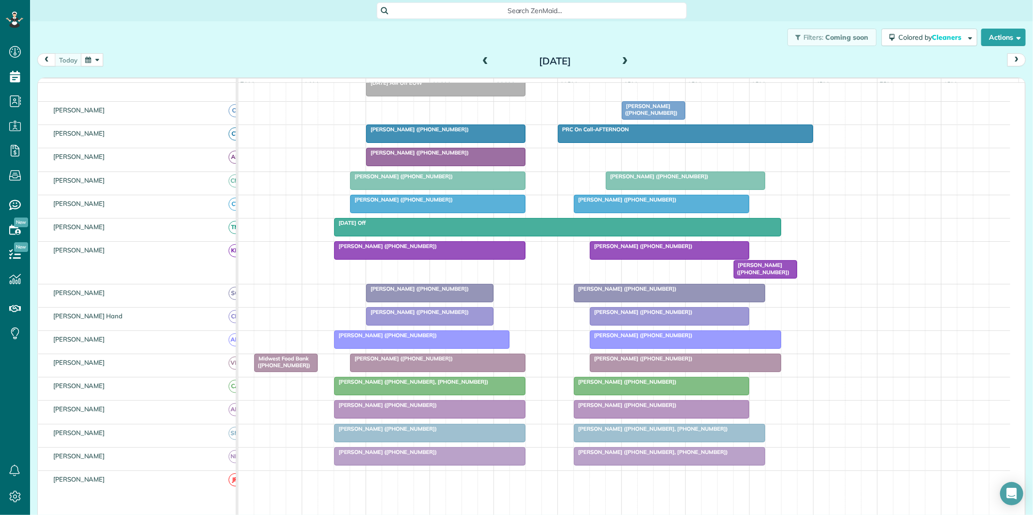
click at [454, 180] on div "[PERSON_NAME] ([PHONE_NUMBER])" at bounding box center [438, 176] width 170 height 7
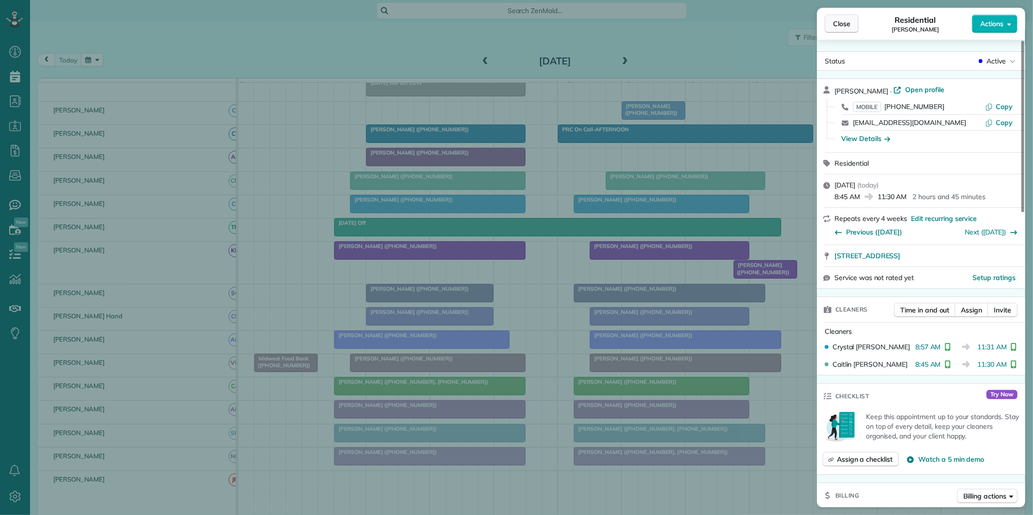
click at [848, 23] on span "Close" at bounding box center [841, 24] width 17 height 10
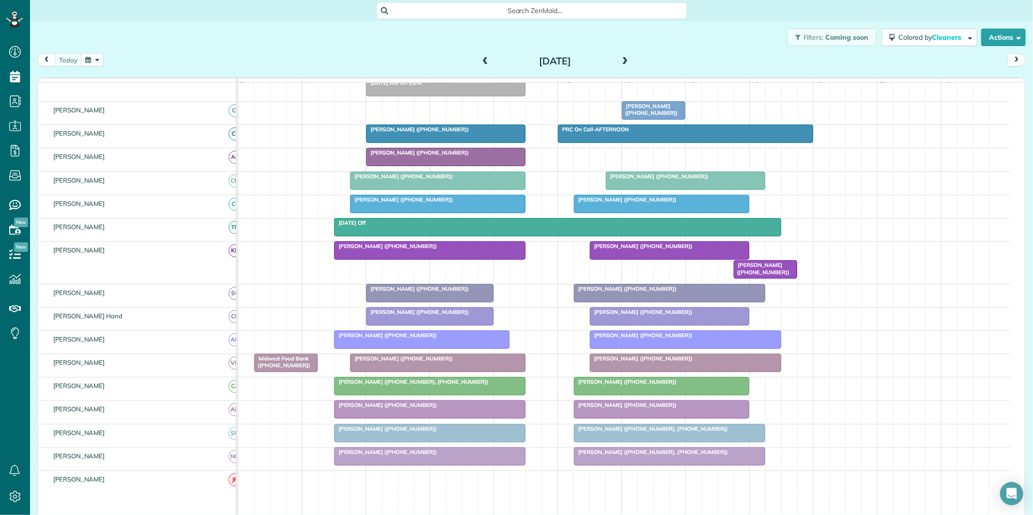
click at [457, 258] on div at bounding box center [430, 250] width 190 height 17
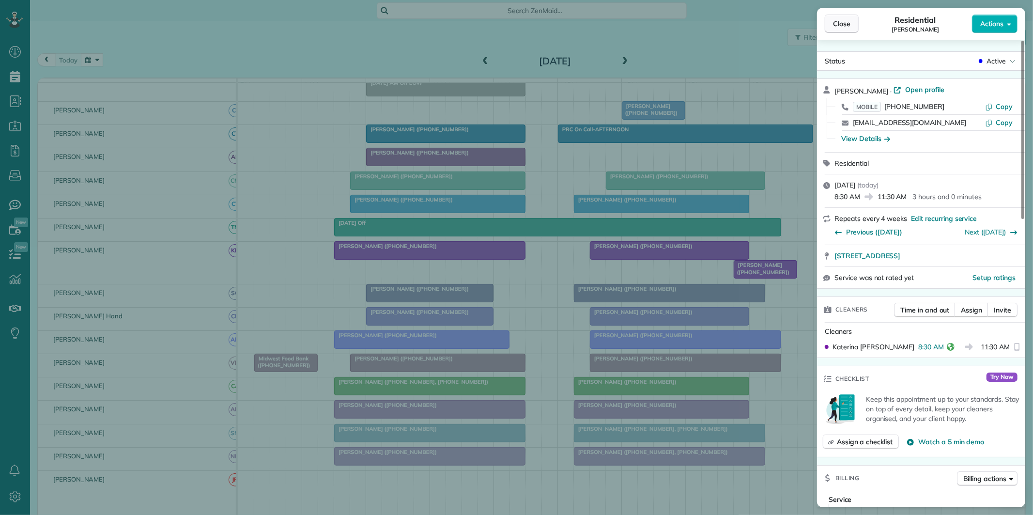
click at [849, 23] on span "Close" at bounding box center [841, 24] width 17 height 10
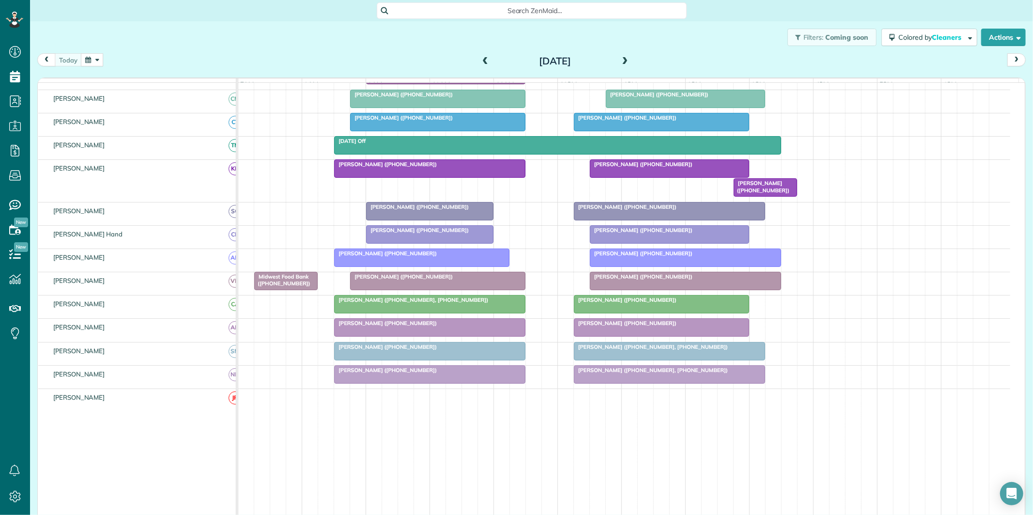
scroll to position [207, 0]
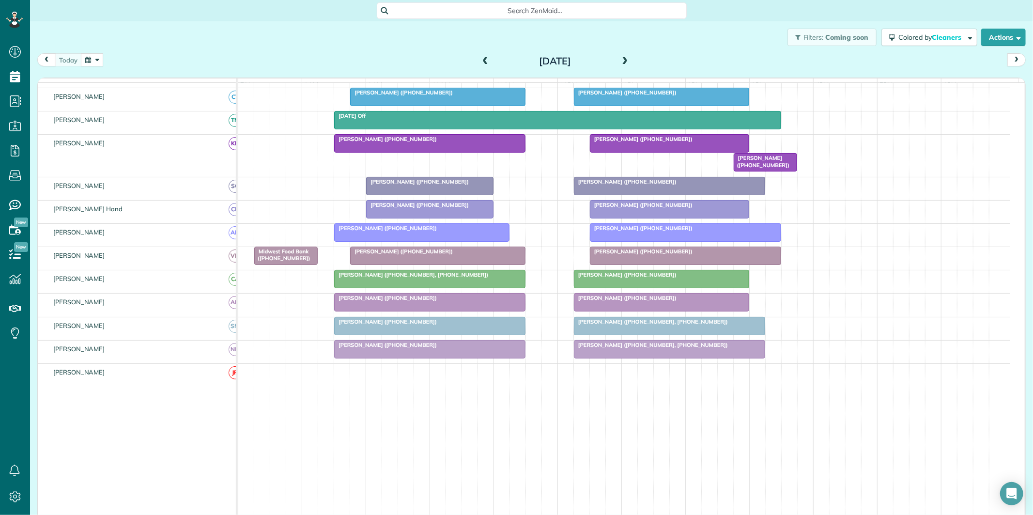
click at [412, 241] on div at bounding box center [422, 232] width 174 height 17
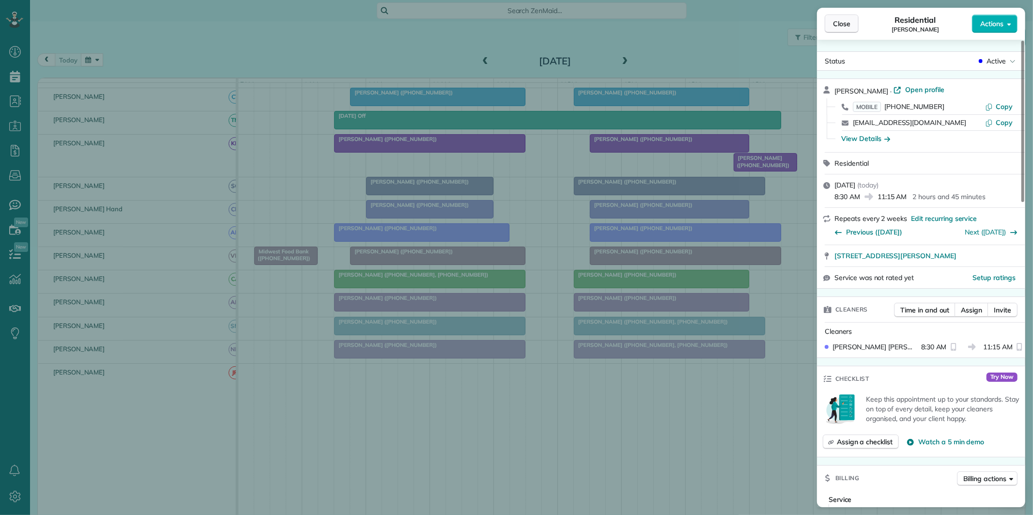
click at [846, 23] on span "Close" at bounding box center [841, 24] width 17 height 10
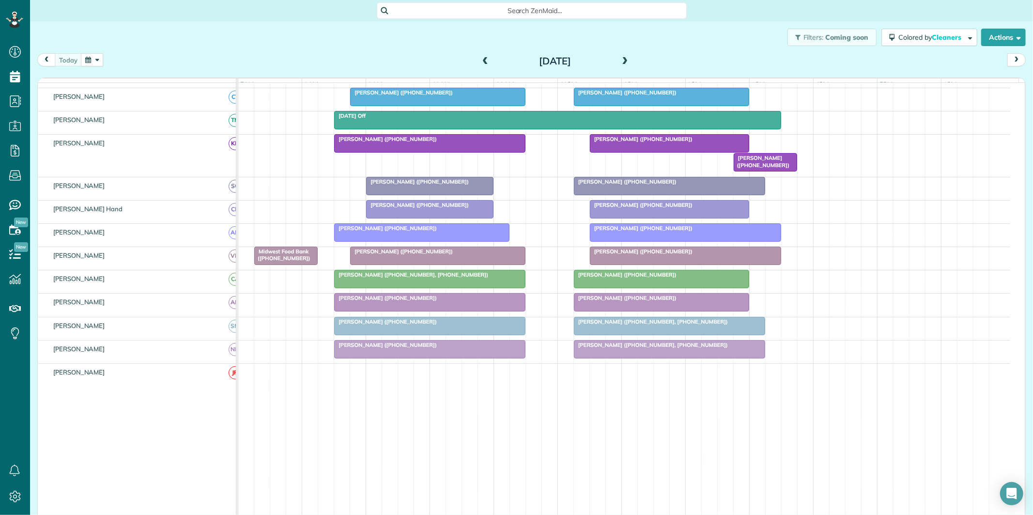
click at [451, 264] on div at bounding box center [438, 255] width 174 height 17
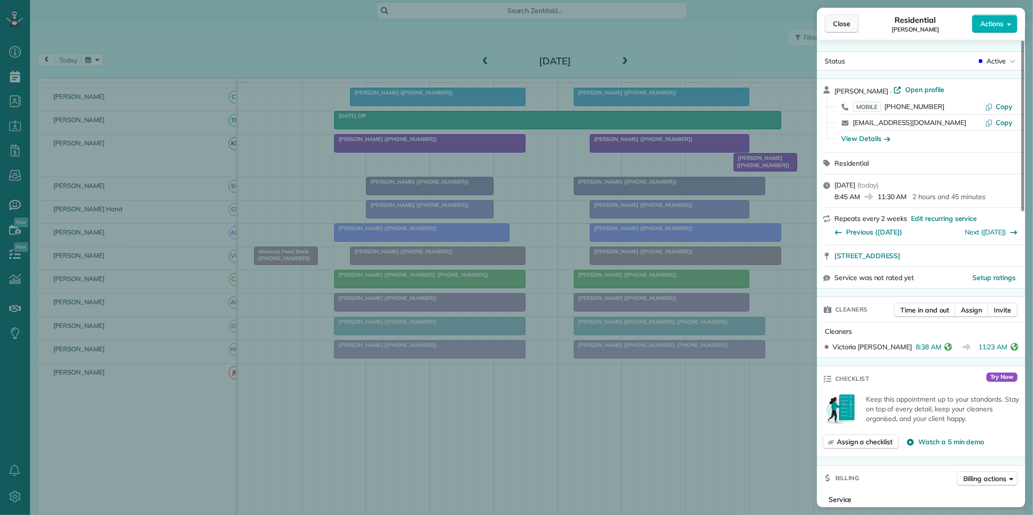
click at [848, 23] on span "Close" at bounding box center [841, 24] width 17 height 10
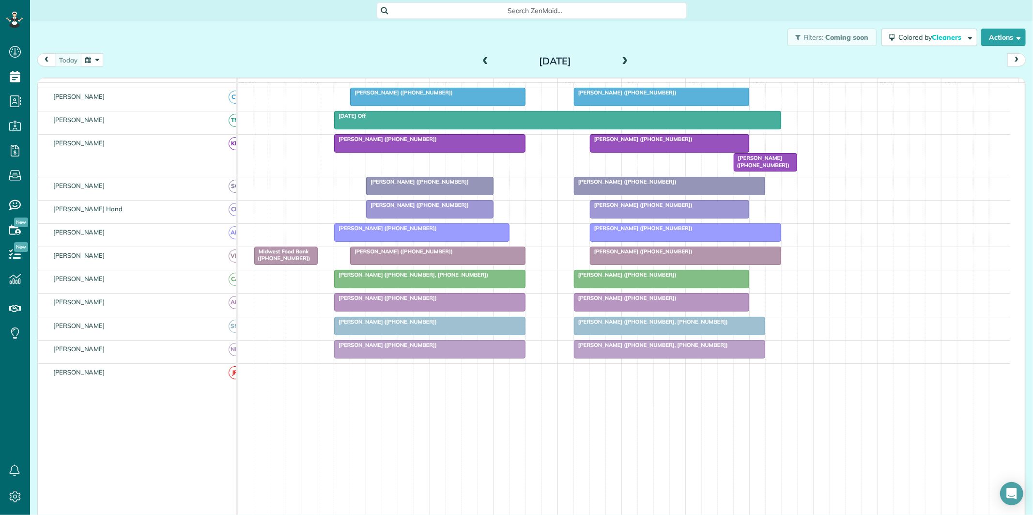
click at [466, 288] on div at bounding box center [430, 278] width 190 height 17
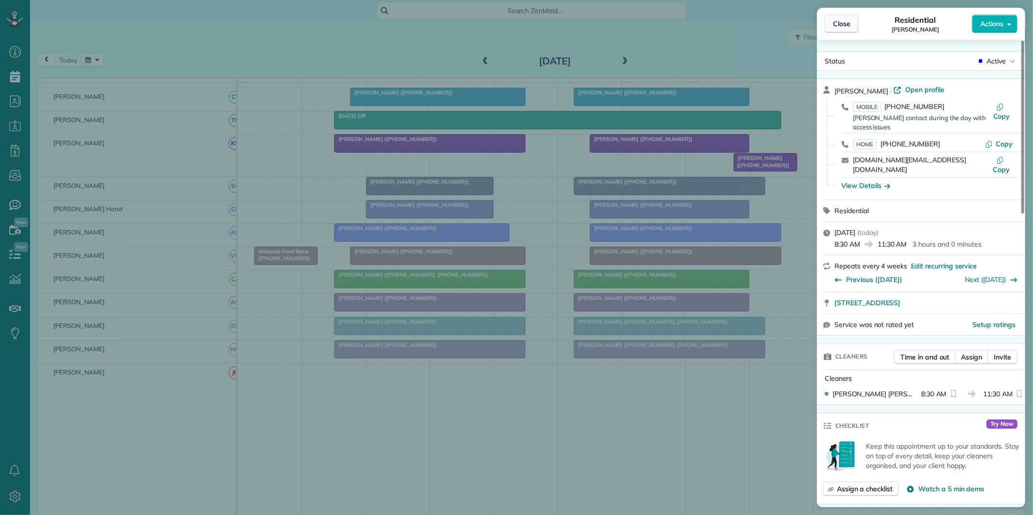
click at [838, 23] on span "Close" at bounding box center [841, 24] width 17 height 10
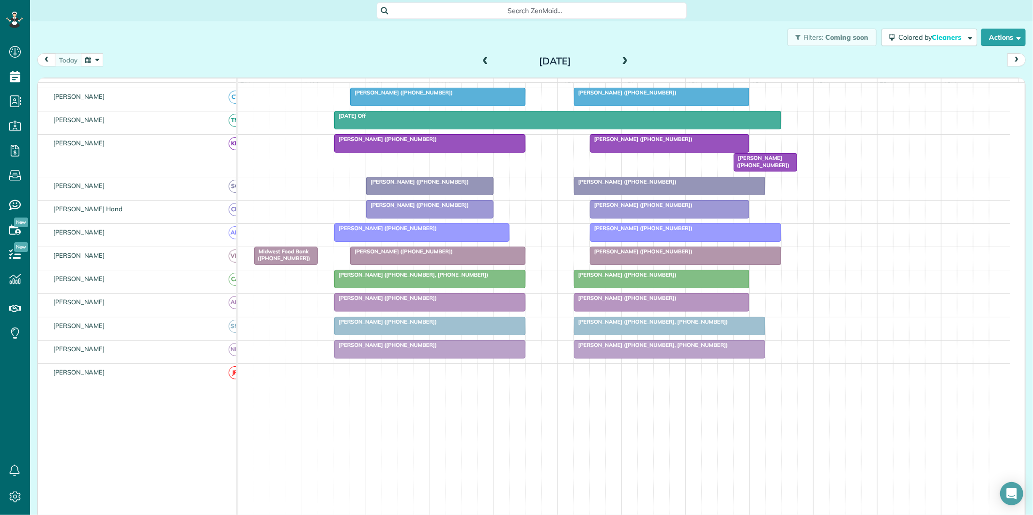
click at [270, 26] on div "Filters: Coming soon Colored by Cleaners Color by Cleaner Color by Team Color b…" at bounding box center [531, 37] width 1003 height 32
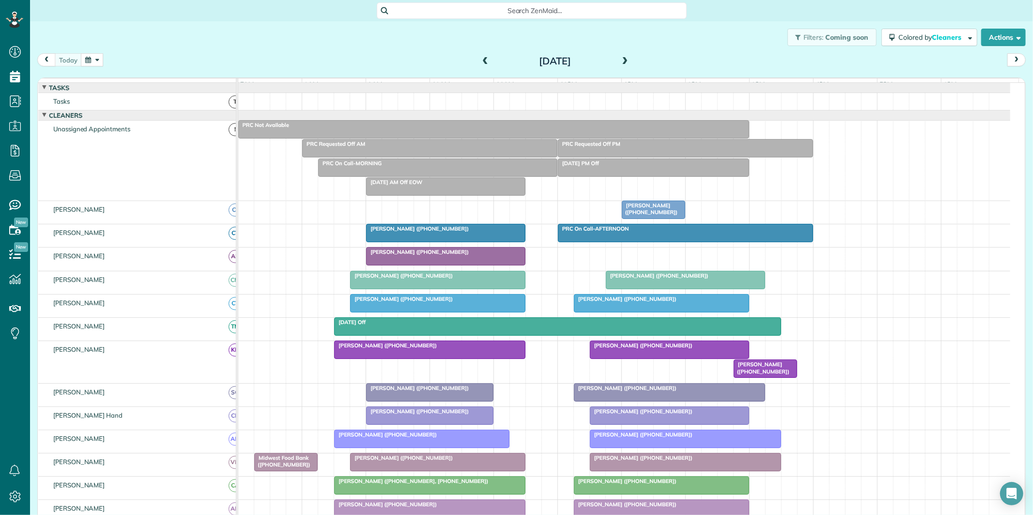
click at [447, 255] on span "[PERSON_NAME] ([PHONE_NUMBER])" at bounding box center [418, 252] width 104 height 7
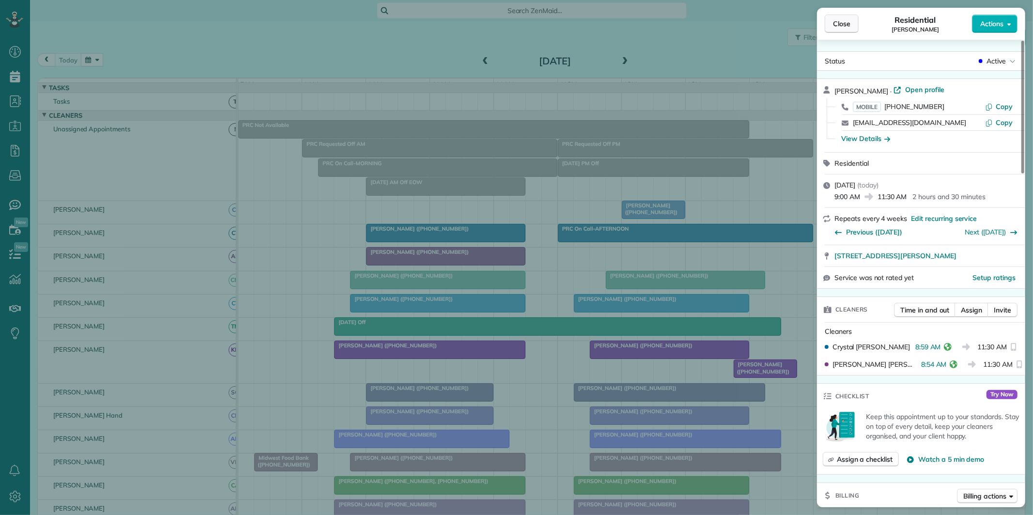
click at [844, 23] on span "Close" at bounding box center [841, 24] width 17 height 10
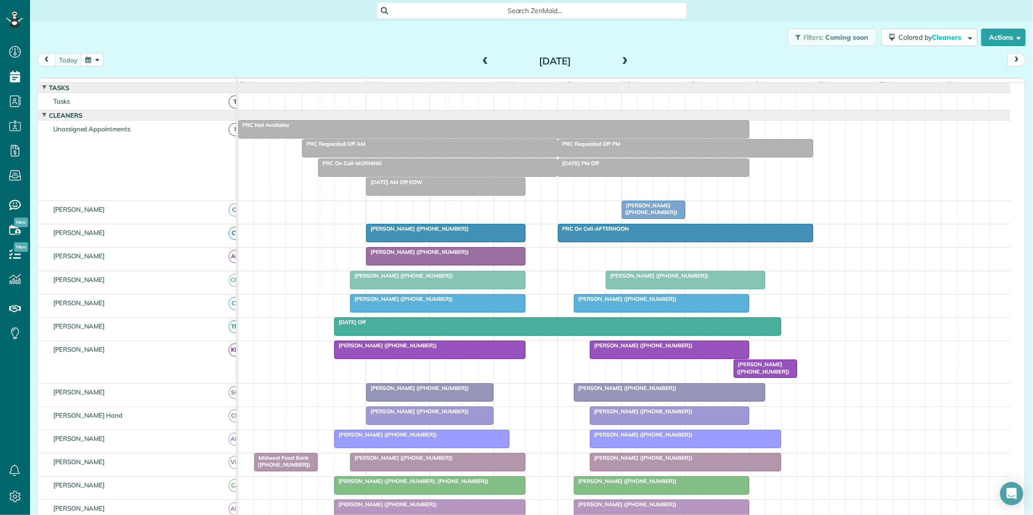
click at [368, 49] on div "Filters: Coming soon Colored by Cleaners Color by Cleaner Color by Team Color b…" at bounding box center [531, 37] width 1003 height 32
click at [654, 211] on div "[PERSON_NAME] ([PHONE_NUMBER])" at bounding box center [654, 209] width 58 height 14
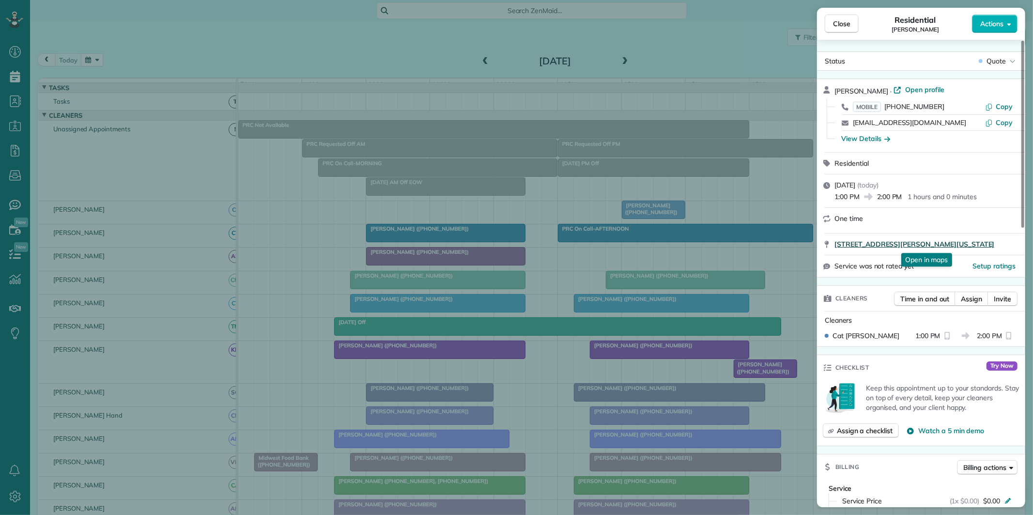
click at [938, 246] on span "505 Jeff Davis Place Fayetteville Georgia 30214" at bounding box center [915, 244] width 160 height 10
click at [843, 28] on span "Close" at bounding box center [841, 24] width 17 height 10
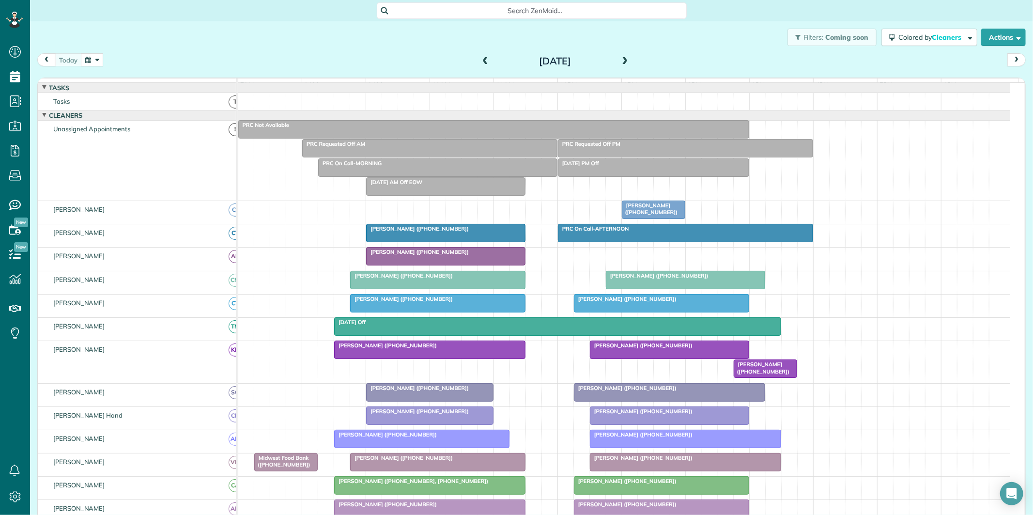
click at [96, 60] on button "button" at bounding box center [92, 59] width 22 height 13
click at [271, 42] on div "Filters: Coming soon Colored by Cleaners Color by Cleaner Color by Team Color b…" at bounding box center [531, 37] width 1003 height 32
click at [98, 59] on button "button" at bounding box center [92, 59] width 22 height 13
click at [130, 140] on link "18" at bounding box center [132, 141] width 16 height 16
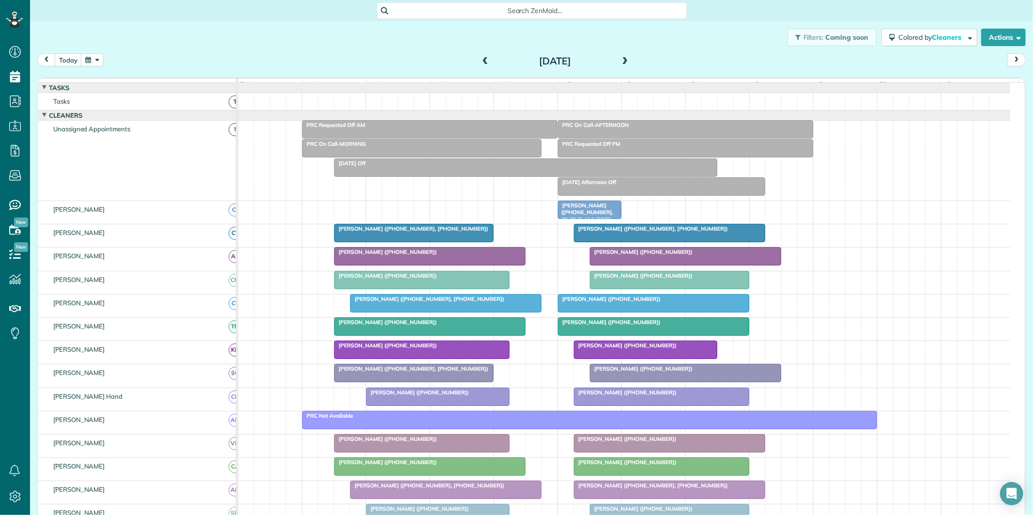
click at [621, 59] on span at bounding box center [625, 61] width 11 height 9
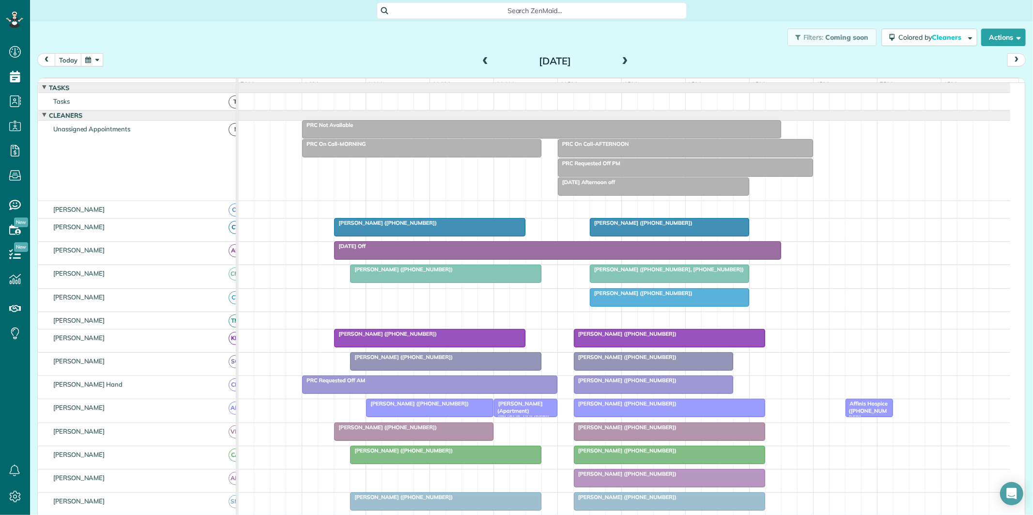
scroll to position [108, 0]
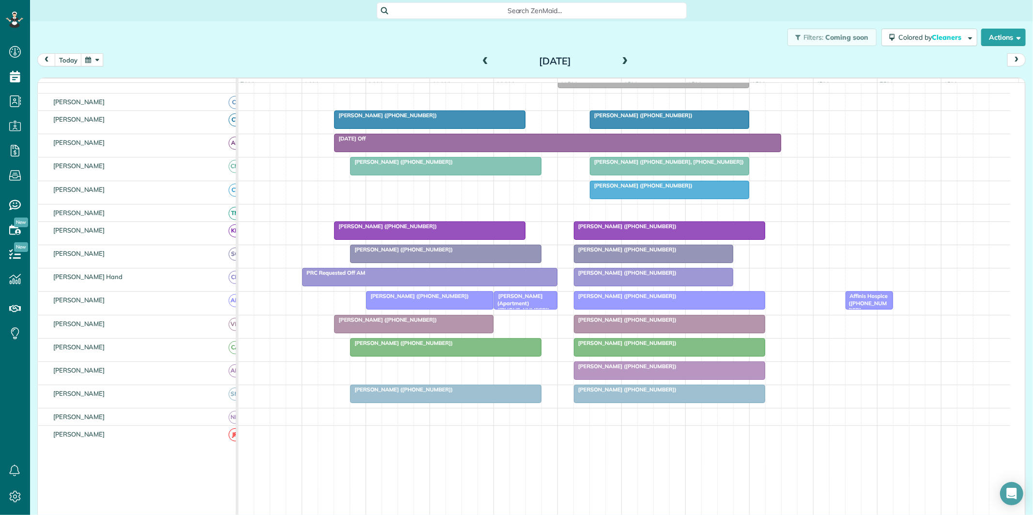
click at [622, 59] on span at bounding box center [625, 61] width 11 height 9
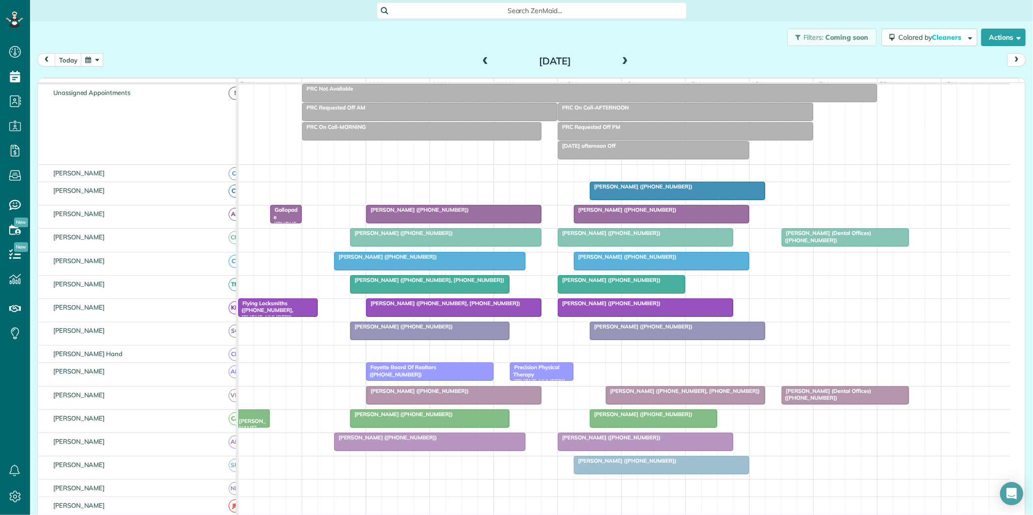
scroll to position [99, 0]
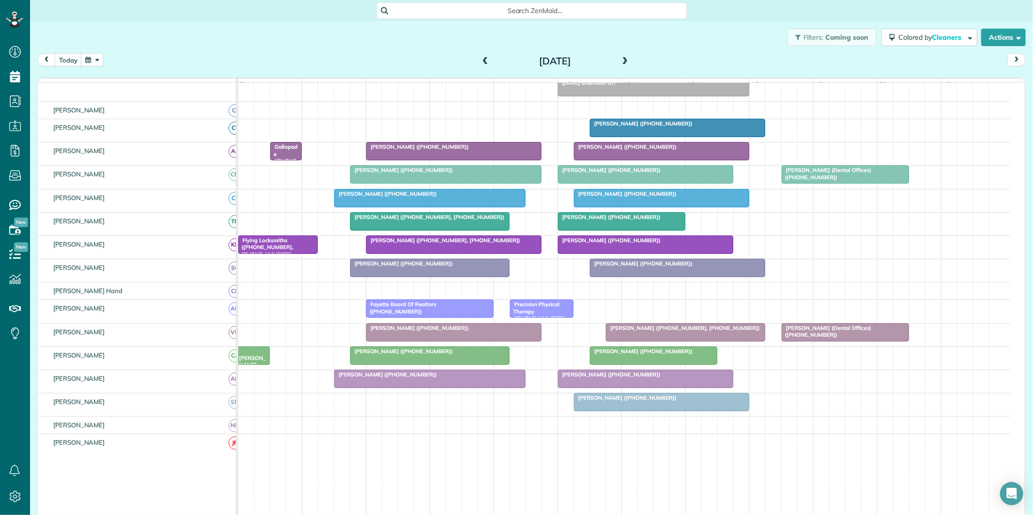
click at [622, 59] on span at bounding box center [625, 61] width 11 height 9
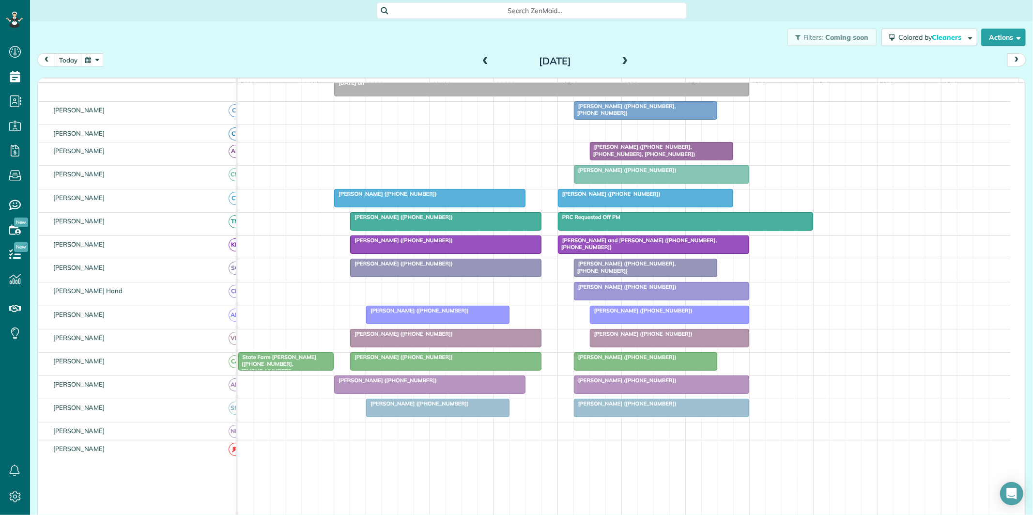
click at [95, 57] on button "button" at bounding box center [92, 59] width 22 height 13
click at [179, 151] on link "28" at bounding box center [179, 156] width 16 height 16
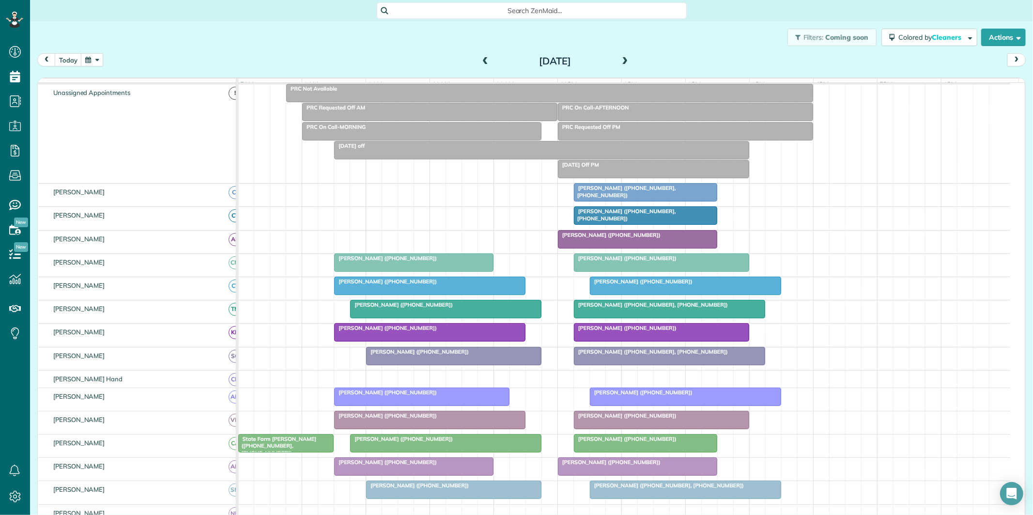
scroll to position [118, 0]
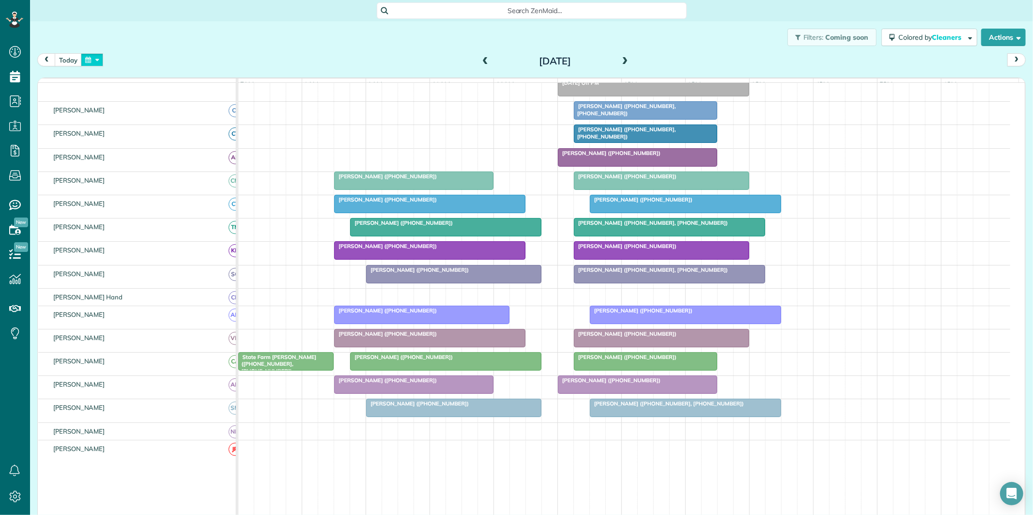
click at [98, 60] on button "button" at bounding box center [92, 59] width 22 height 13
click at [210, 63] on link "Next" at bounding box center [209, 66] width 27 height 24
click at [114, 64] on link "Prev" at bounding box center [116, 66] width 27 height 24
click at [211, 64] on link "Next" at bounding box center [209, 66] width 27 height 24
click at [178, 93] on link "4" at bounding box center [179, 94] width 16 height 16
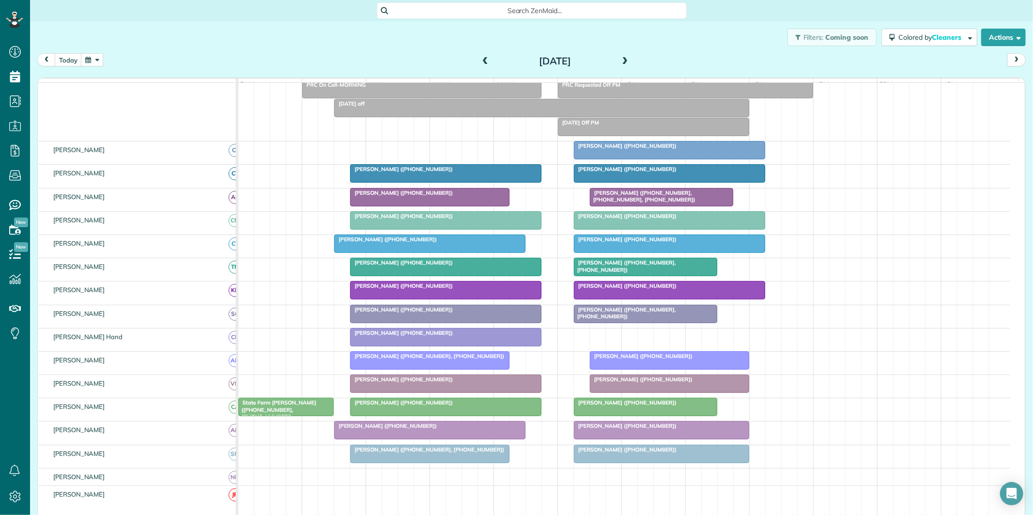
scroll to position [64, 0]
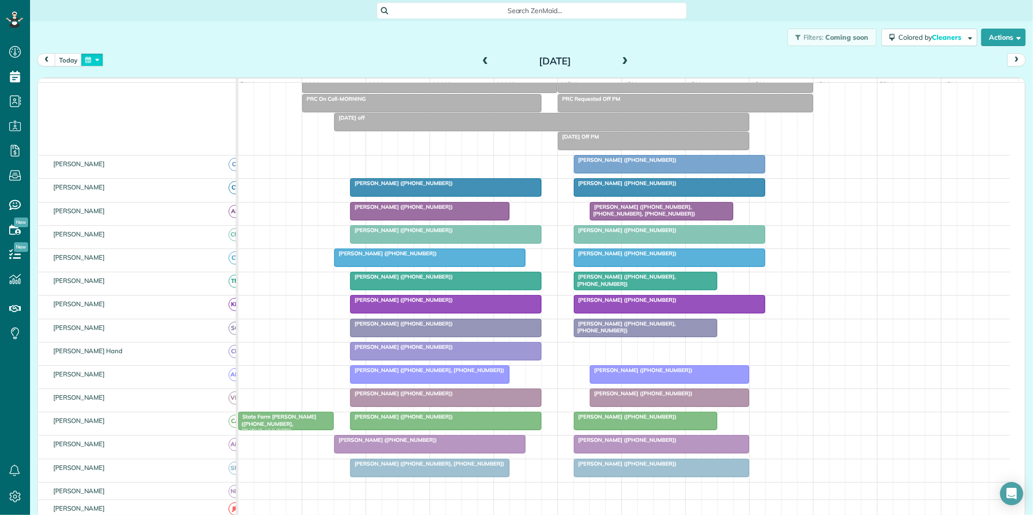
click at [103, 61] on button "button" at bounding box center [92, 59] width 22 height 13
click at [180, 137] on link "21" at bounding box center [179, 141] width 16 height 16
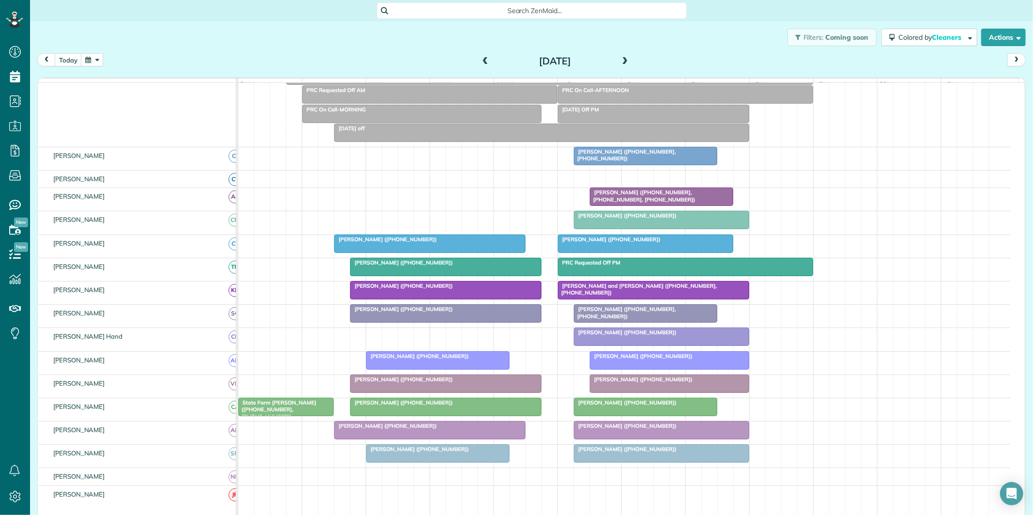
scroll to position [108, 0]
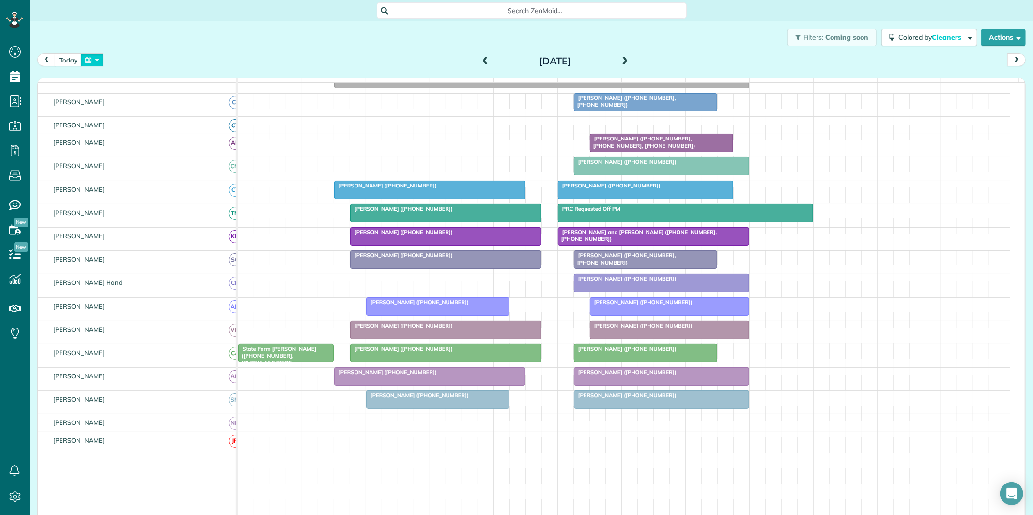
click at [89, 57] on button "button" at bounding box center [92, 59] width 22 height 13
click at [230, 39] on div "Filters: Coming soon Colored by Cleaners Color by Cleaner Color by Team Color b…" at bounding box center [531, 37] width 1003 height 32
click at [71, 60] on button "today" at bounding box center [68, 59] width 27 height 13
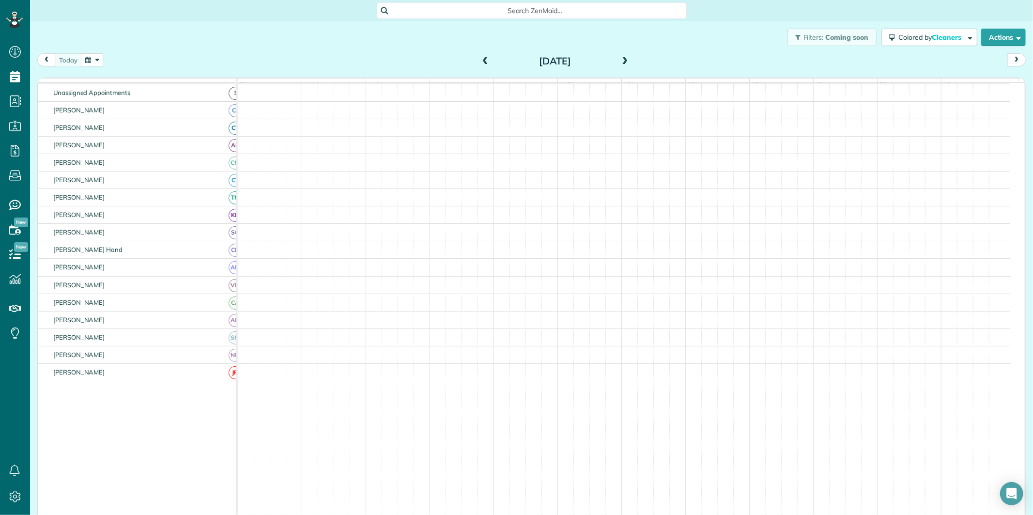
scroll to position [99, 0]
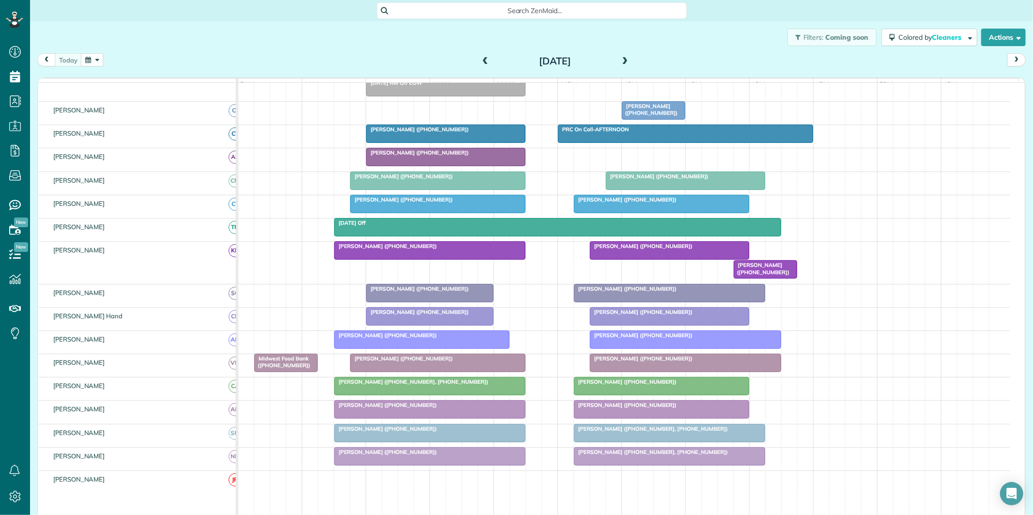
click at [471, 133] on div "[PERSON_NAME] ([PHONE_NUMBER])" at bounding box center [446, 129] width 154 height 7
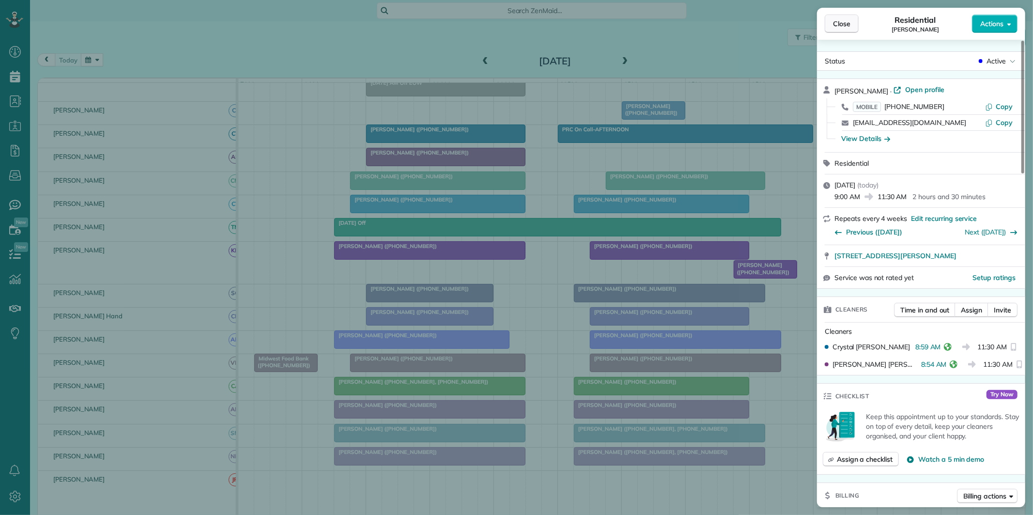
click at [846, 23] on span "Close" at bounding box center [841, 24] width 17 height 10
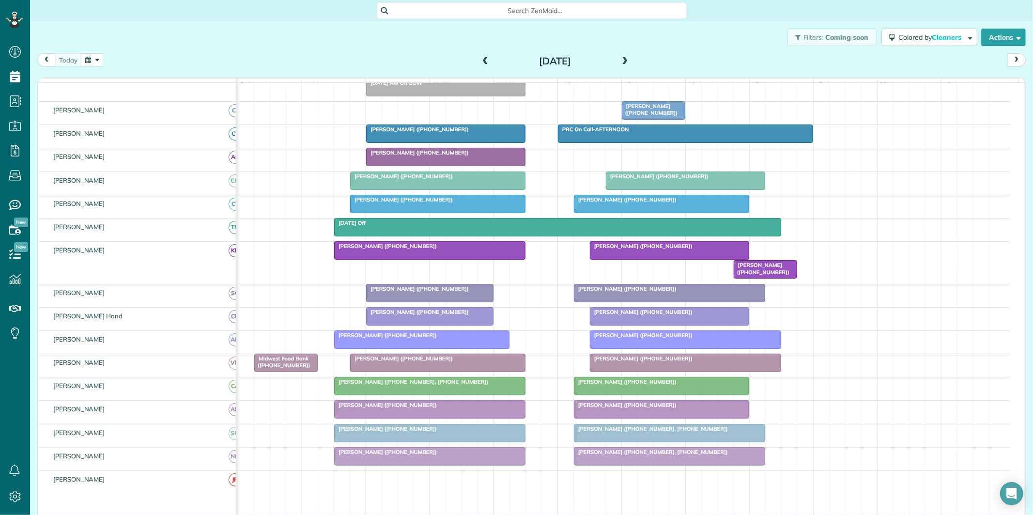
click at [719, 48] on div "Filters: Coming soon Colored by Cleaners Color by Cleaner Color by Team Color b…" at bounding box center [531, 37] width 1003 height 32
click at [93, 53] on button "button" at bounding box center [92, 59] width 22 height 13
click at [132, 137] on link "18" at bounding box center [132, 141] width 16 height 16
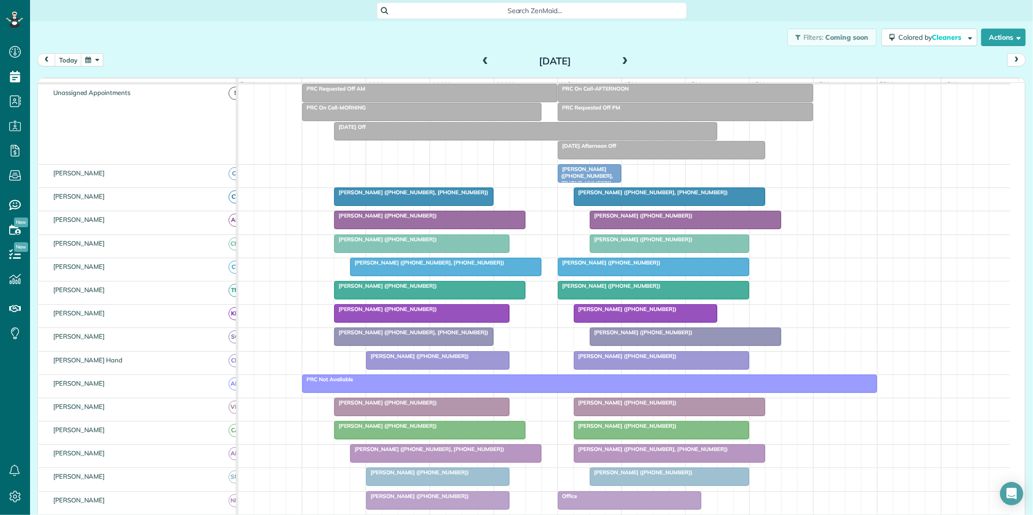
scroll to position [99, 0]
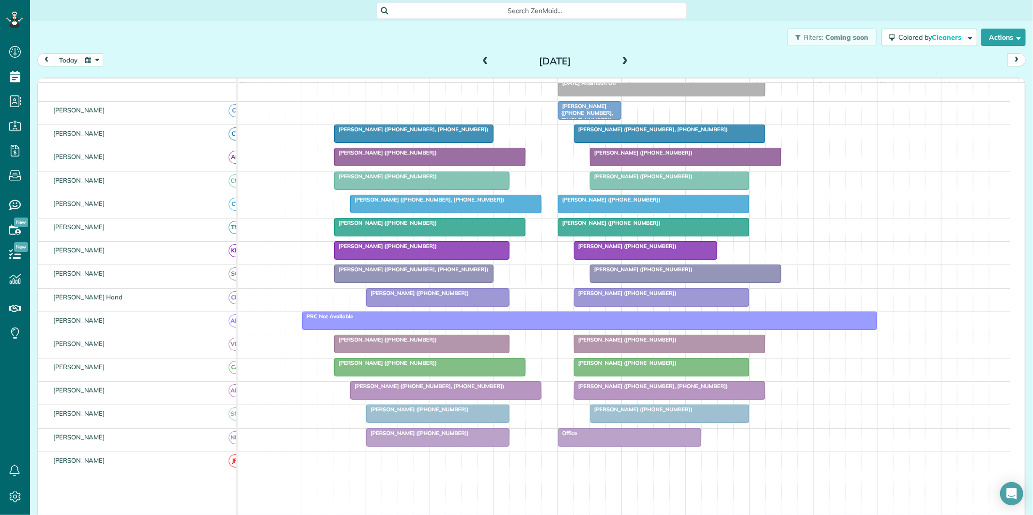
click at [621, 60] on span at bounding box center [625, 61] width 11 height 9
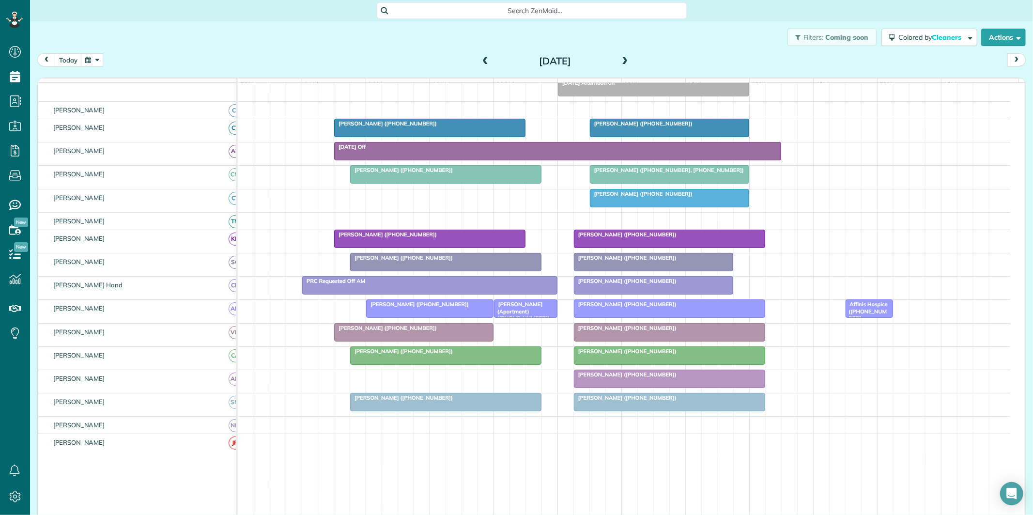
click at [622, 59] on span at bounding box center [625, 61] width 11 height 9
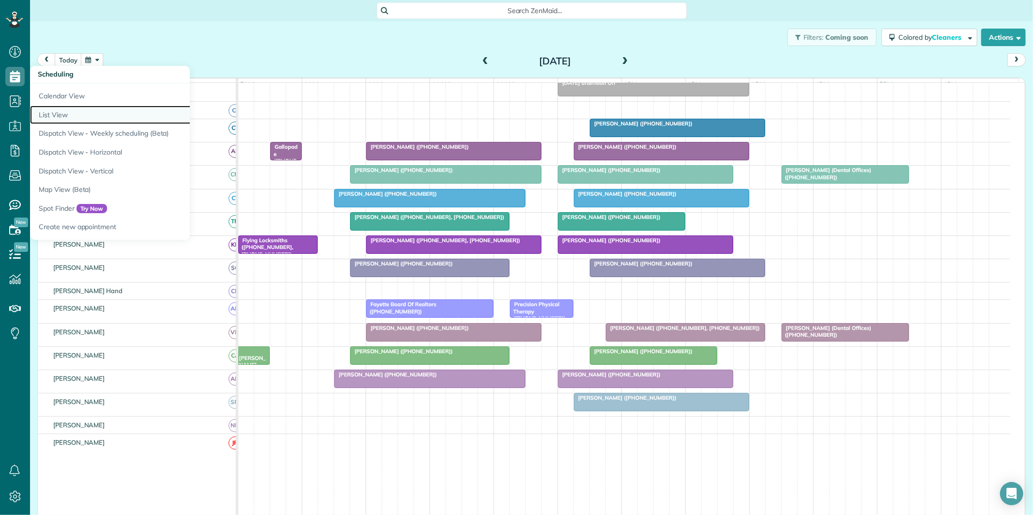
click at [70, 117] on link "List View" at bounding box center [151, 115] width 242 height 19
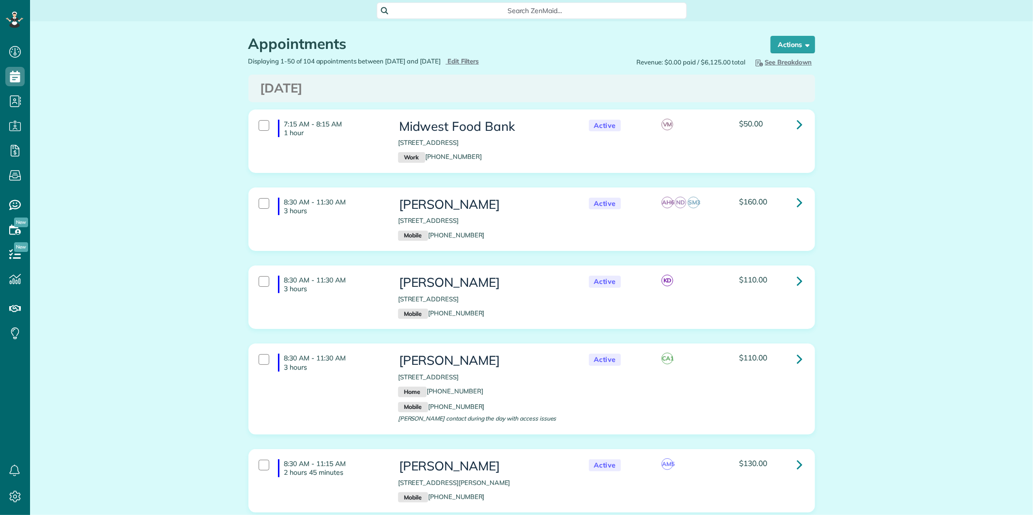
type input "**********"
click at [479, 60] on span "Edit Filters" at bounding box center [463, 61] width 31 height 8
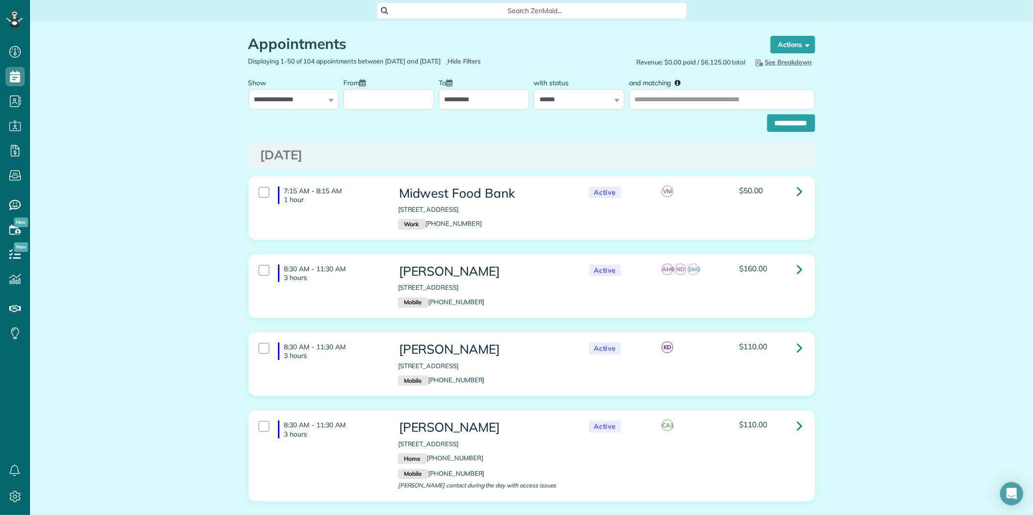
click at [360, 103] on input "From" at bounding box center [388, 99] width 91 height 20
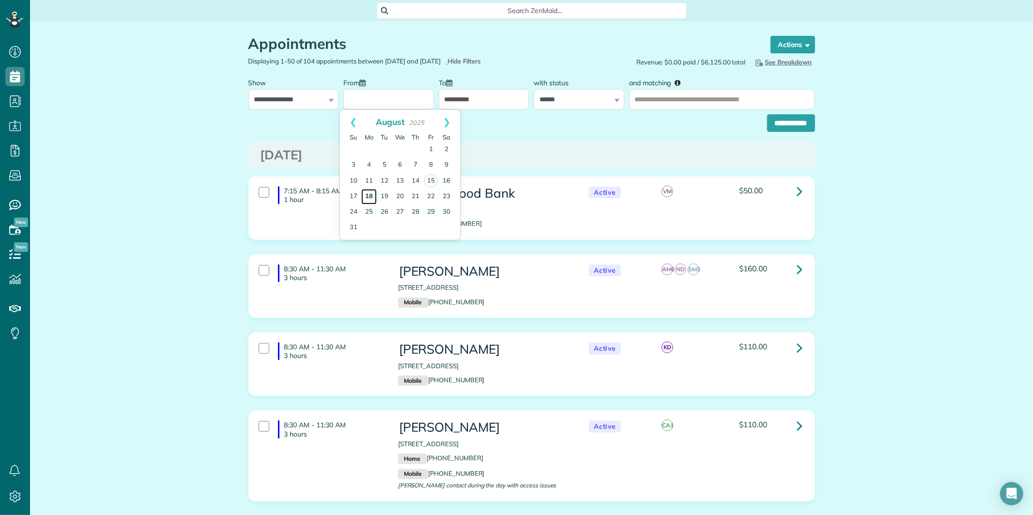
click at [371, 192] on link "18" at bounding box center [369, 197] width 16 height 16
type input "**********"
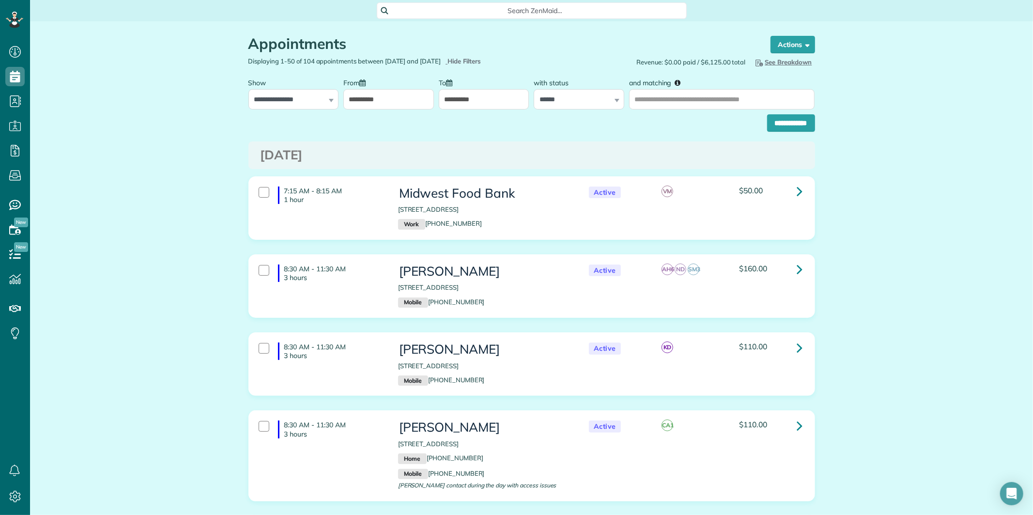
click at [486, 95] on input "**********" at bounding box center [484, 99] width 91 height 20
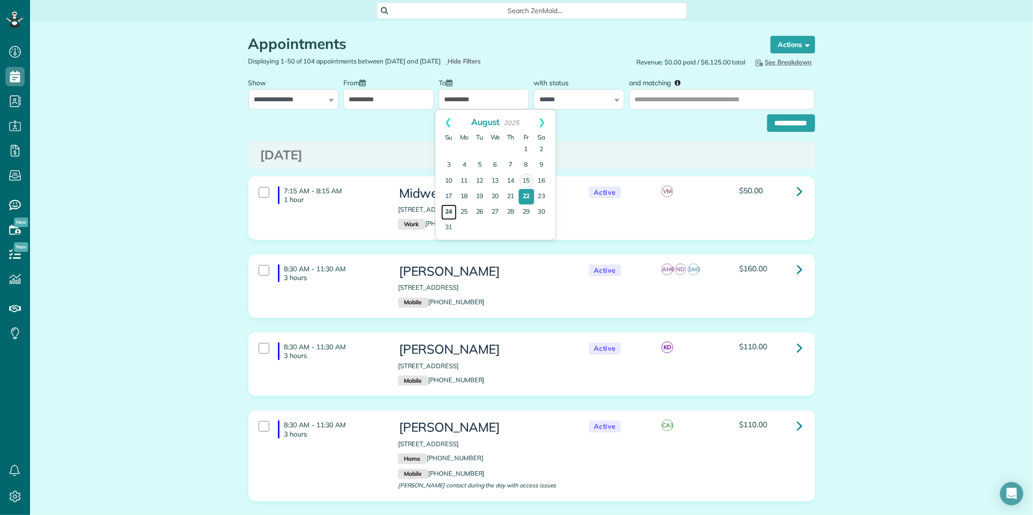
click at [449, 207] on link "24" at bounding box center [449, 212] width 16 height 16
type input "**********"
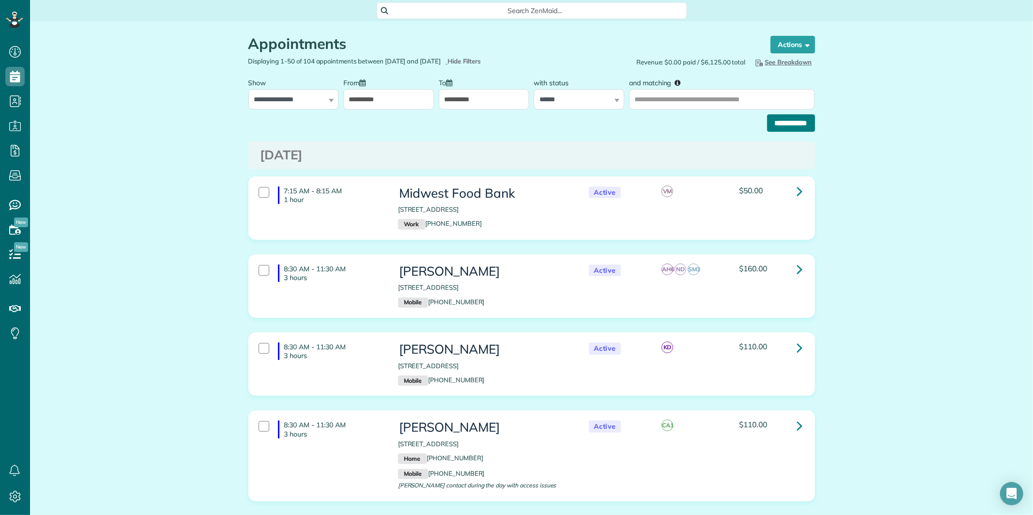
click at [793, 124] on input "**********" at bounding box center [791, 122] width 48 height 17
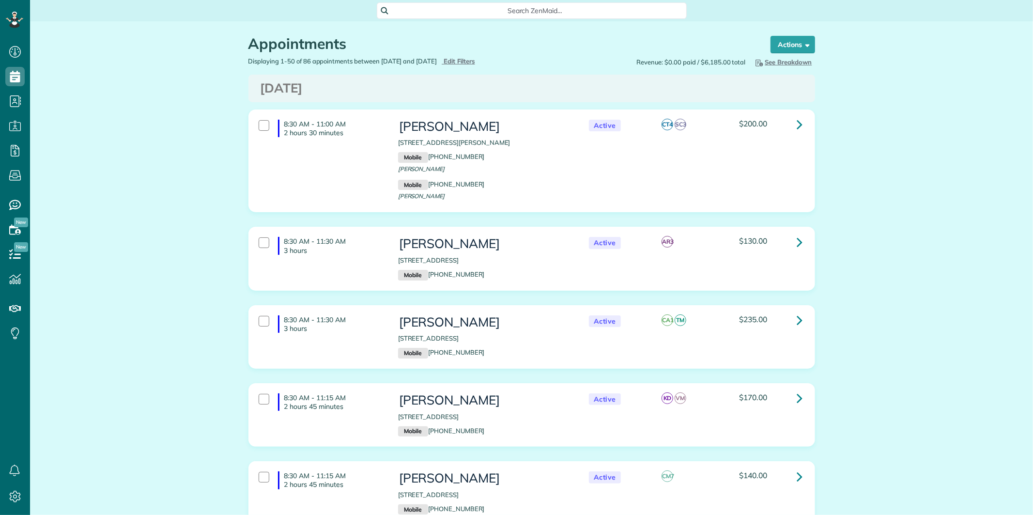
scroll to position [4, 4]
type input "**********"
click at [793, 63] on span "See Breakdown" at bounding box center [783, 62] width 59 height 8
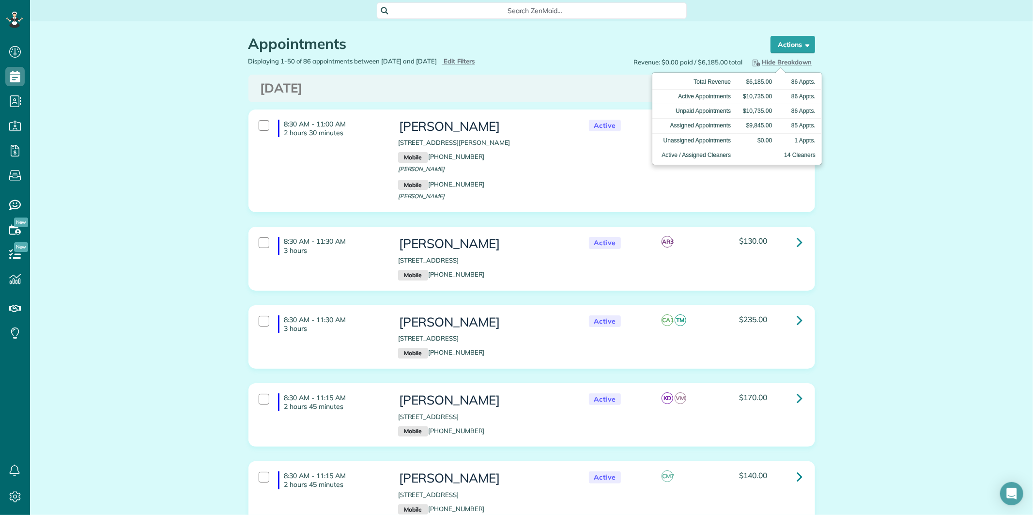
click at [779, 60] on span "Hide Breakdown" at bounding box center [782, 62] width 62 height 8
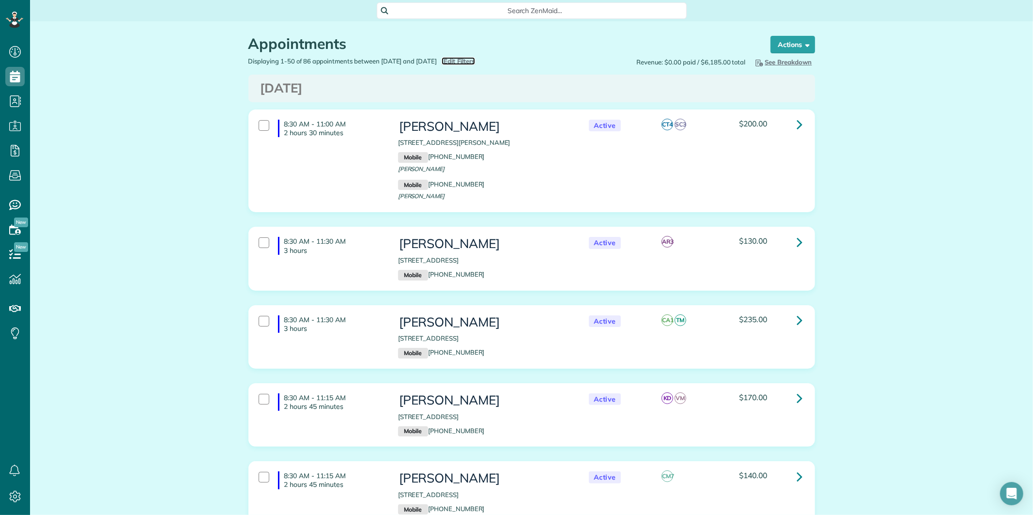
click at [475, 58] on span "Edit Filters" at bounding box center [459, 61] width 31 height 8
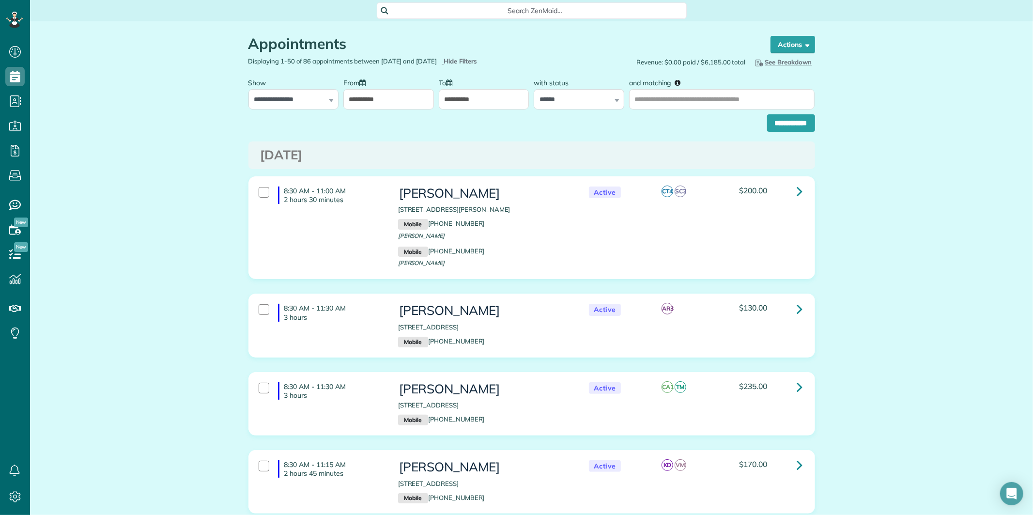
click at [372, 99] on input "**********" at bounding box center [388, 99] width 91 height 20
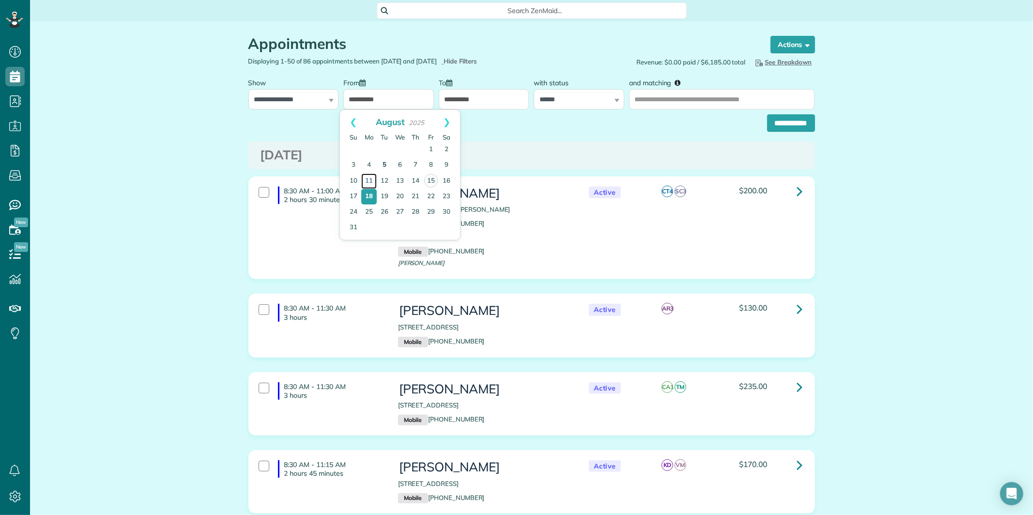
drag, startPoint x: 369, startPoint y: 179, endPoint x: 391, endPoint y: 162, distance: 28.0
click at [369, 179] on link "11" at bounding box center [369, 181] width 16 height 16
type input "**********"
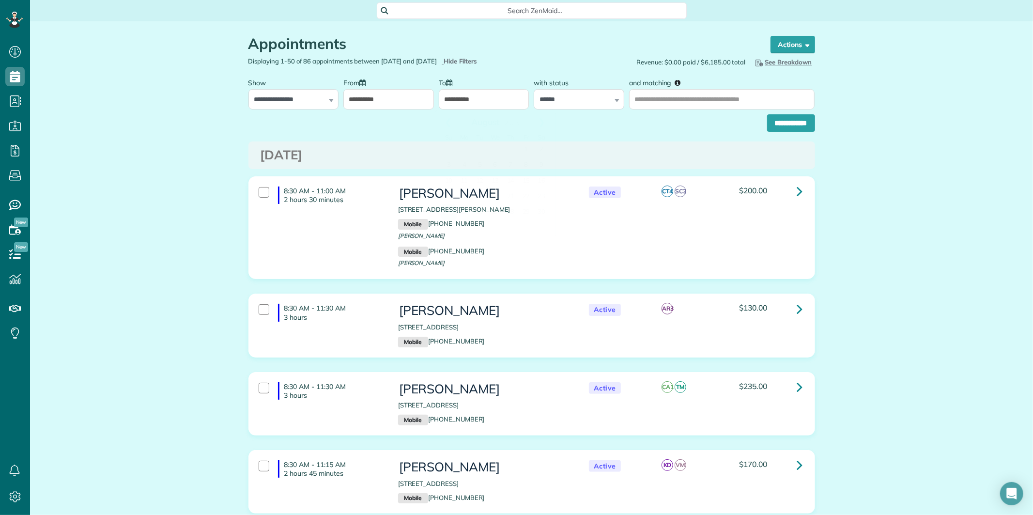
click at [486, 99] on input "**********" at bounding box center [484, 99] width 91 height 20
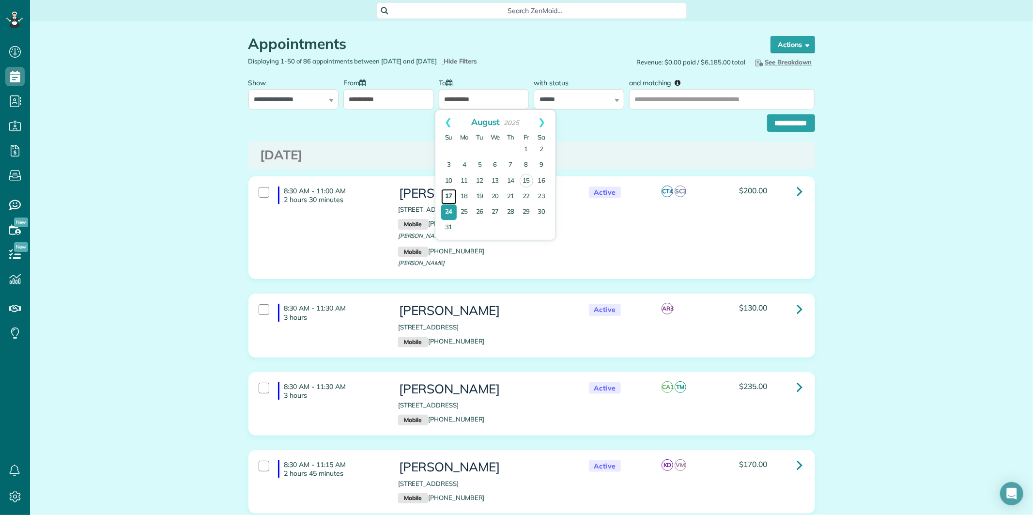
click at [444, 191] on link "17" at bounding box center [449, 197] width 16 height 16
type input "**********"
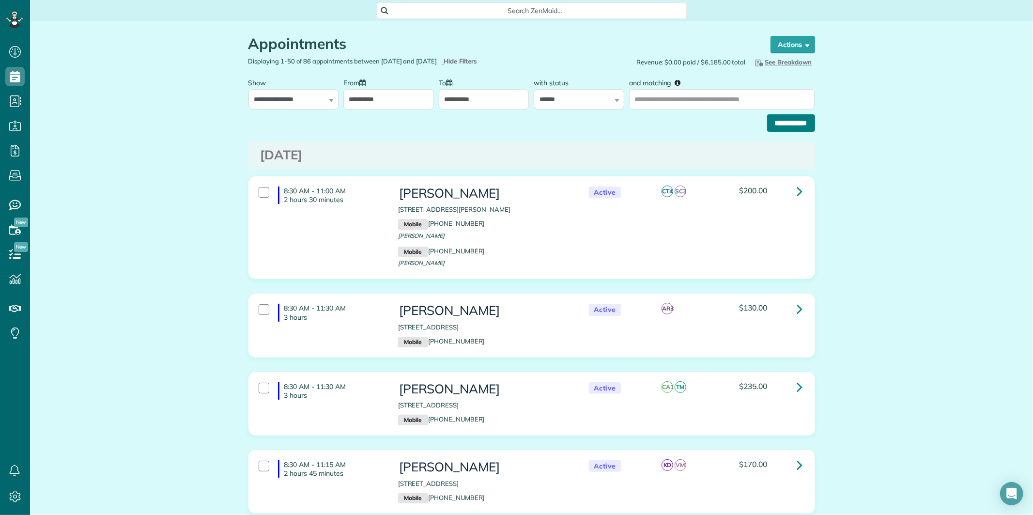
click at [782, 124] on input "**********" at bounding box center [791, 122] width 48 height 17
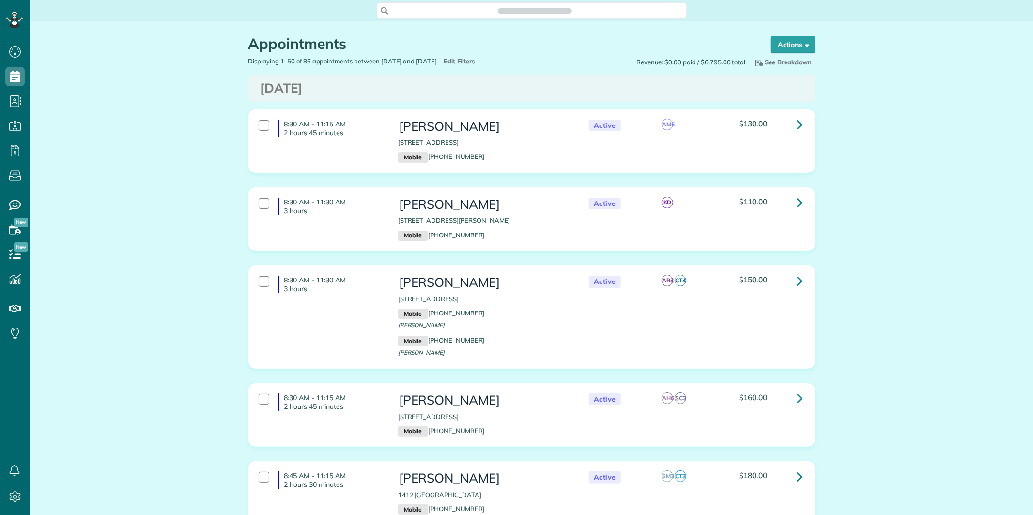
scroll to position [4, 4]
click at [795, 61] on span "See Breakdown" at bounding box center [783, 62] width 59 height 8
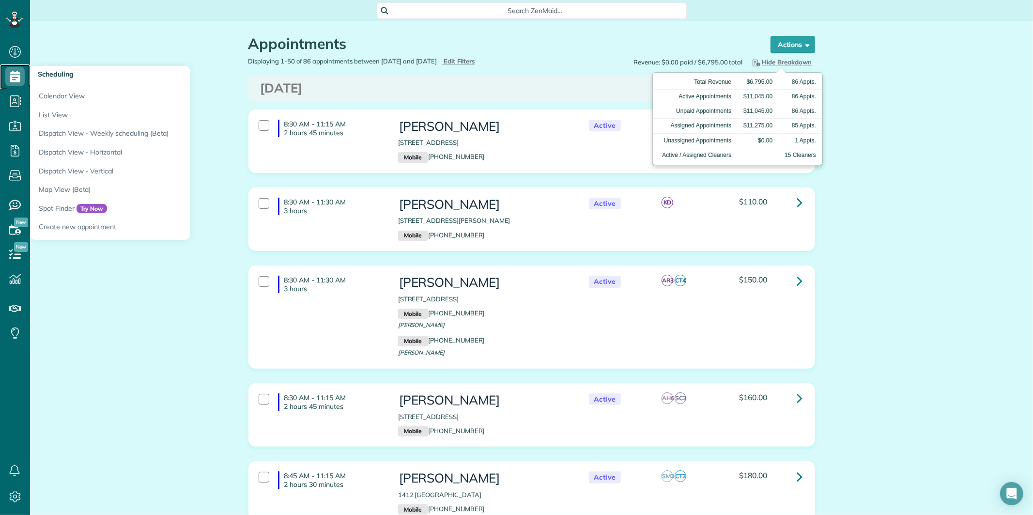
click at [18, 75] on use at bounding box center [15, 77] width 10 height 12
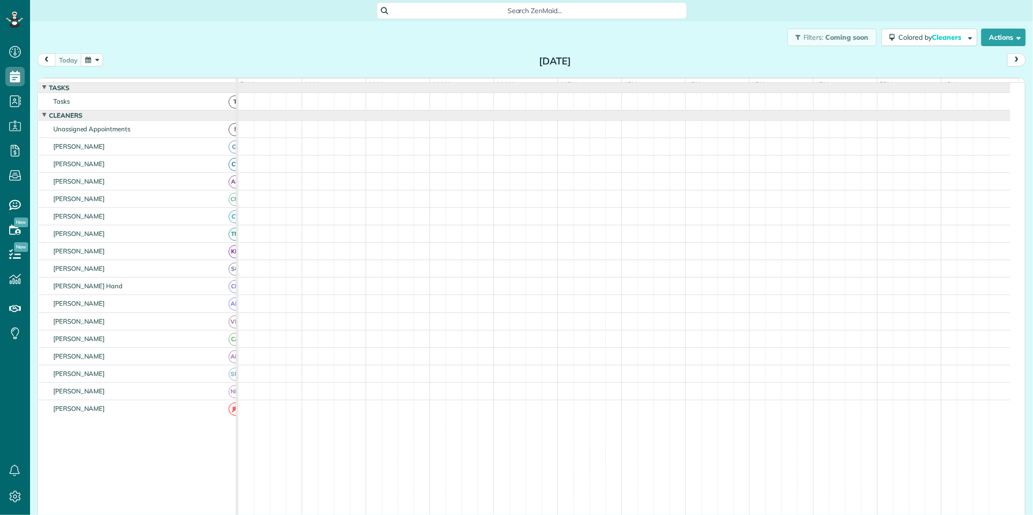
scroll to position [4, 4]
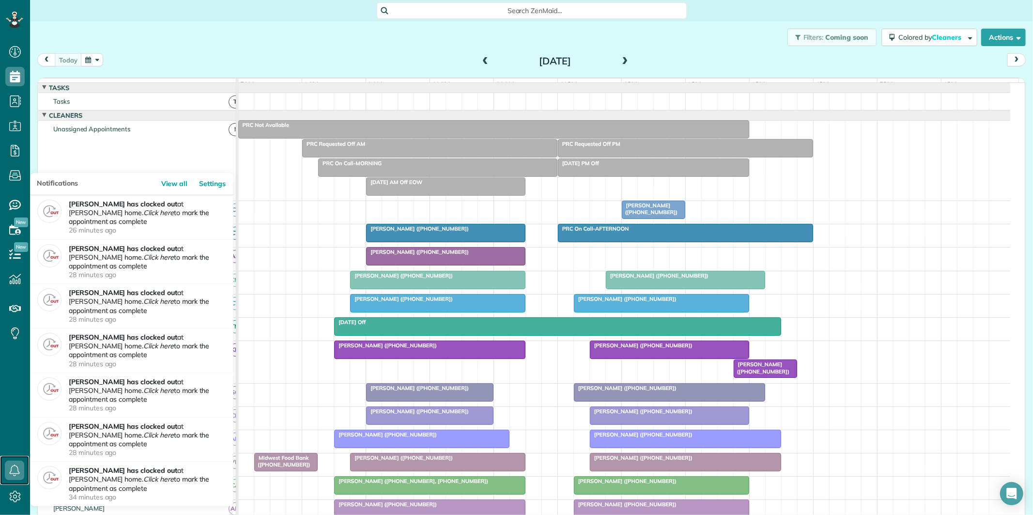
click at [16, 470] on icon at bounding box center [14, 470] width 19 height 19
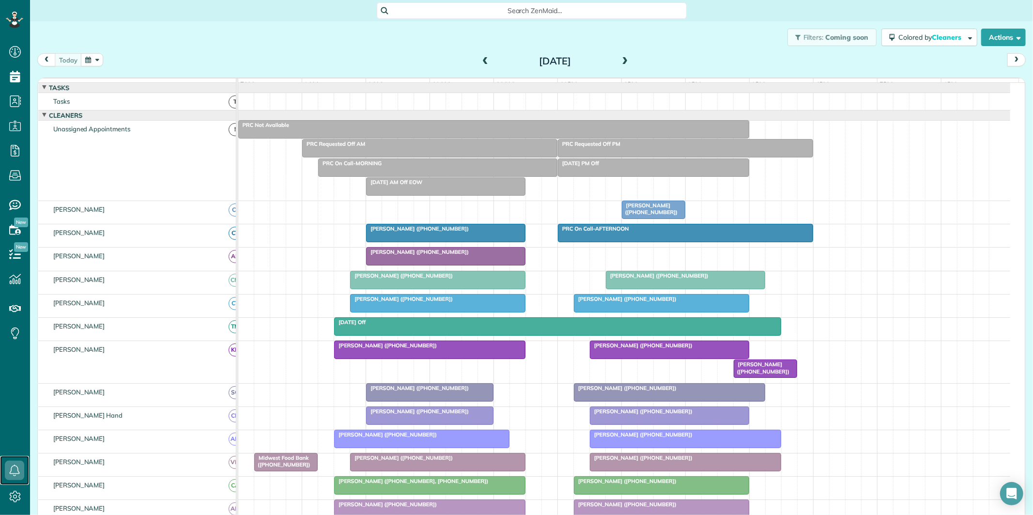
click at [443, 232] on div "[PERSON_NAME] ([PHONE_NUMBER])" at bounding box center [446, 228] width 154 height 7
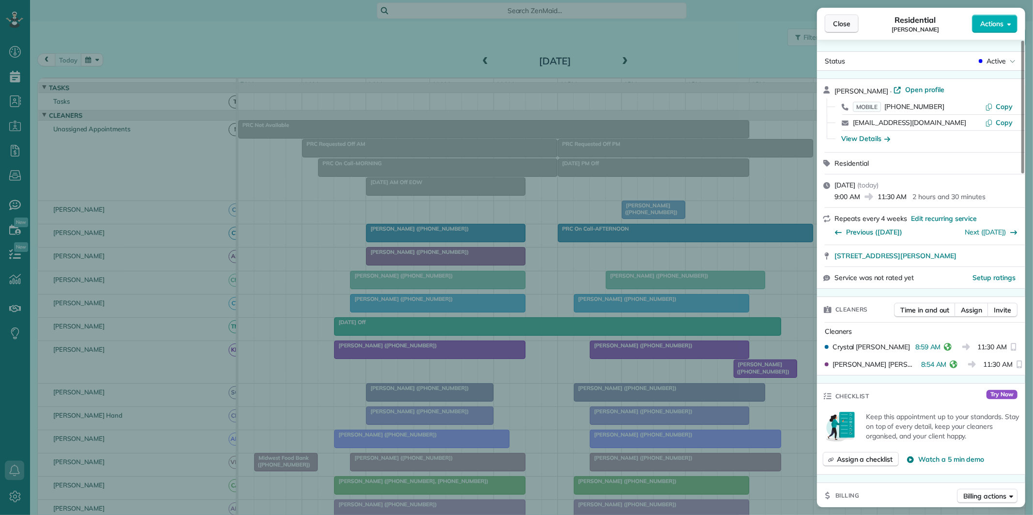
click at [846, 27] on span "Close" at bounding box center [841, 24] width 17 height 10
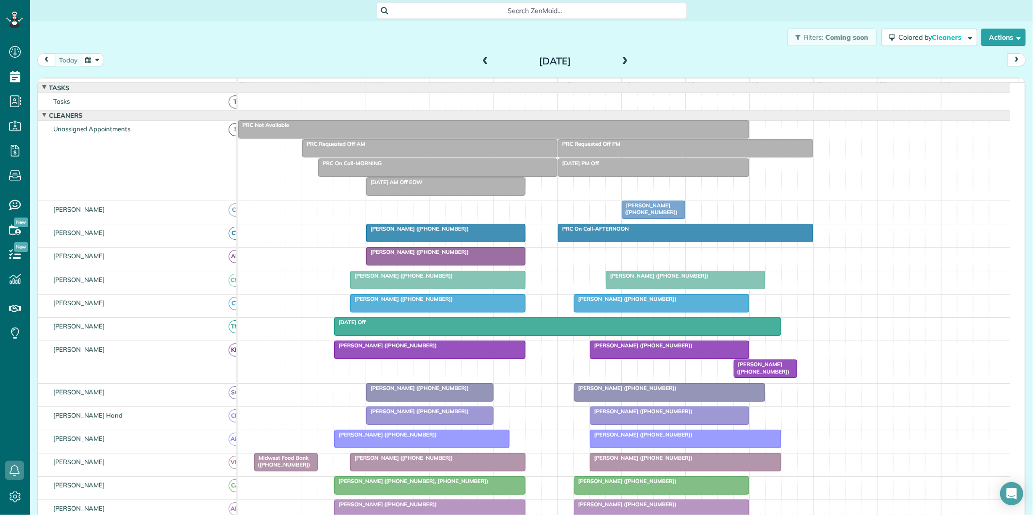
click at [389, 47] on div "Filters: Coming soon Colored by Cleaners Color by Cleaner Color by Team Color b…" at bounding box center [531, 37] width 1003 height 32
